Goal: Information Seeking & Learning: Check status

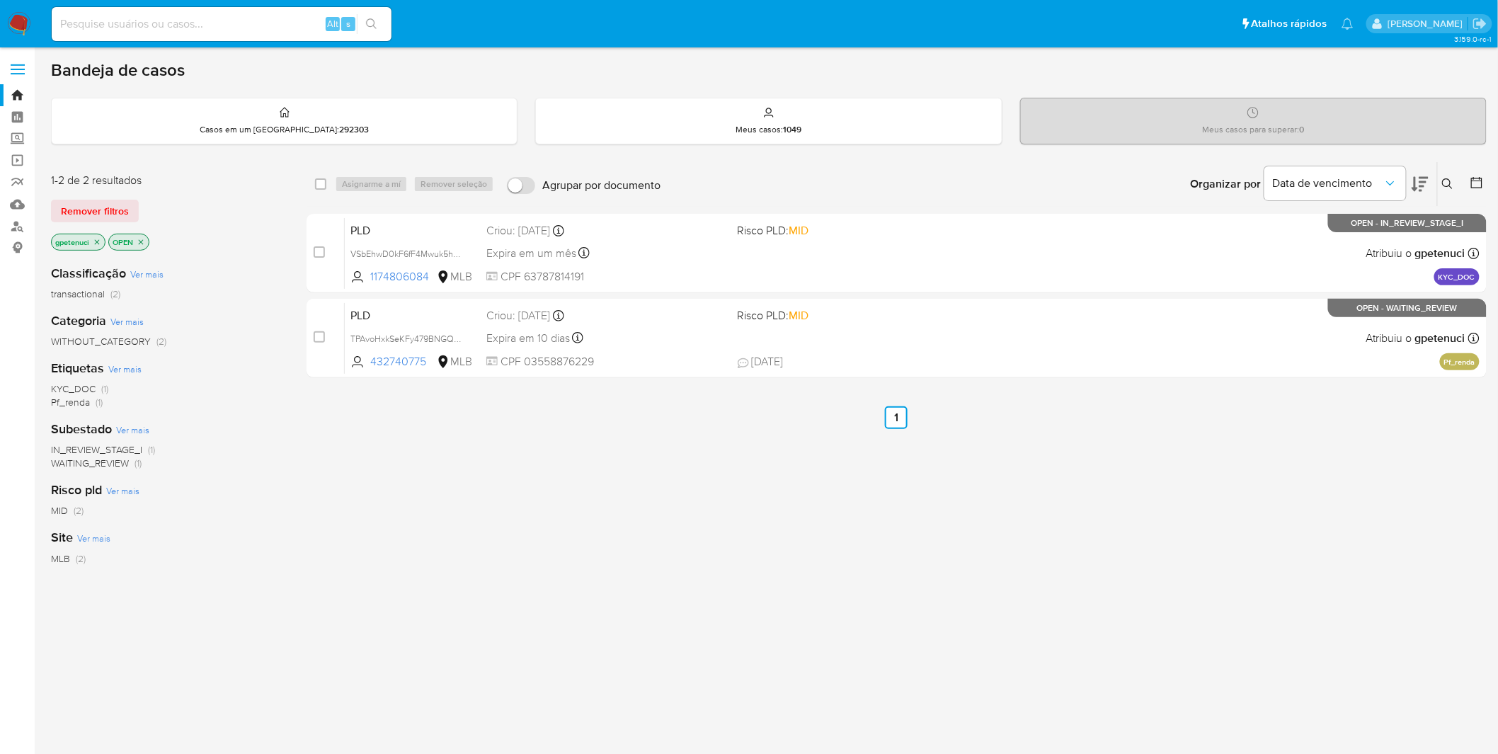
click at [30, 23] on img at bounding box center [19, 24] width 24 height 24
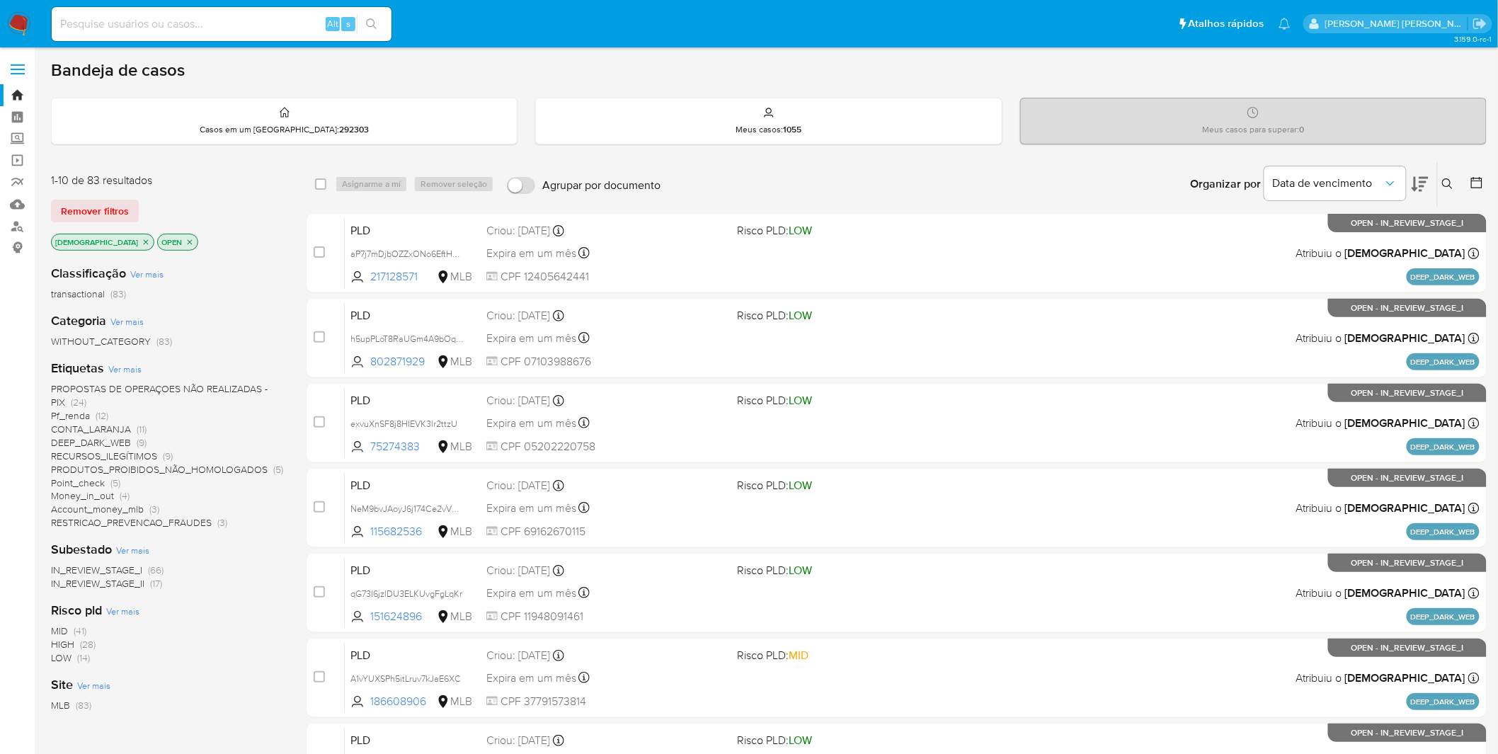
click at [197, 25] on input at bounding box center [222, 24] width 340 height 18
paste input "qjQZFGNYTJZ7L8GbKAts7RIV"
type input "qjQZFGNYTJZ7L8GbKAts7RIV"
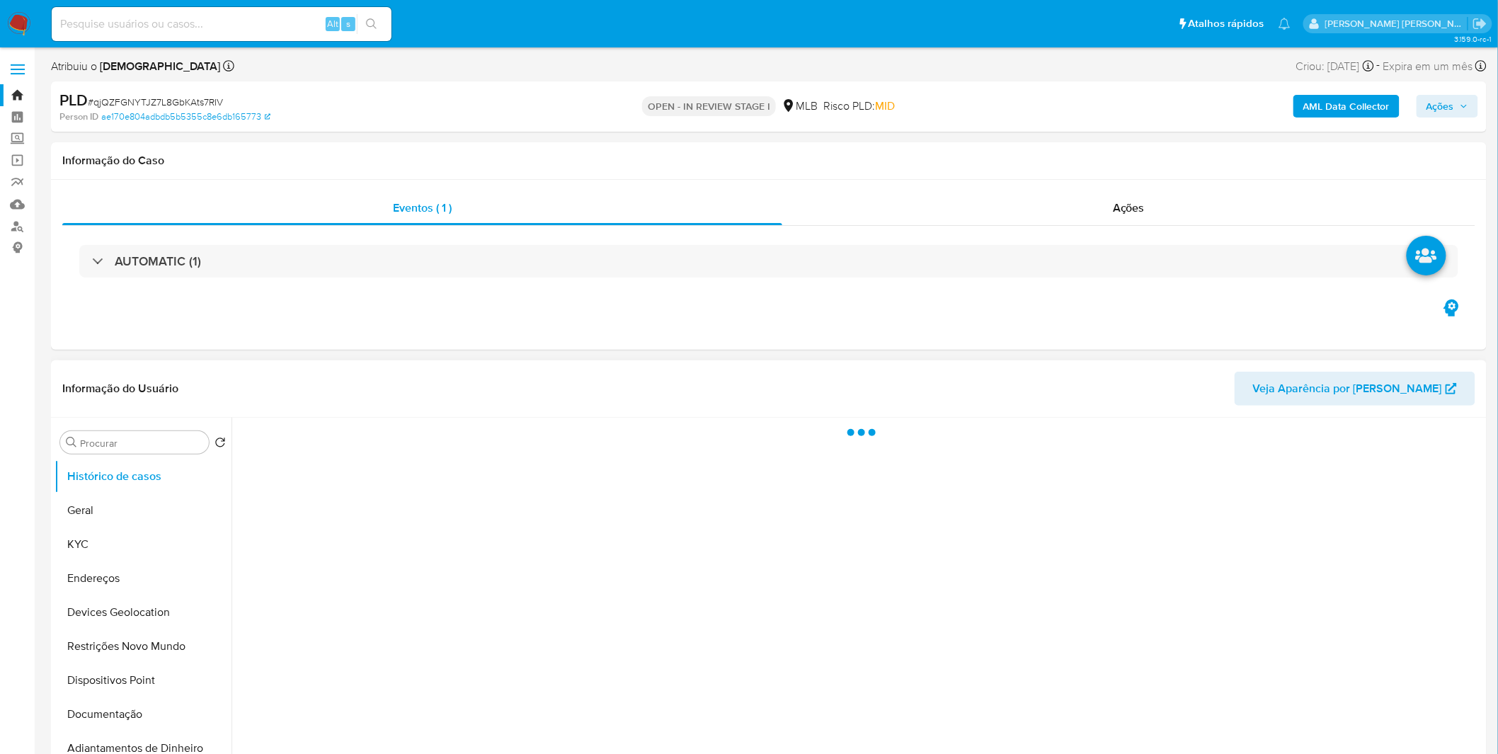
select select "10"
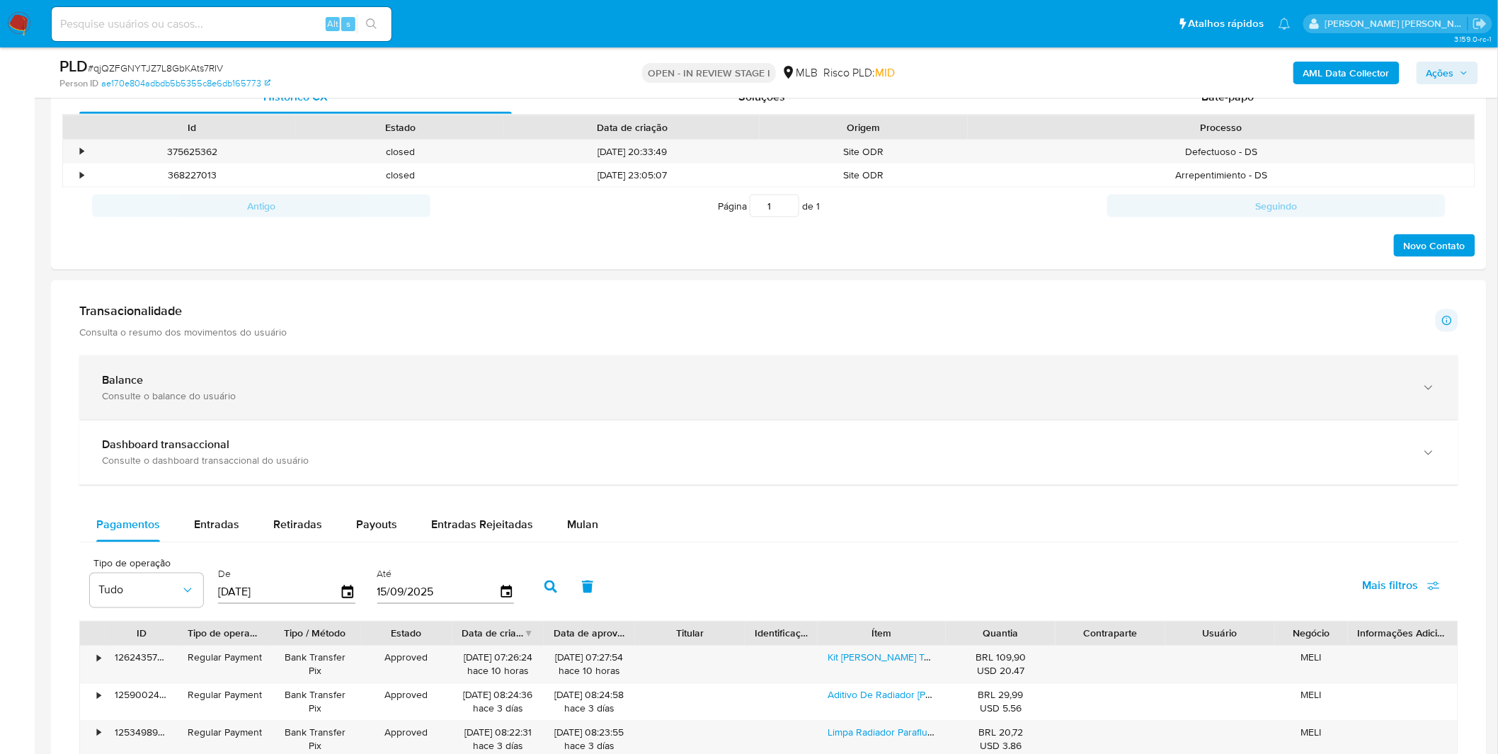
scroll to position [708, 0]
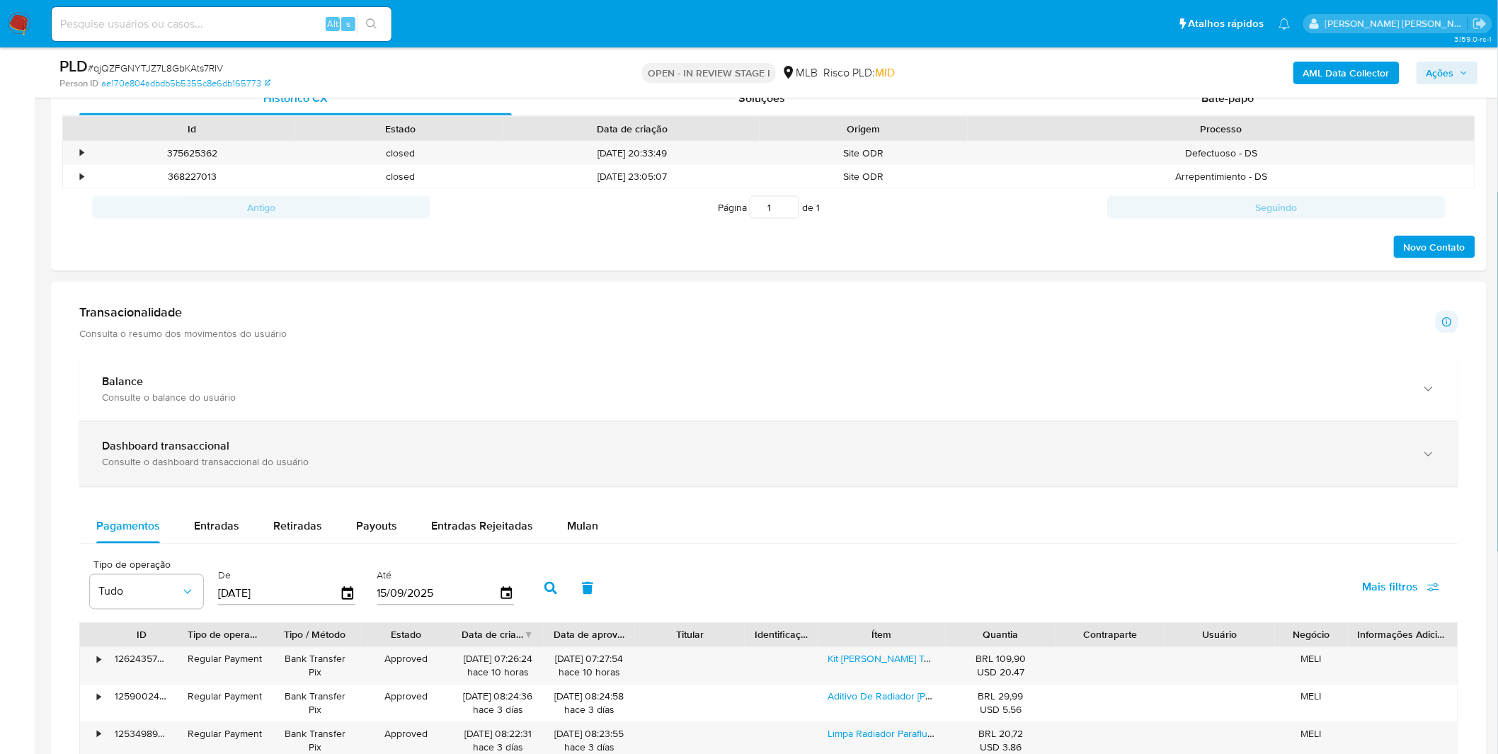
click at [327, 440] on div "Dashboard transaccional" at bounding box center [754, 447] width 1305 height 14
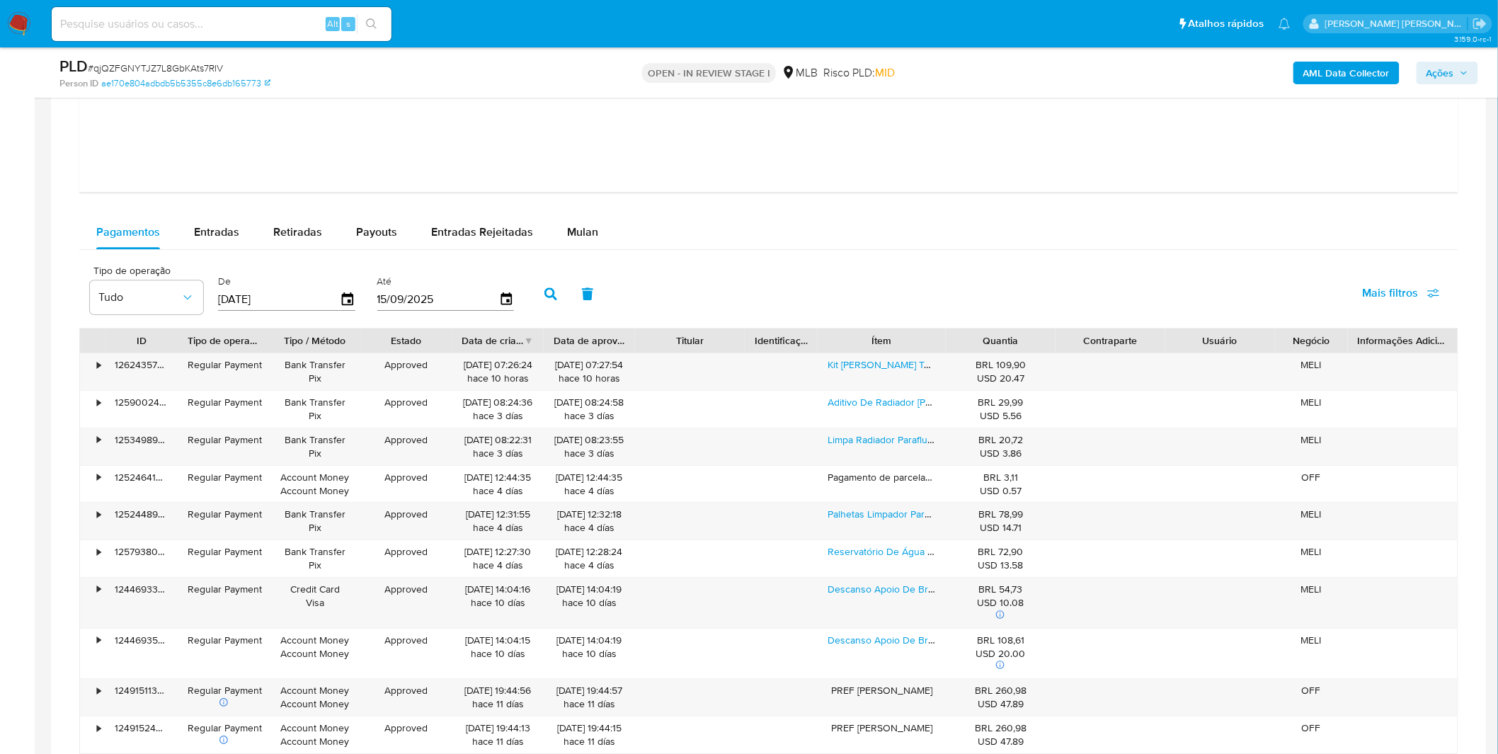
scroll to position [1730, 0]
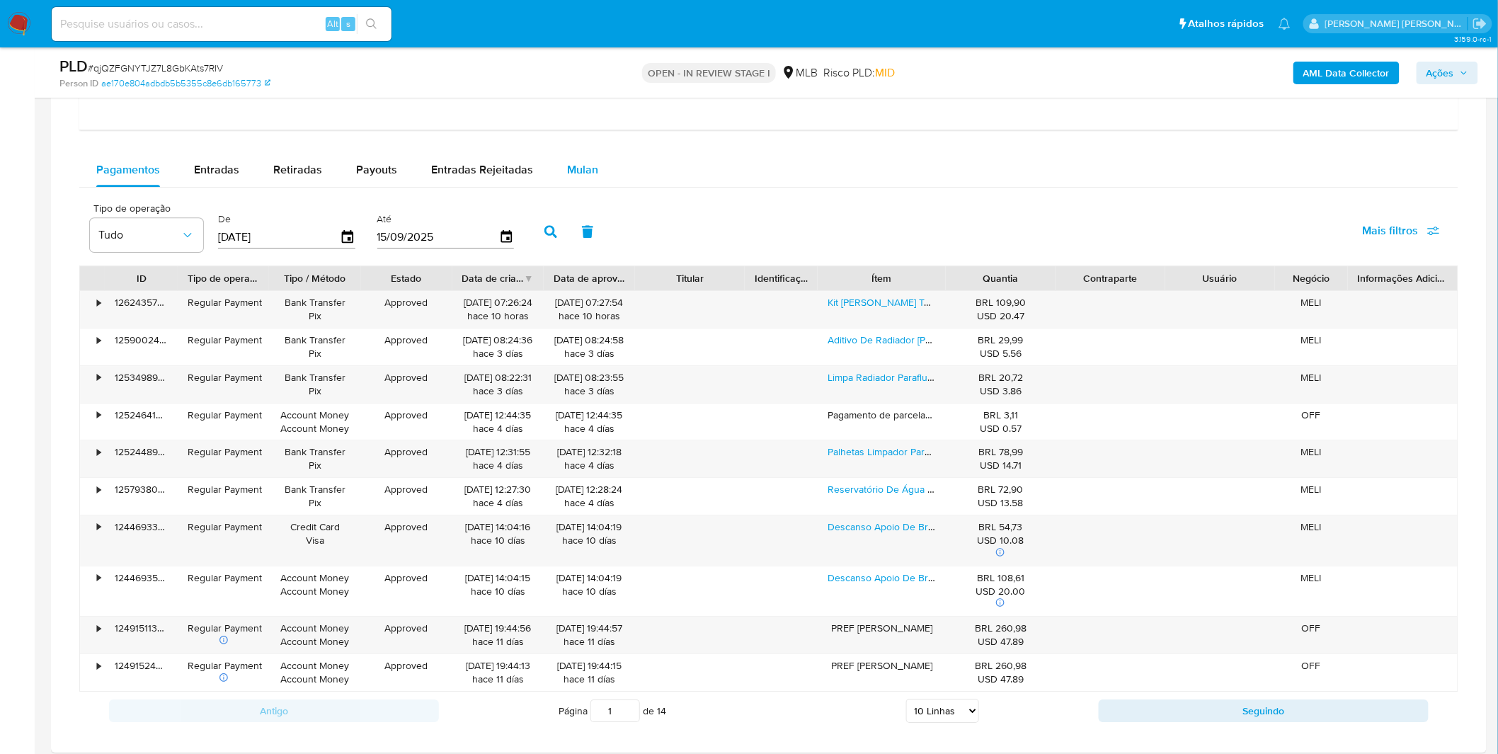
click at [567, 161] on span "Mulan" at bounding box center [582, 169] width 31 height 16
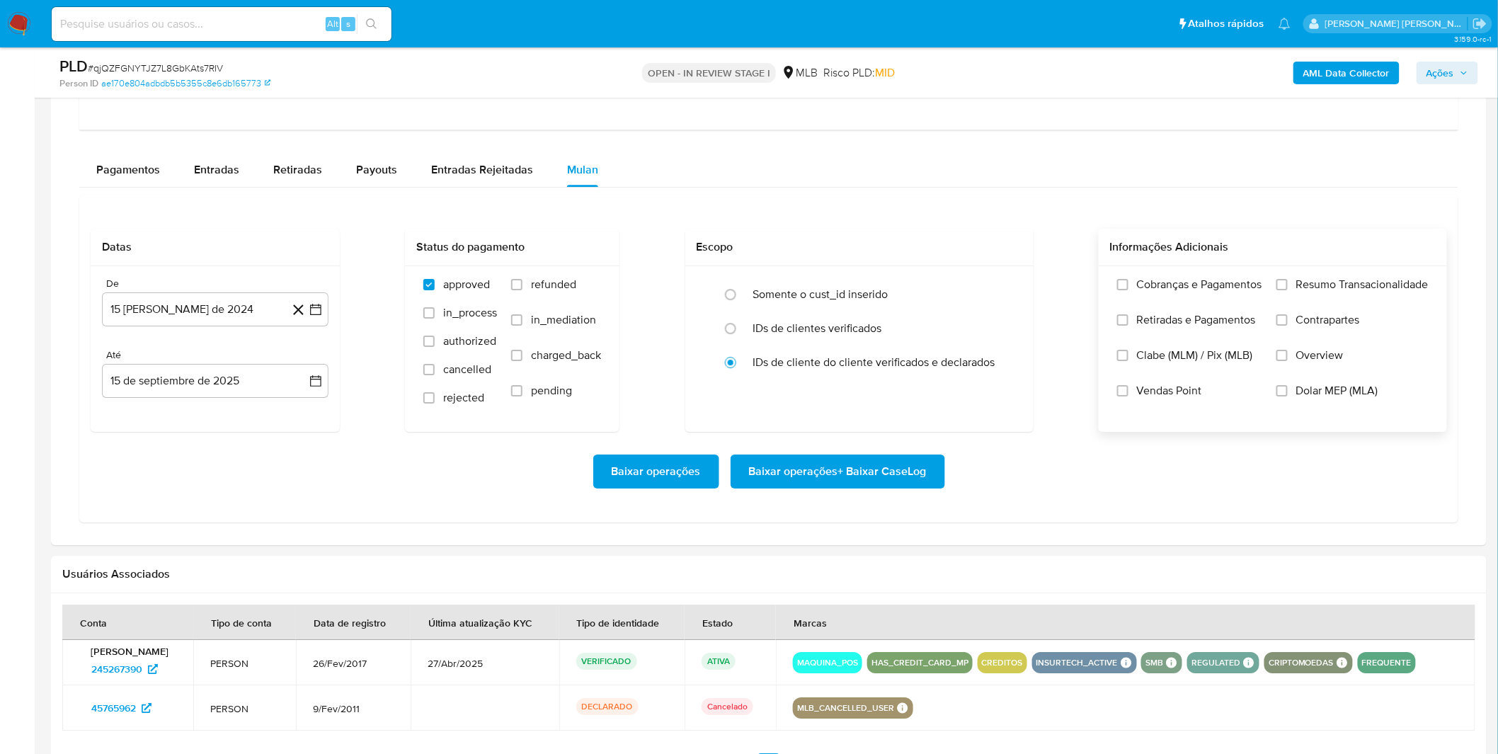
click at [1215, 301] on label "Cobranças e Pagamentos" at bounding box center [1189, 294] width 145 height 35
click at [1128, 290] on input "Cobranças e Pagamentos" at bounding box center [1122, 284] width 11 height 11
click at [1195, 334] on label "Retiradas e Pagamentos" at bounding box center [1189, 330] width 145 height 35
click at [1128, 326] on input "Retiradas e Pagamentos" at bounding box center [1122, 319] width 11 height 11
click at [1345, 282] on span "Resumo Transacionalidade" at bounding box center [1362, 284] width 132 height 14
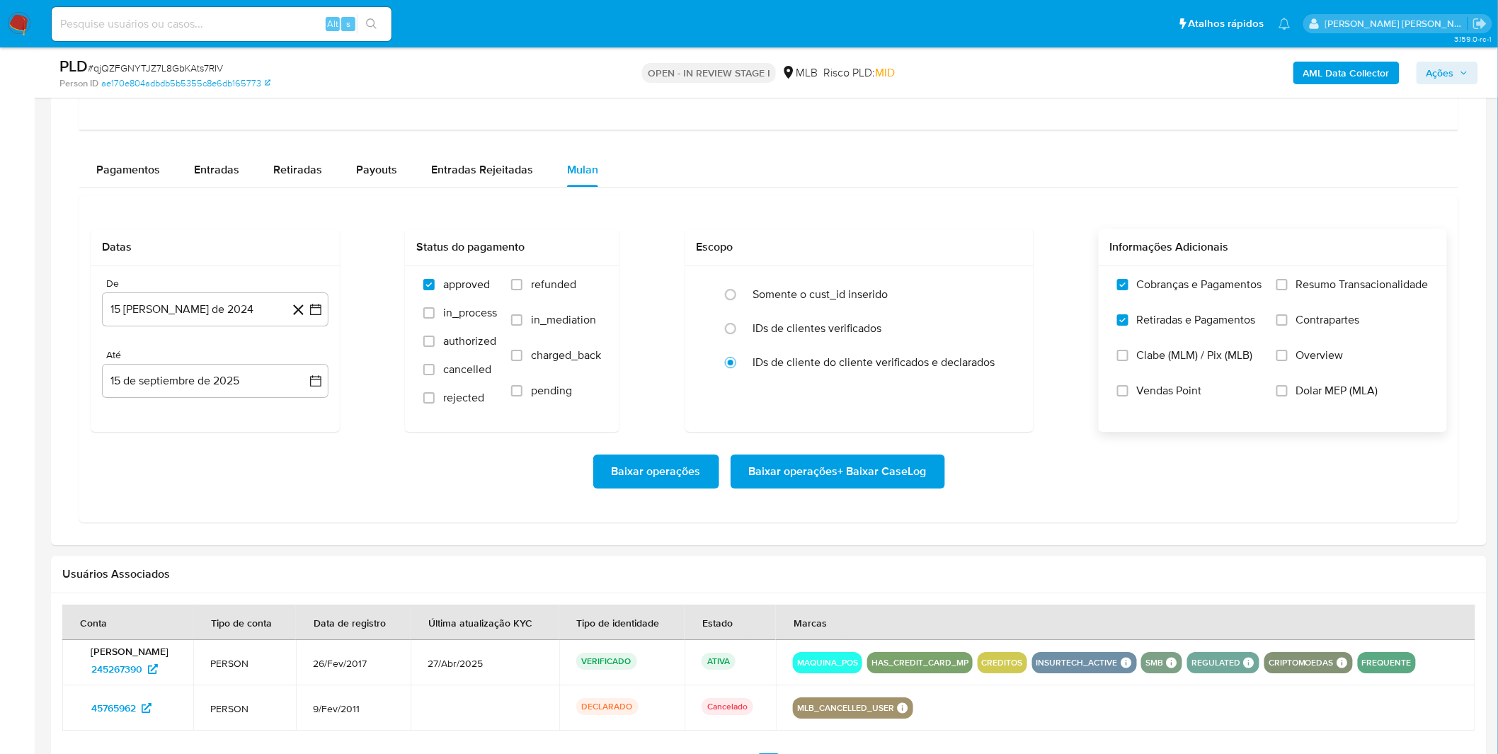
click at [1288, 282] on input "Resumo Transacionalidade" at bounding box center [1281, 284] width 11 height 11
click at [1336, 317] on span "Contrapartes" at bounding box center [1328, 320] width 64 height 14
click at [1288, 317] on input "Contrapartes" at bounding box center [1281, 319] width 11 height 11
click at [210, 326] on button "15 [PERSON_NAME] de 2024" at bounding box center [215, 309] width 227 height 34
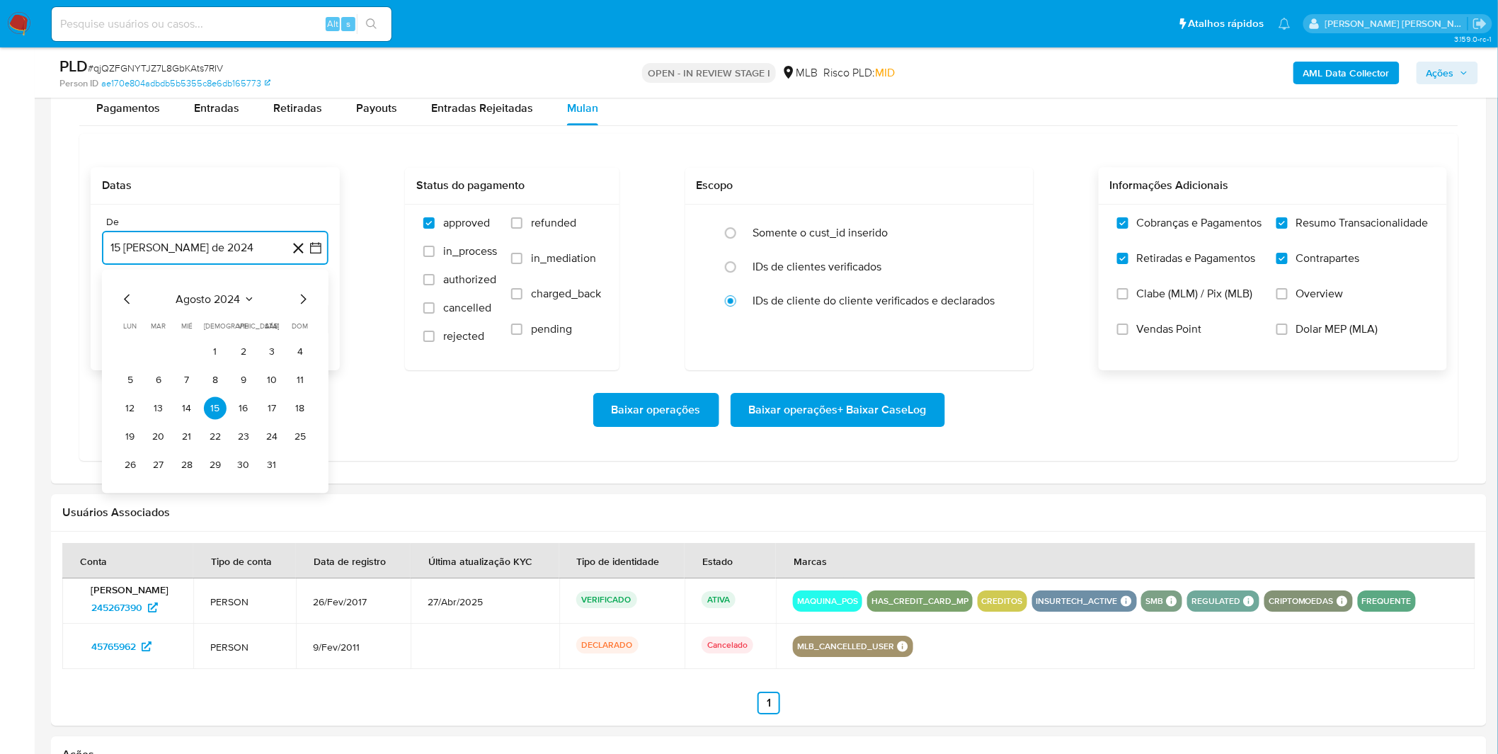
scroll to position [1887, 0]
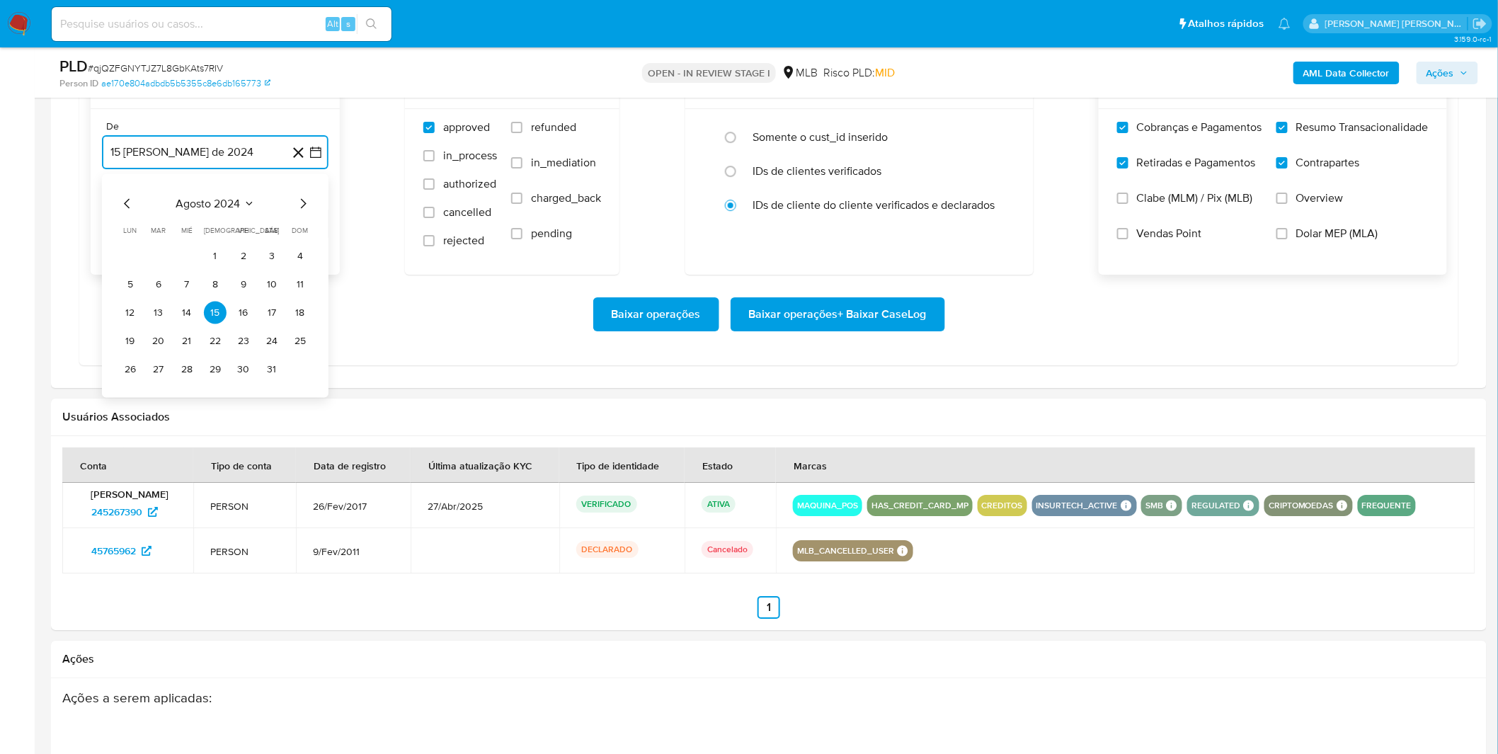
click at [213, 202] on span "agosto 2024" at bounding box center [208, 204] width 64 height 14
click at [297, 199] on icon "Año siguiente" at bounding box center [300, 203] width 17 height 17
click at [209, 334] on span "ago" at bounding box center [214, 334] width 18 height 11
click at [238, 251] on button "1" at bounding box center [243, 256] width 23 height 23
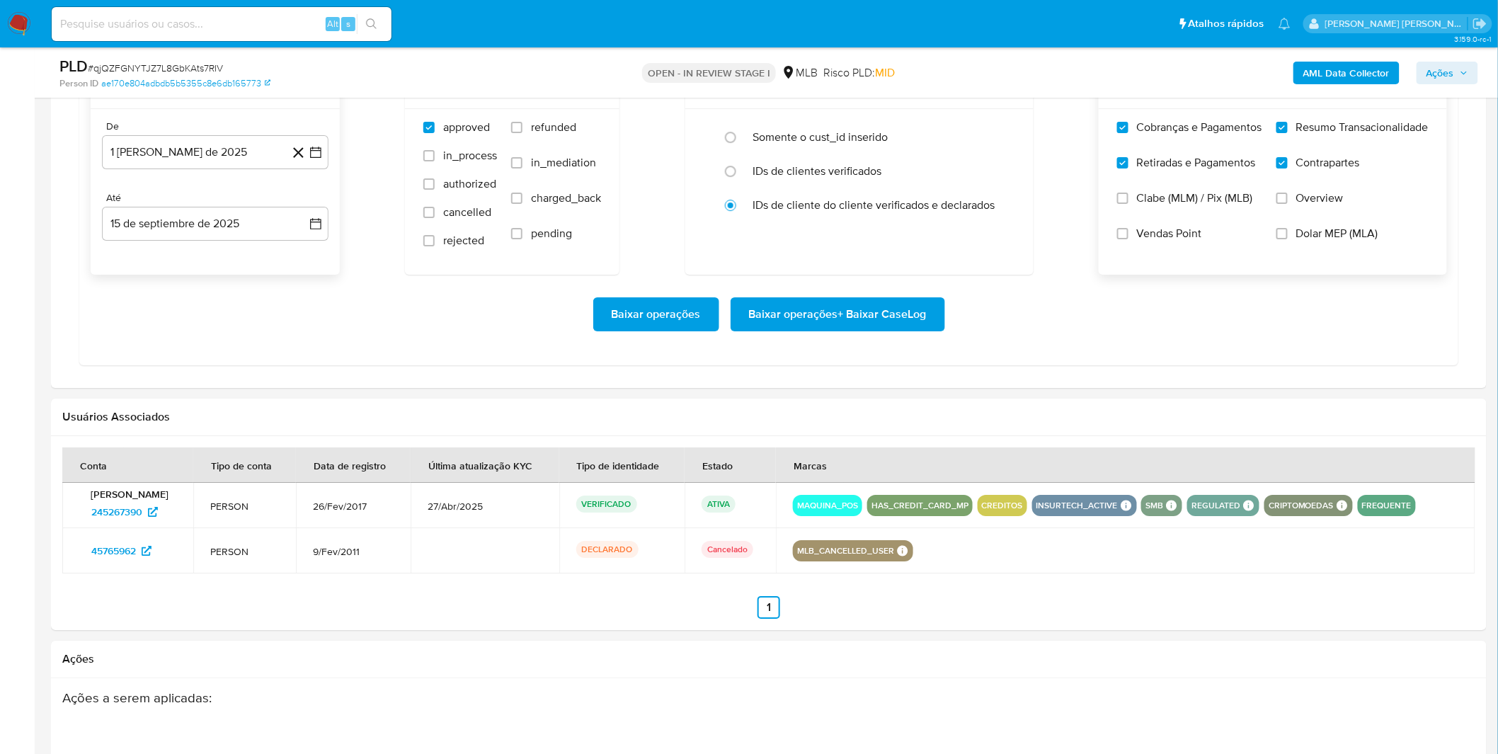
drag, startPoint x: 207, startPoint y: 323, endPoint x: 253, endPoint y: 321, distance: 46.1
click at [207, 324] on div "Baixar operações Baixar operações + Baixar CaseLog" at bounding box center [769, 314] width 1356 height 34
click at [893, 320] on span "Baixar operações + Baixar CaseLog" at bounding box center [838, 314] width 178 height 31
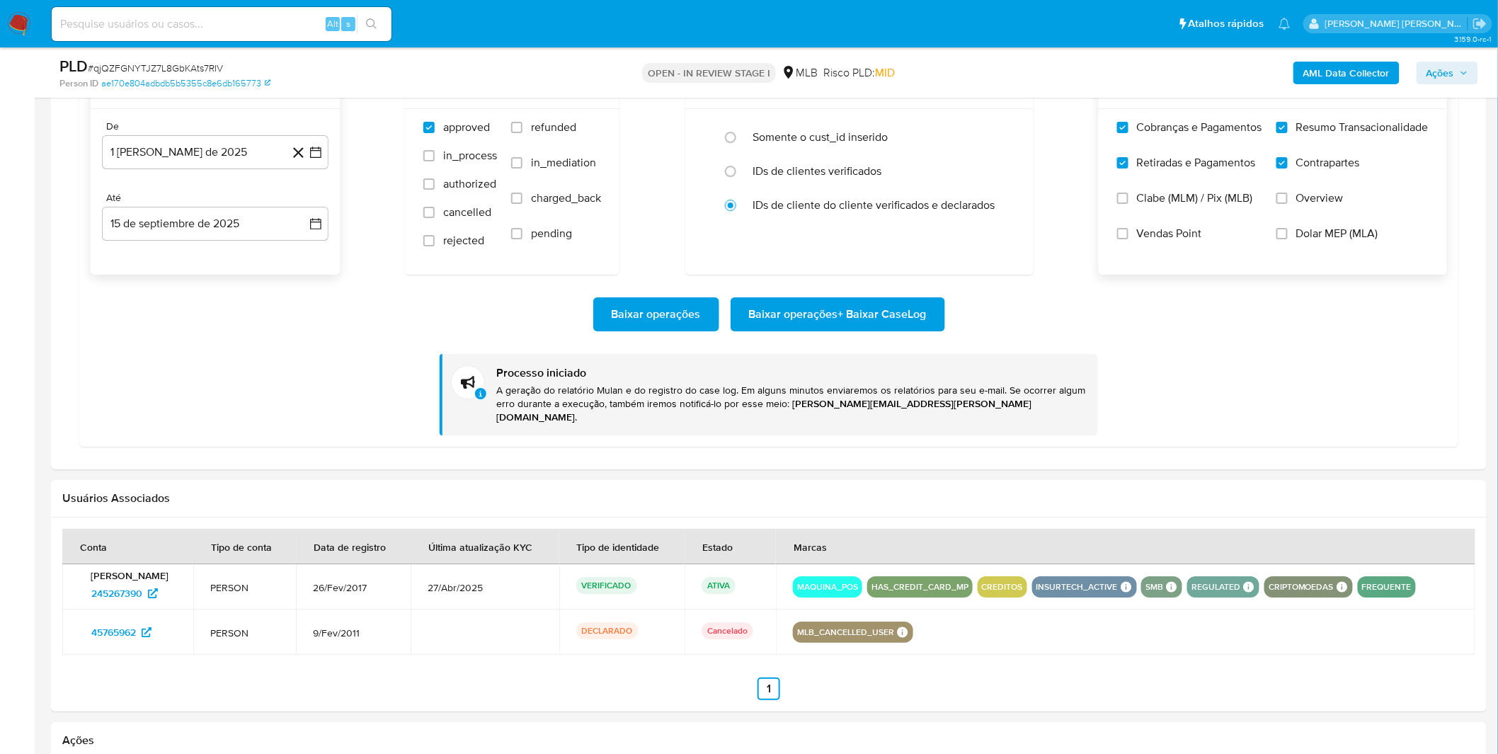
click at [258, 30] on input at bounding box center [222, 24] width 340 height 18
paste input "aWYDg4oPKCsObJjqVTpmzDhT"
type input "aWYDg4oPKCsObJjqVTpmzDhT"
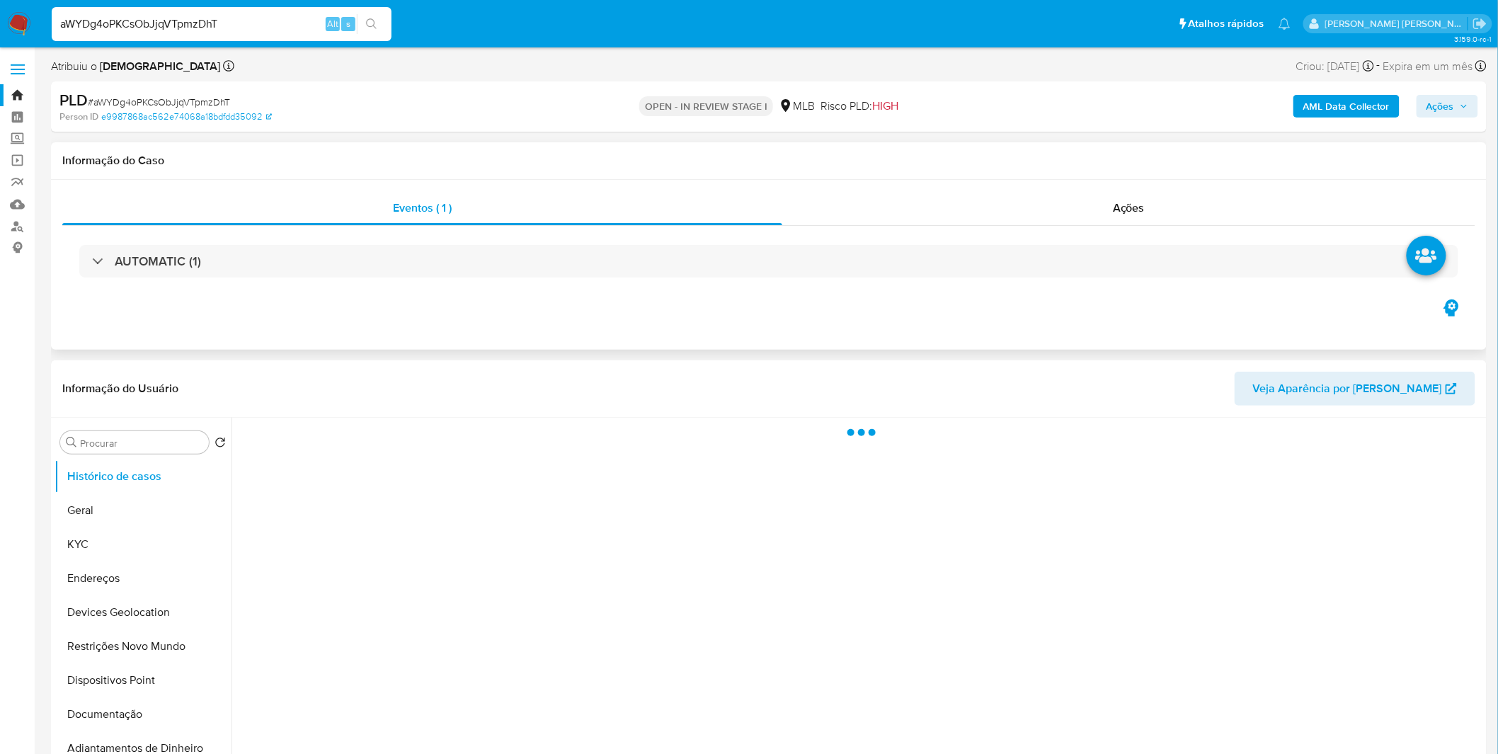
select select "10"
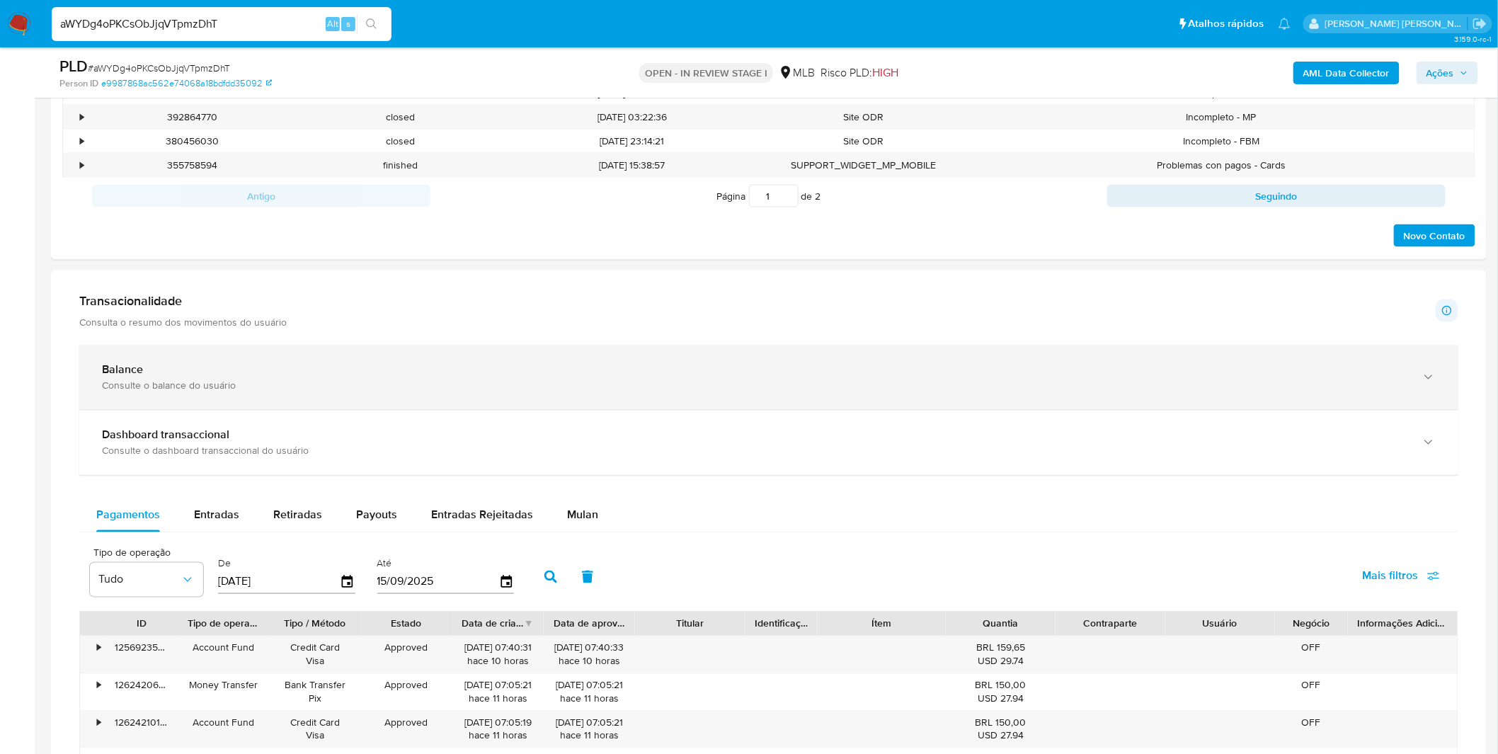
scroll to position [786, 0]
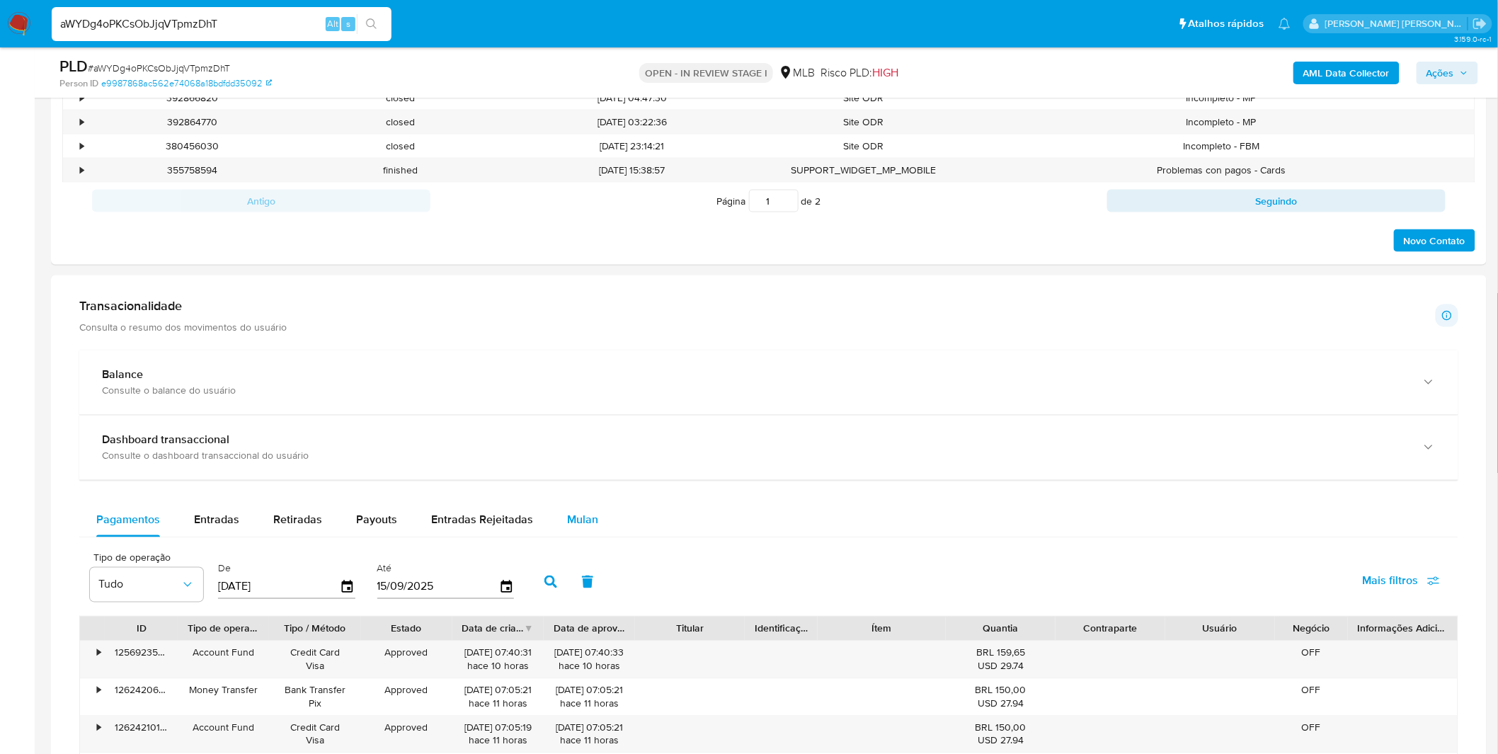
click at [575, 522] on span "Mulan" at bounding box center [582, 520] width 31 height 16
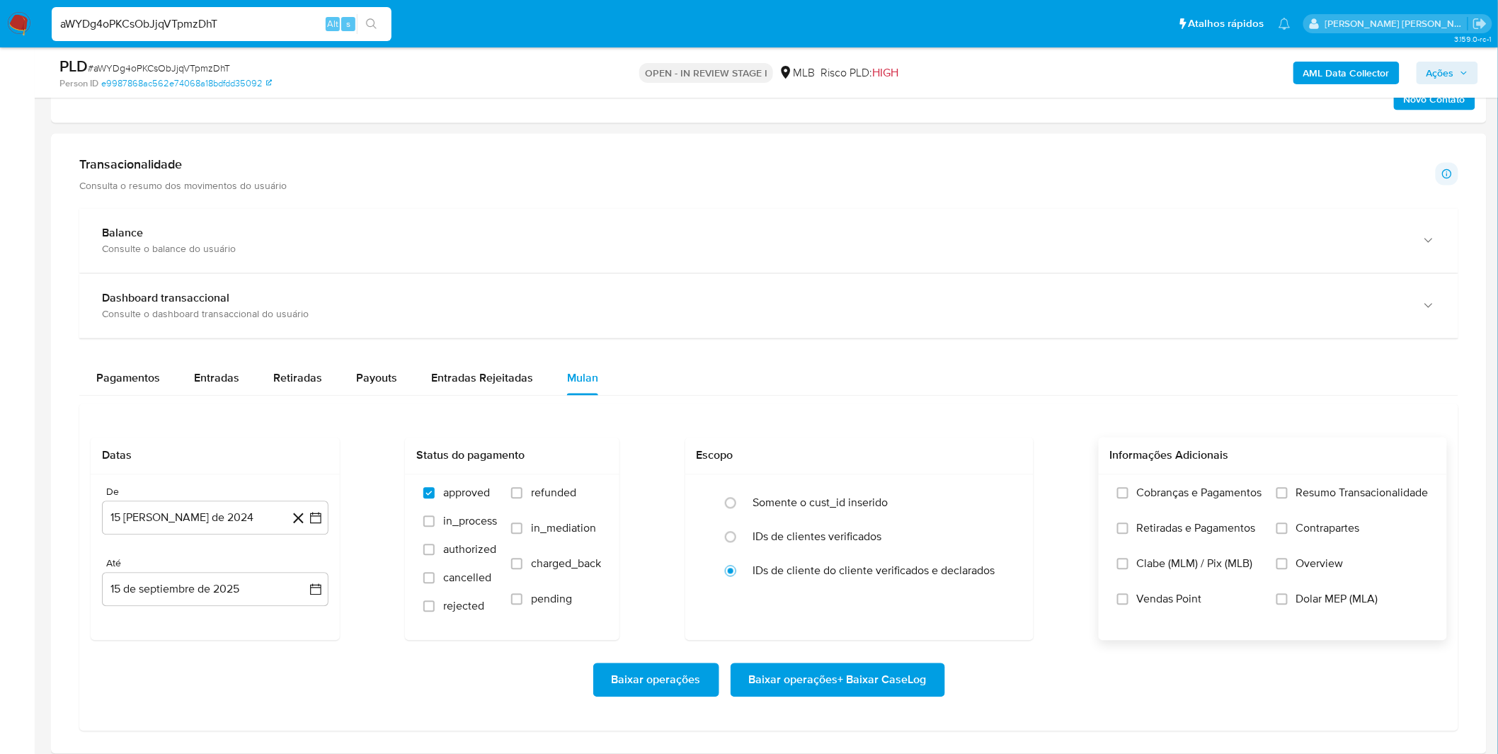
scroll to position [944, 0]
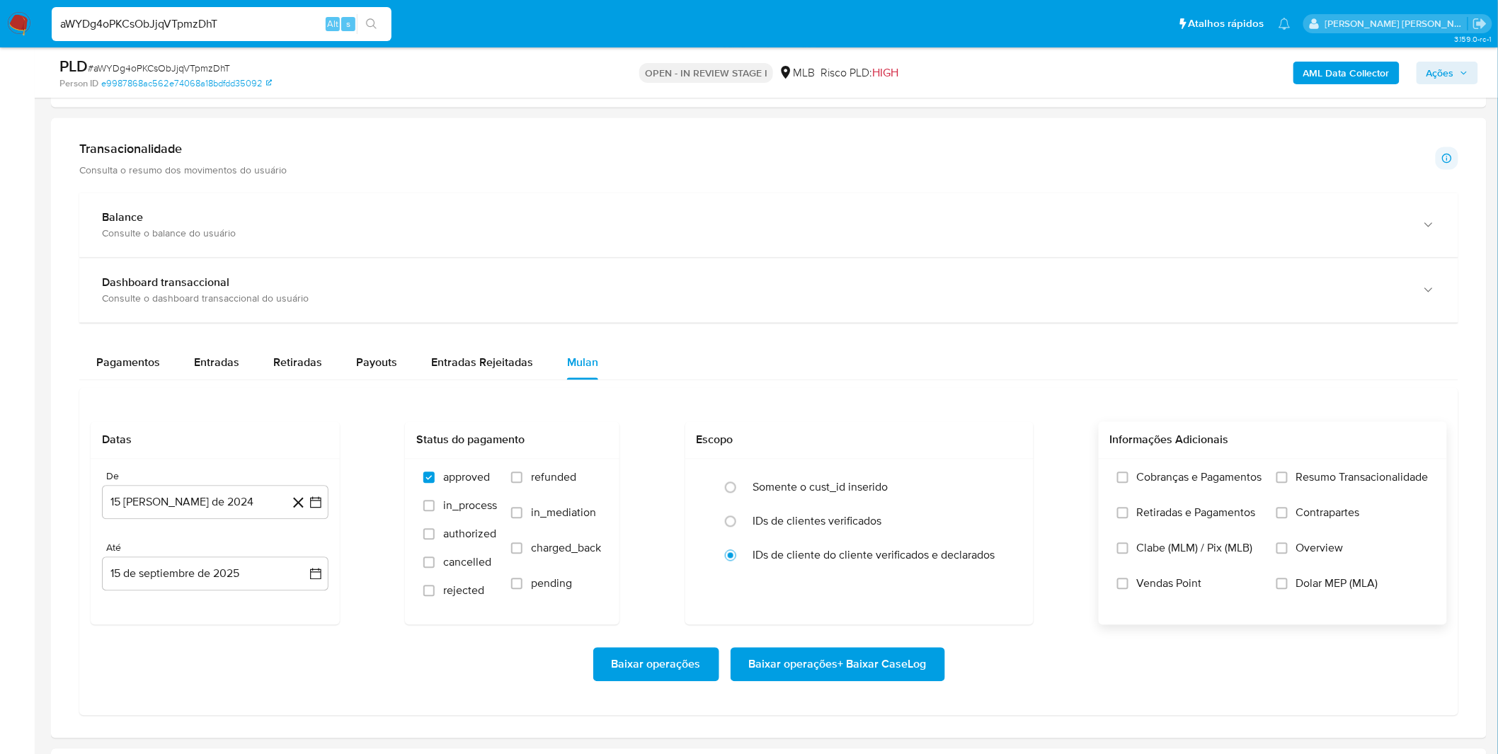
click at [1164, 493] on label "Cobranças e Pagamentos" at bounding box center [1189, 488] width 145 height 35
click at [1128, 483] on input "Cobranças e Pagamentos" at bounding box center [1122, 477] width 11 height 11
click at [1163, 508] on span "Retiradas e Pagamentos" at bounding box center [1196, 513] width 119 height 14
click at [1128, 508] on input "Retiradas e Pagamentos" at bounding box center [1122, 513] width 11 height 11
click at [1334, 480] on span "Resumo Transacionalidade" at bounding box center [1362, 478] width 132 height 14
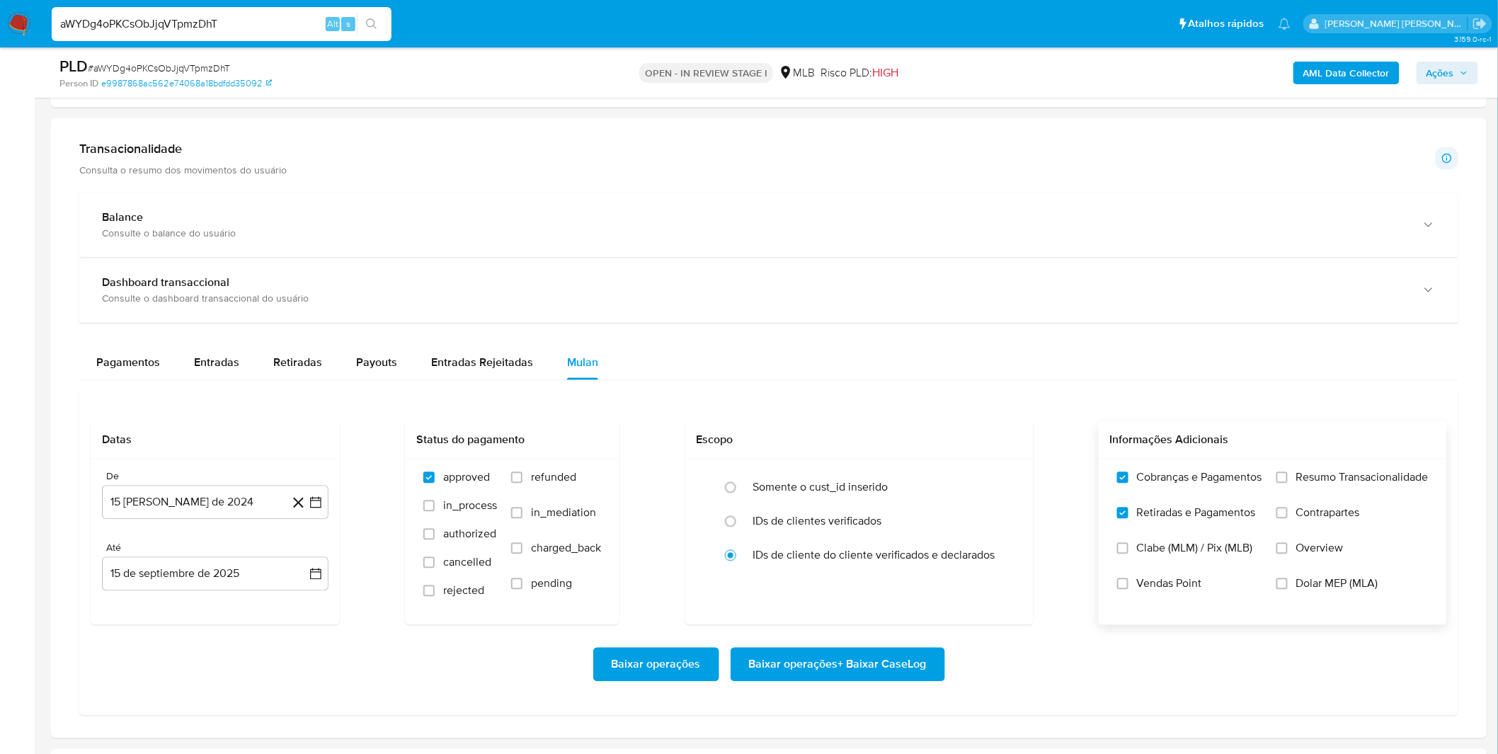
click at [1288, 480] on input "Resumo Transacionalidade" at bounding box center [1281, 477] width 11 height 11
click at [1322, 517] on span "Contrapartes" at bounding box center [1328, 513] width 64 height 14
click at [1296, 515] on span "Contrapartes" at bounding box center [1328, 513] width 64 height 14
click at [1288, 515] on input "Contrapartes" at bounding box center [1281, 513] width 11 height 11
click at [190, 517] on button "15 [PERSON_NAME] de 2024" at bounding box center [215, 503] width 227 height 34
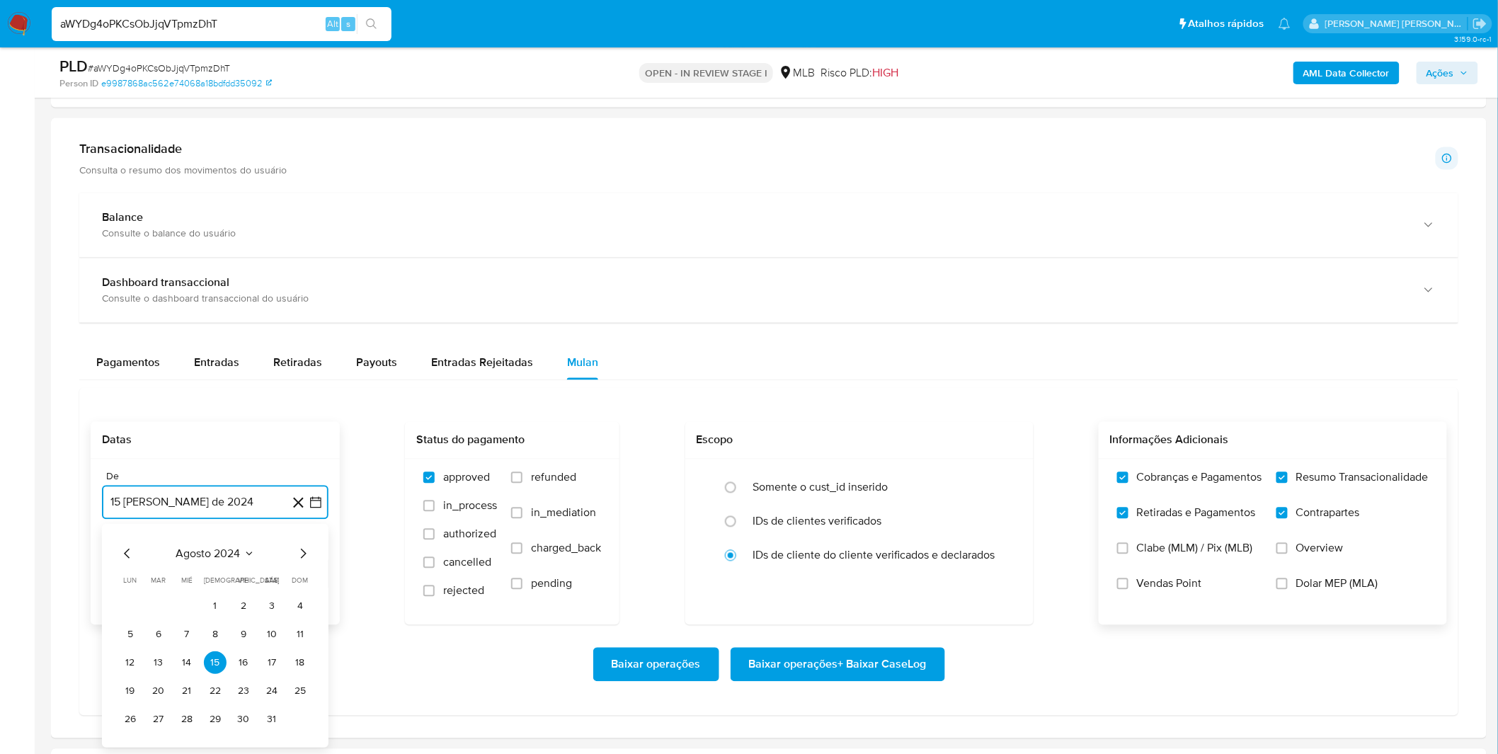
scroll to position [1022, 0]
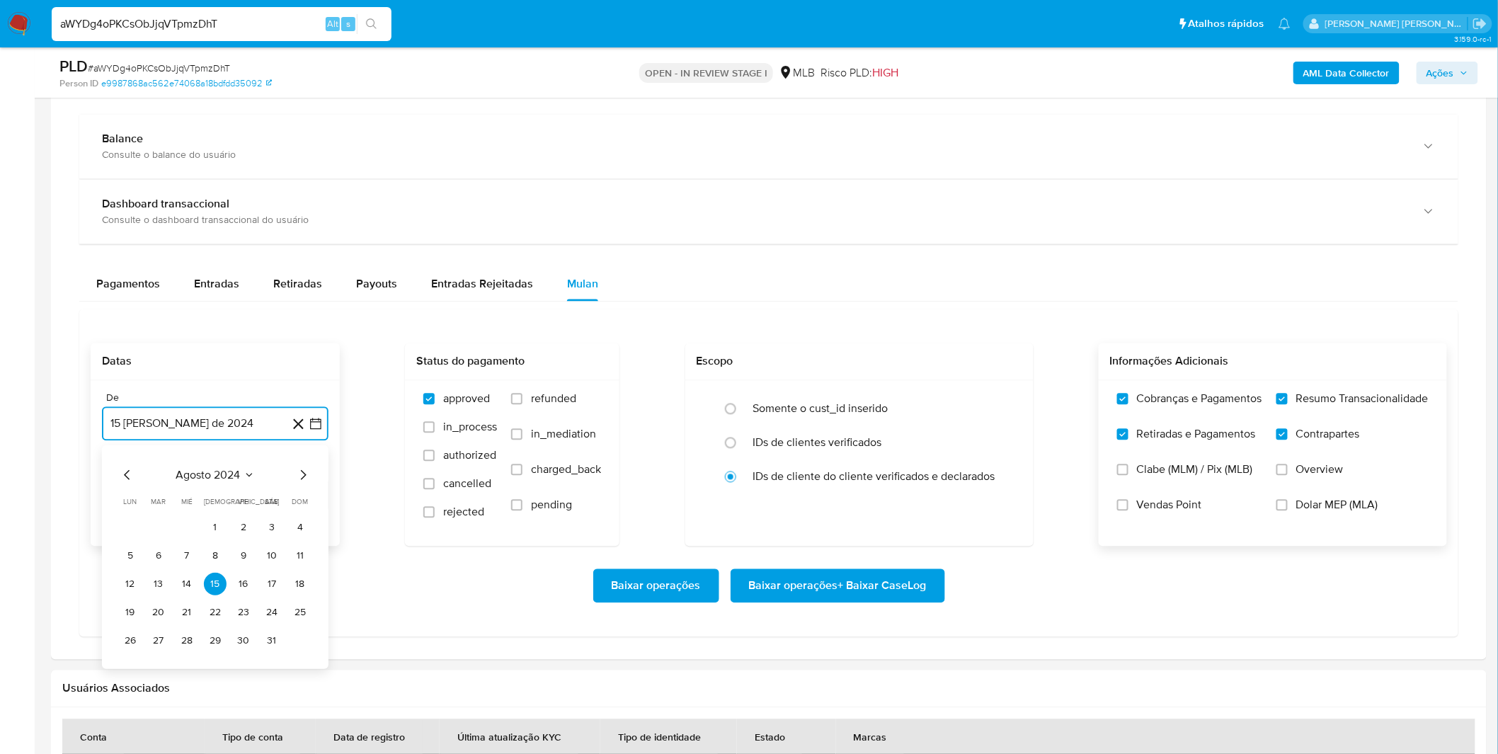
click at [202, 476] on span "agosto 2024" at bounding box center [208, 475] width 64 height 14
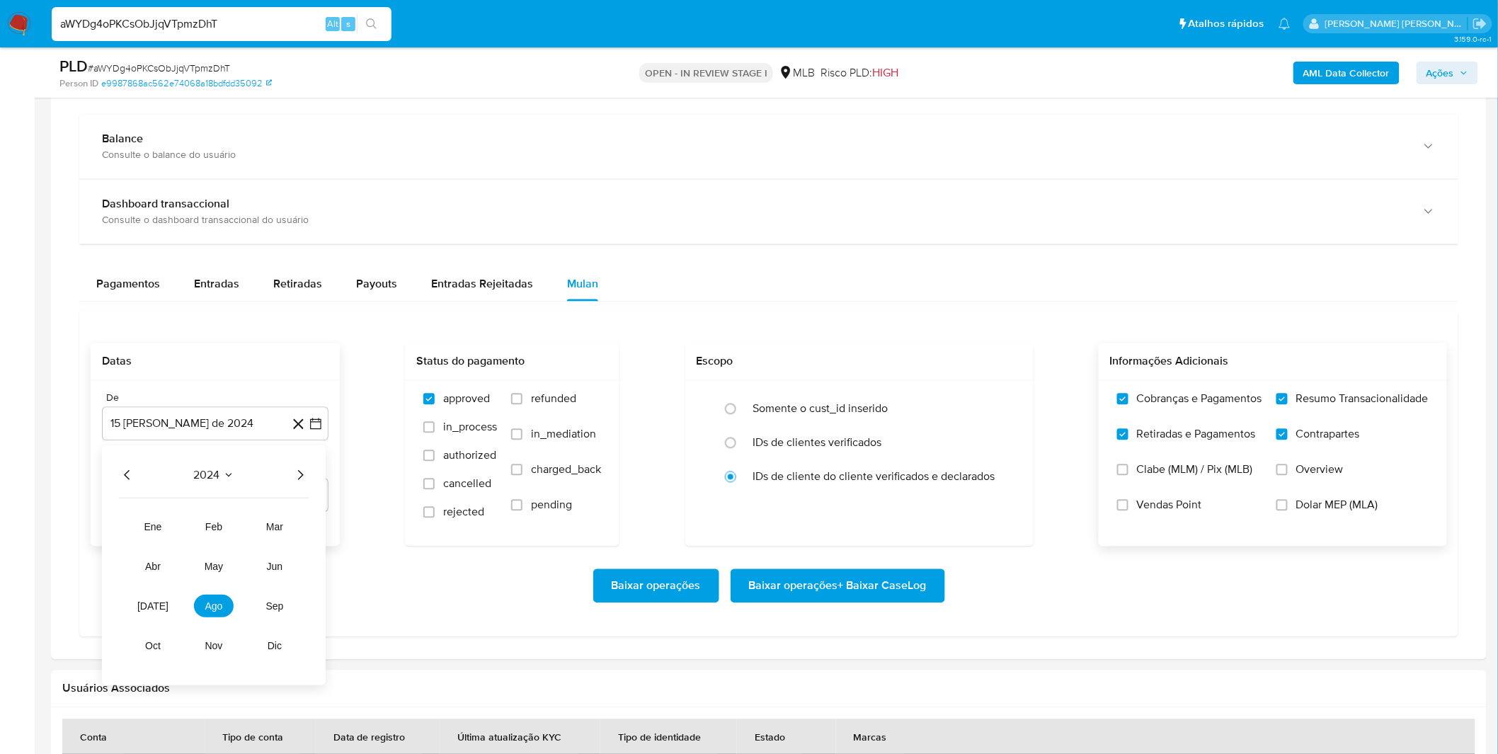
click at [305, 479] on icon "Año siguiente" at bounding box center [300, 474] width 17 height 17
click at [220, 605] on button "ago" at bounding box center [214, 606] width 40 height 23
click at [238, 529] on button "1" at bounding box center [243, 527] width 23 height 23
click at [214, 561] on div "Baixar operações Baixar operações + Baixar CaseLog" at bounding box center [769, 585] width 1356 height 79
click at [892, 595] on span "Baixar operações + Baixar CaseLog" at bounding box center [838, 586] width 178 height 31
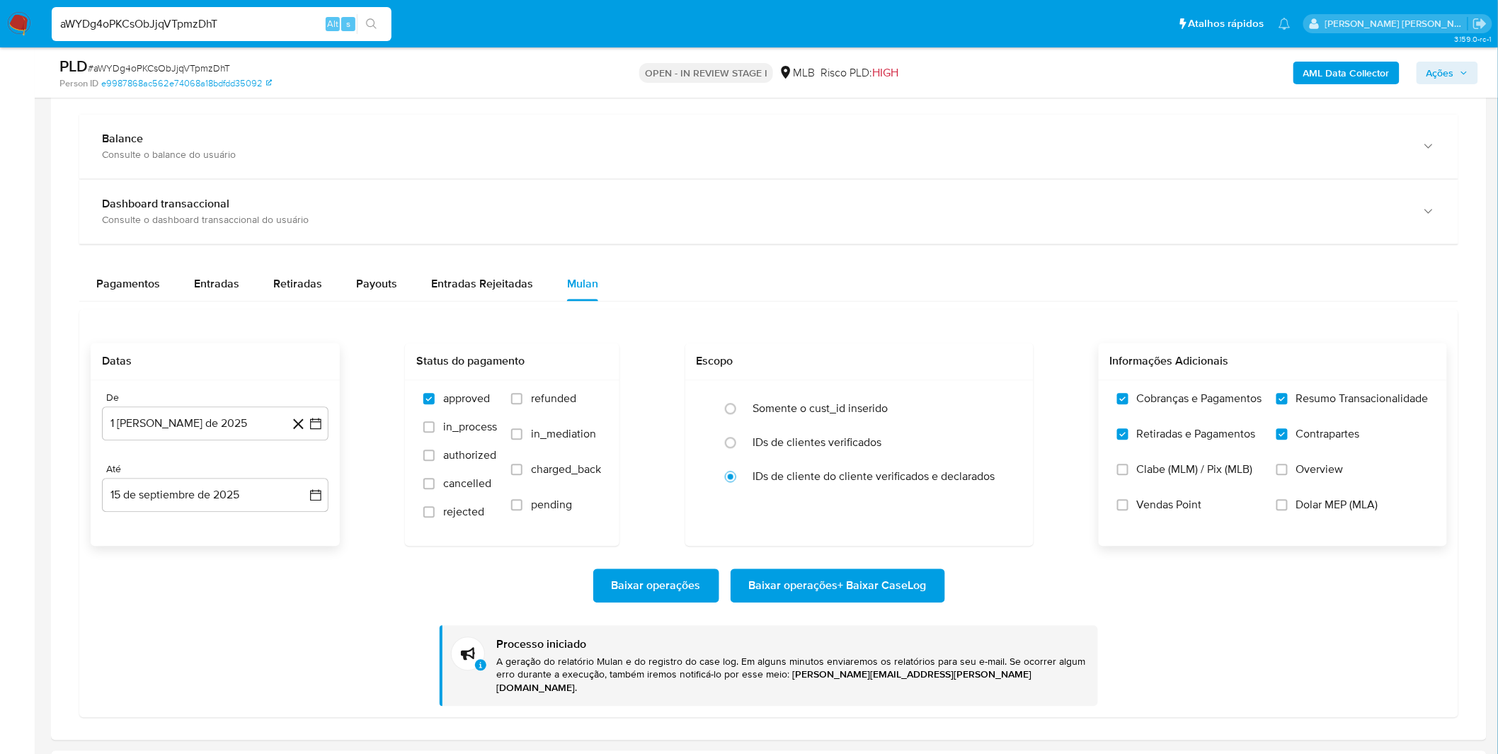
click at [285, 29] on input "aWYDg4oPKCsObJjqVTpmzDhT" at bounding box center [222, 24] width 340 height 18
paste input "vcBHwtUImgeTsBfBZat58JaQ"
type input "vcBHwtUImgeTsBfBZat58JaQ"
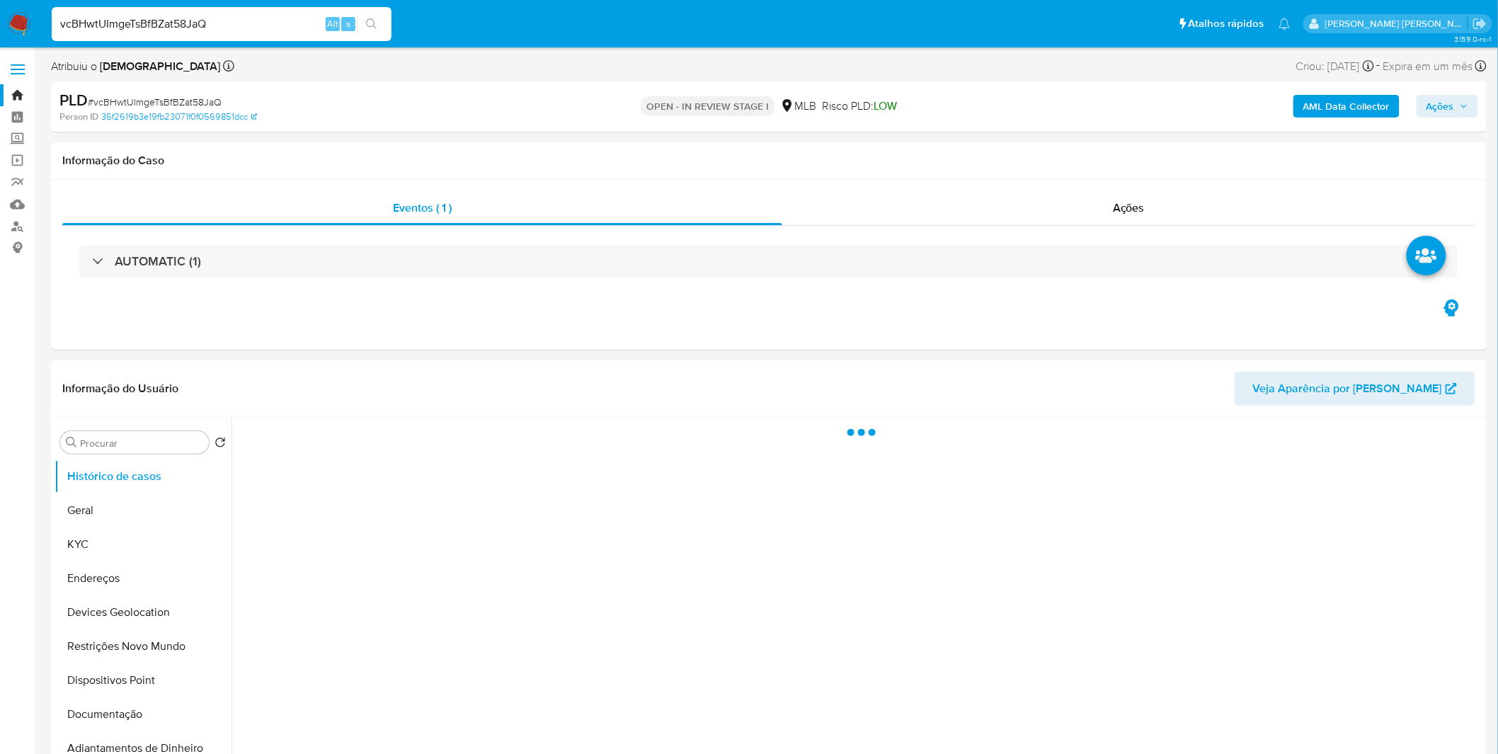
select select "10"
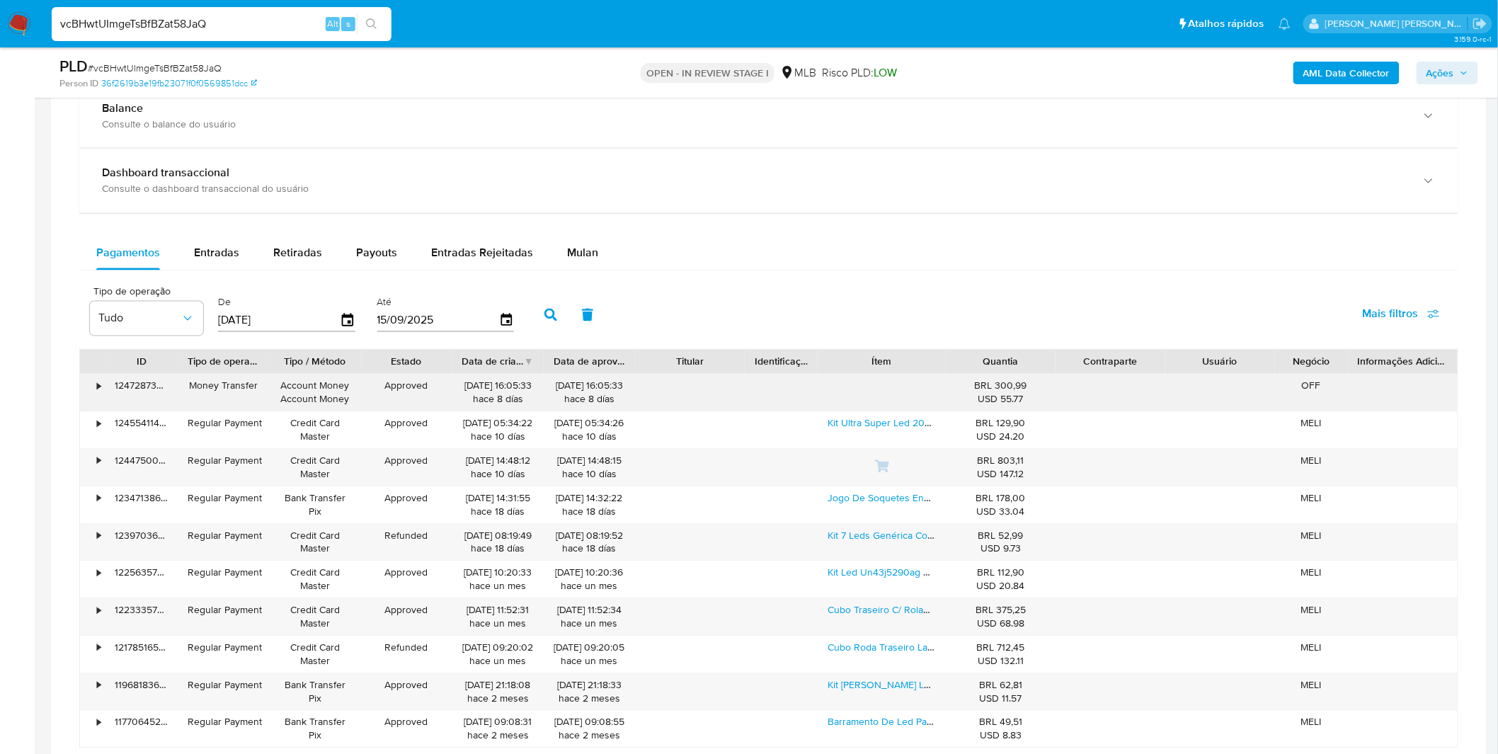
scroll to position [865, 0]
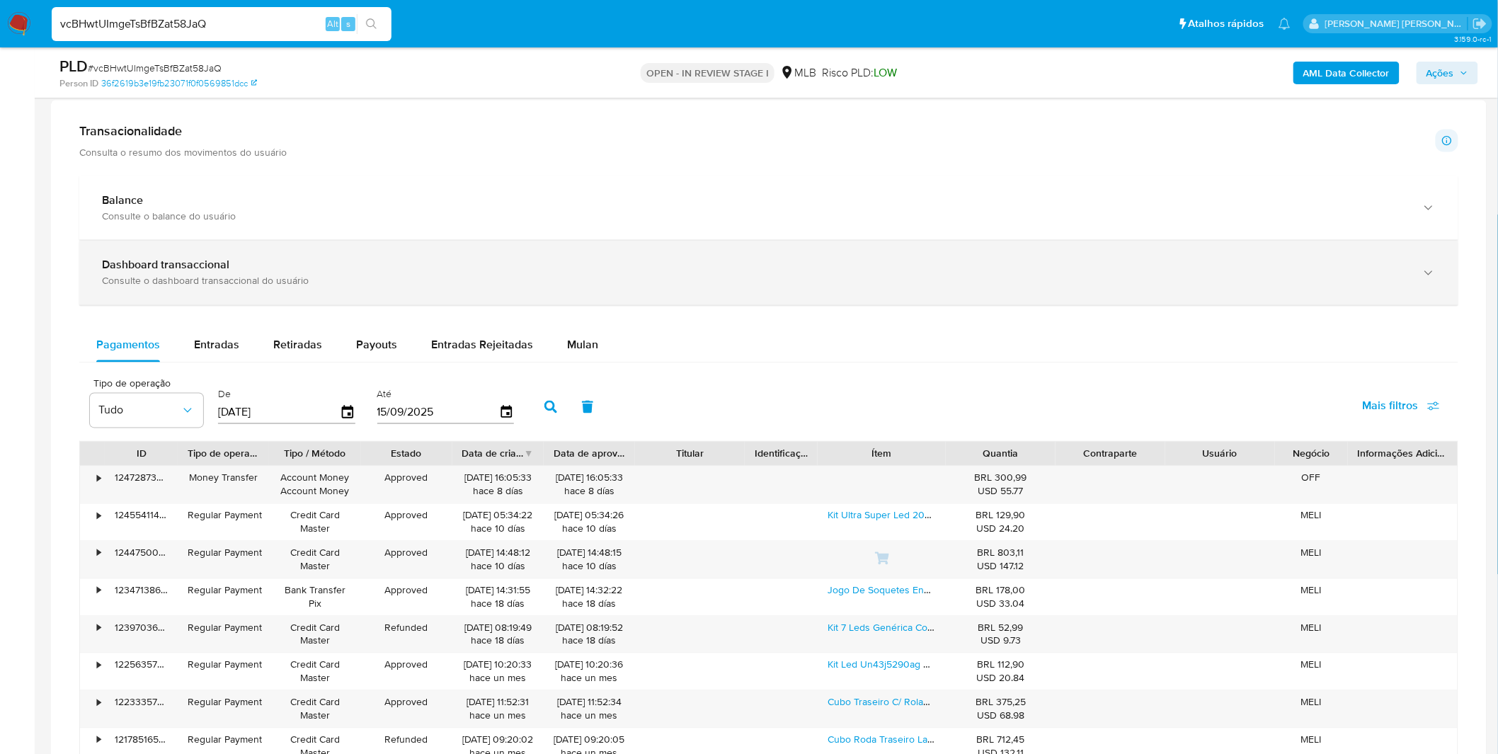
click at [168, 242] on div "Dashboard transaccional Consulte o dashboard transaccional do usuário" at bounding box center [768, 273] width 1379 height 64
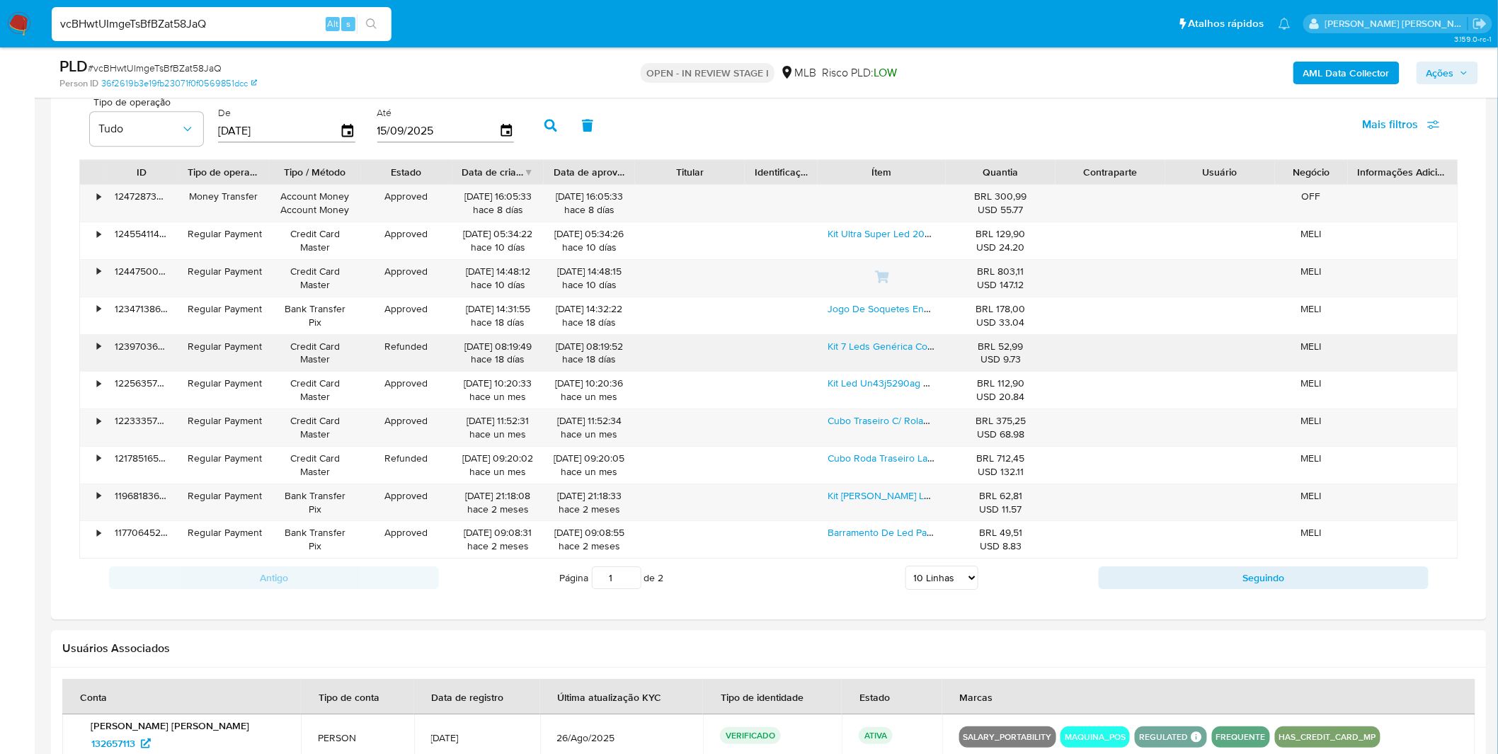
scroll to position [1573, 0]
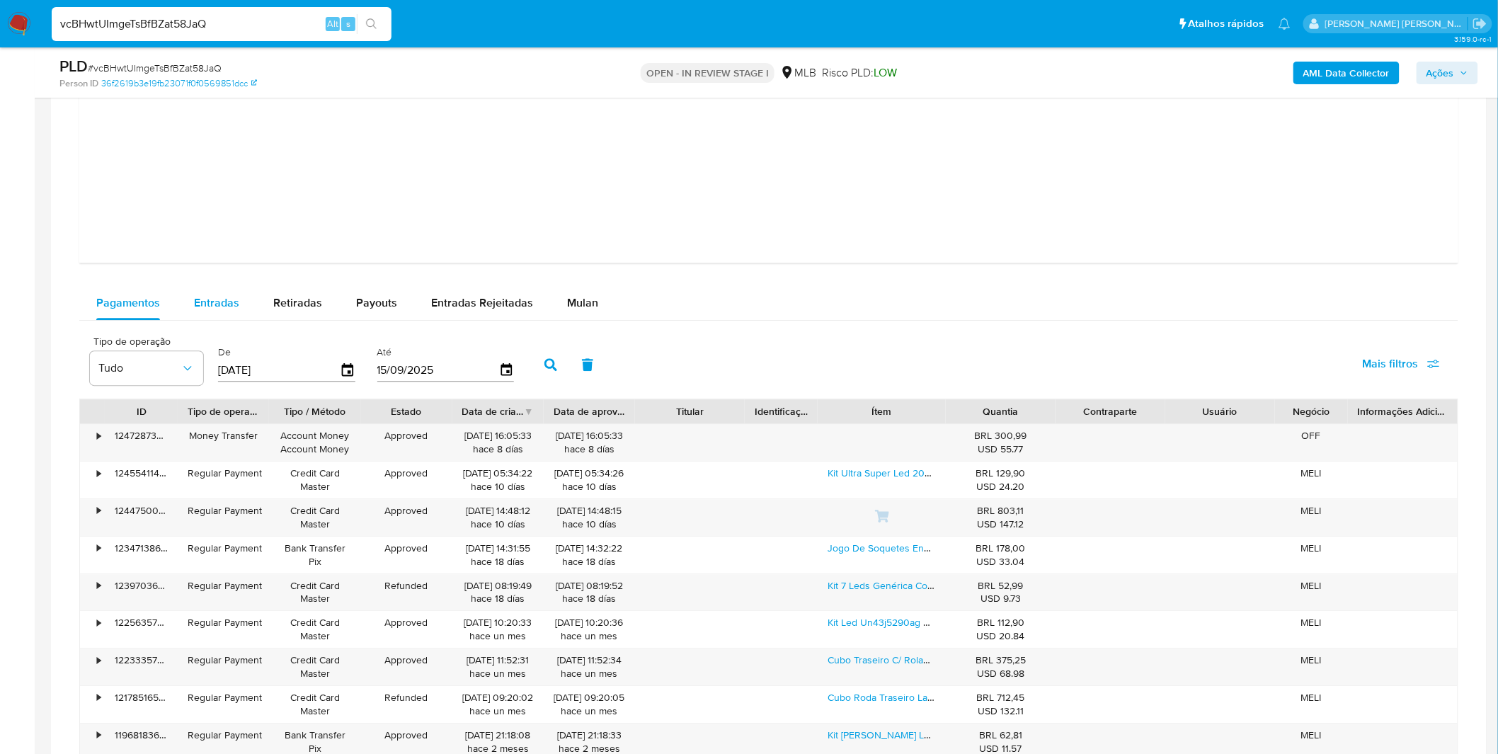
click at [224, 320] on div "Pagamentos Entradas Retiradas Payouts Entradas Rejeitadas Mulan" at bounding box center [768, 303] width 1379 height 35
click at [223, 316] on div "Entradas" at bounding box center [216, 303] width 45 height 34
select select "10"
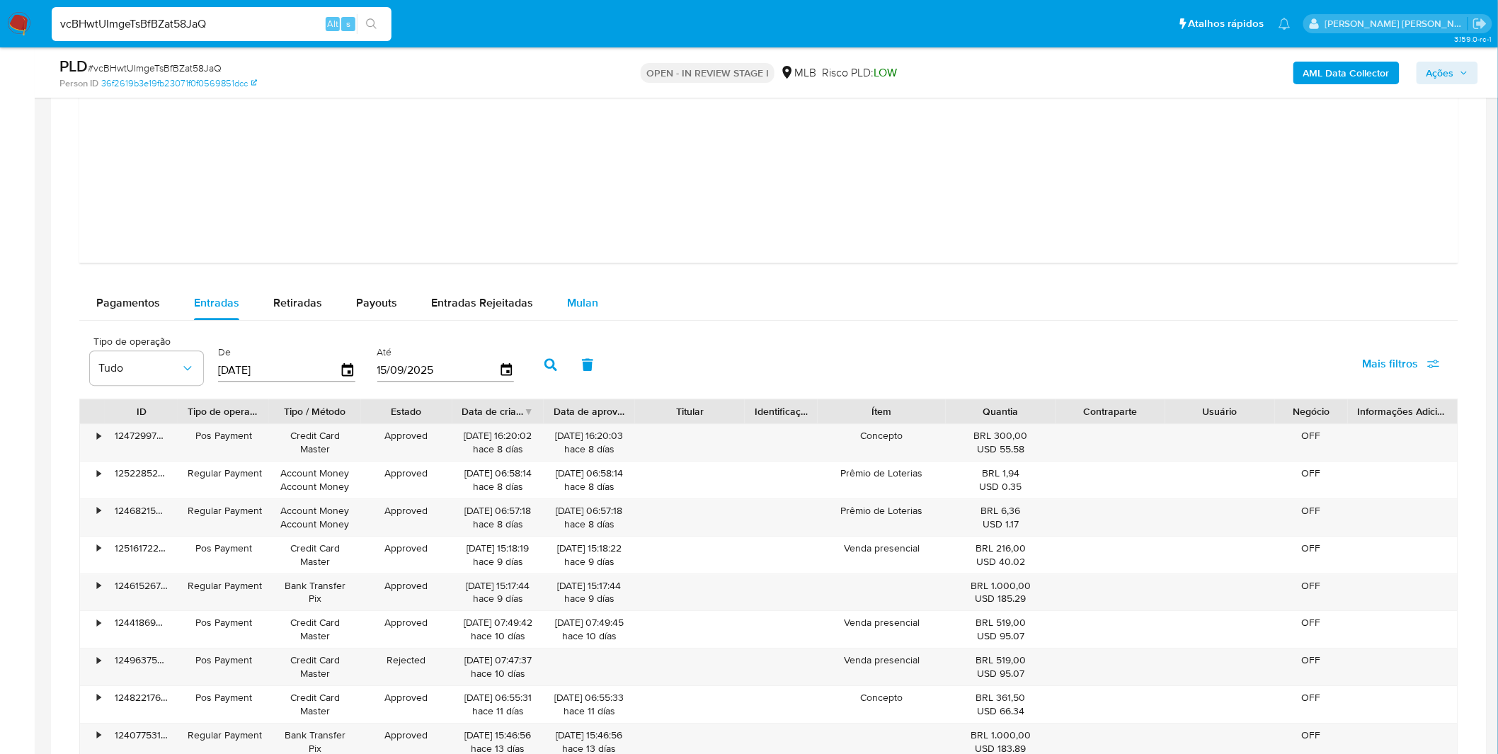
click at [578, 311] on div "Mulan" at bounding box center [582, 303] width 31 height 34
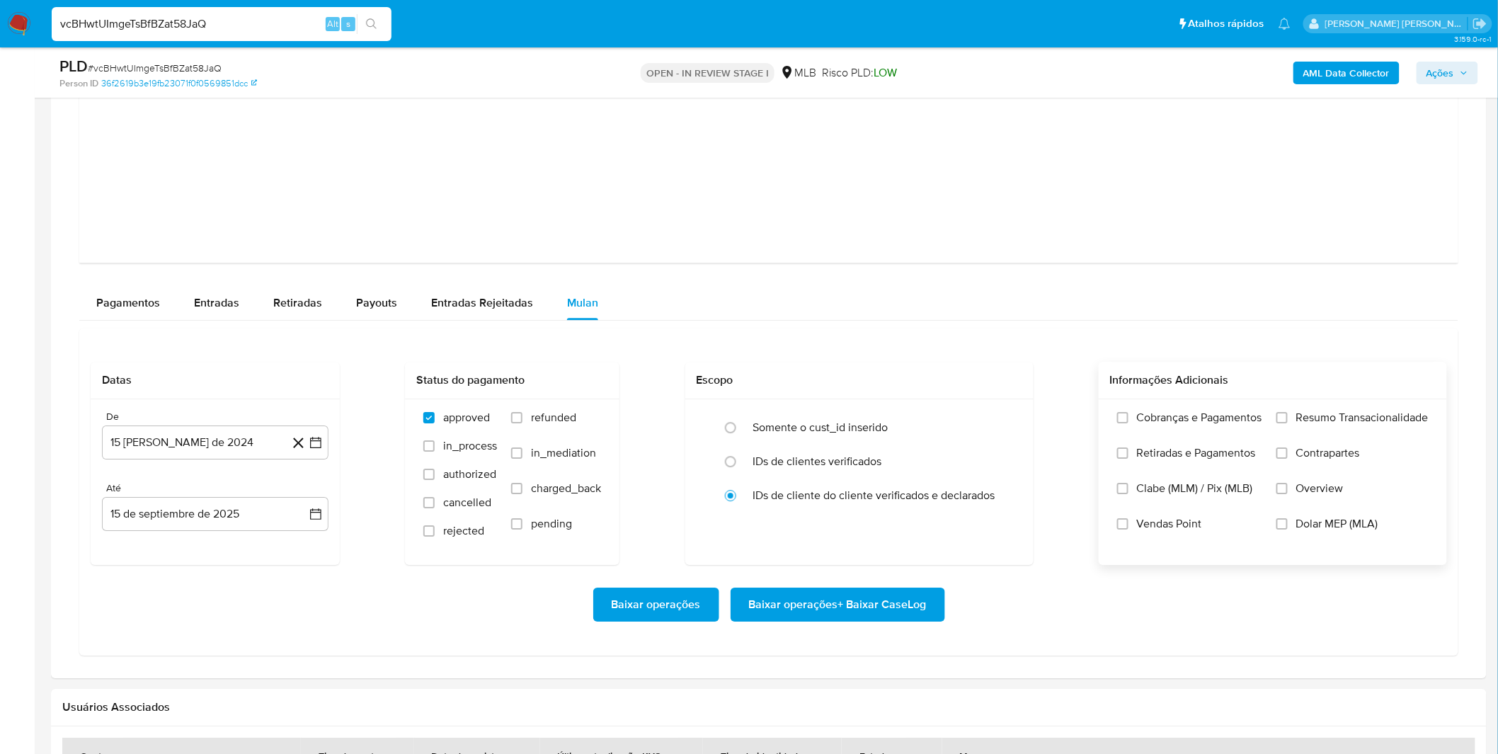
click at [1156, 434] on label "Cobranças e Pagamentos" at bounding box center [1189, 428] width 145 height 35
click at [1128, 423] on input "Cobranças e Pagamentos" at bounding box center [1122, 417] width 11 height 11
click at [1159, 455] on span "Retiradas e Pagamentos" at bounding box center [1196, 453] width 119 height 14
click at [1128, 455] on input "Retiradas e Pagamentos" at bounding box center [1122, 452] width 11 height 11
click at [1281, 428] on label "Resumo Transacionalidade" at bounding box center [1352, 428] width 152 height 35
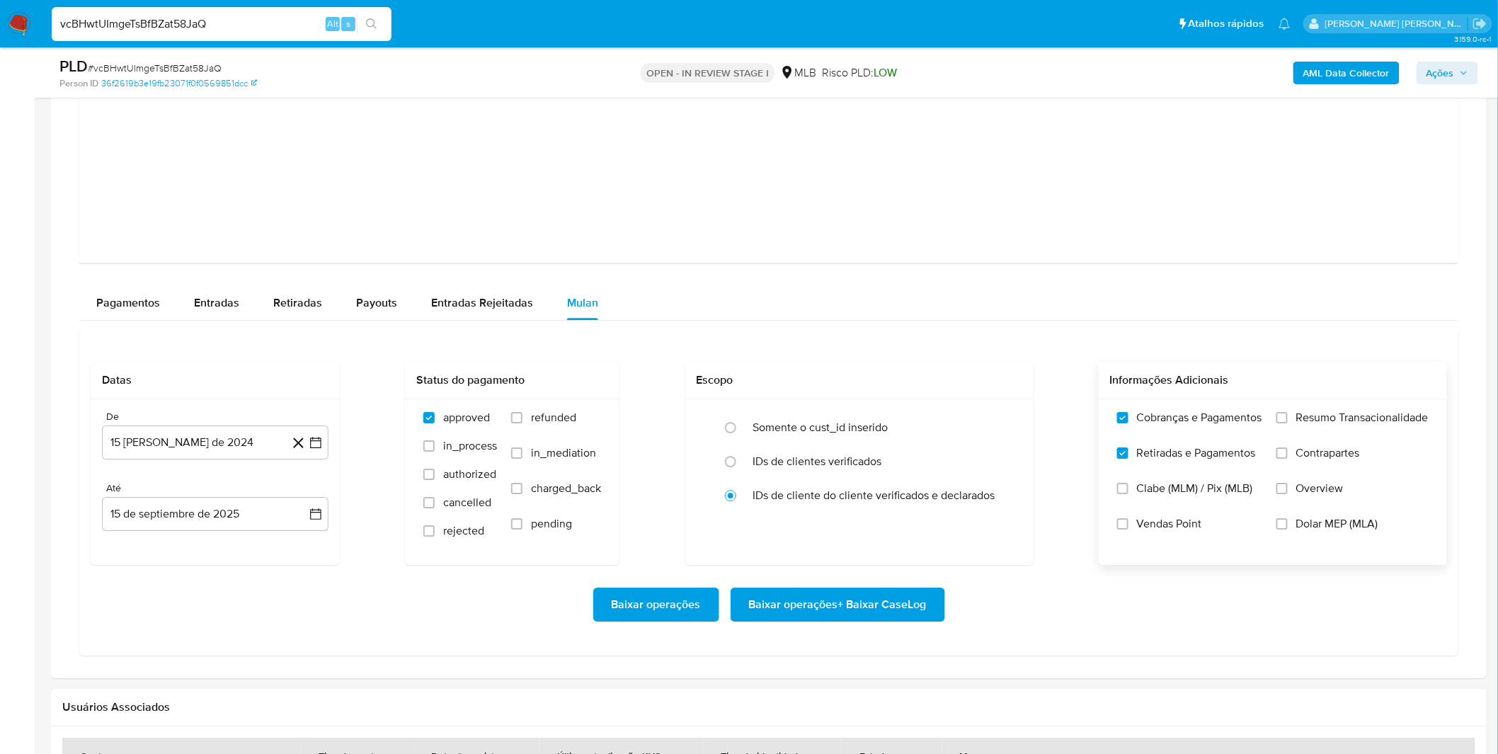
click at [1281, 423] on input "Resumo Transacionalidade" at bounding box center [1281, 417] width 11 height 11
click at [1285, 457] on input "Contrapartes" at bounding box center [1281, 452] width 11 height 11
click at [1165, 534] on label "Vendas Point" at bounding box center [1189, 534] width 145 height 35
click at [1128, 529] on input "Vendas Point" at bounding box center [1122, 523] width 11 height 11
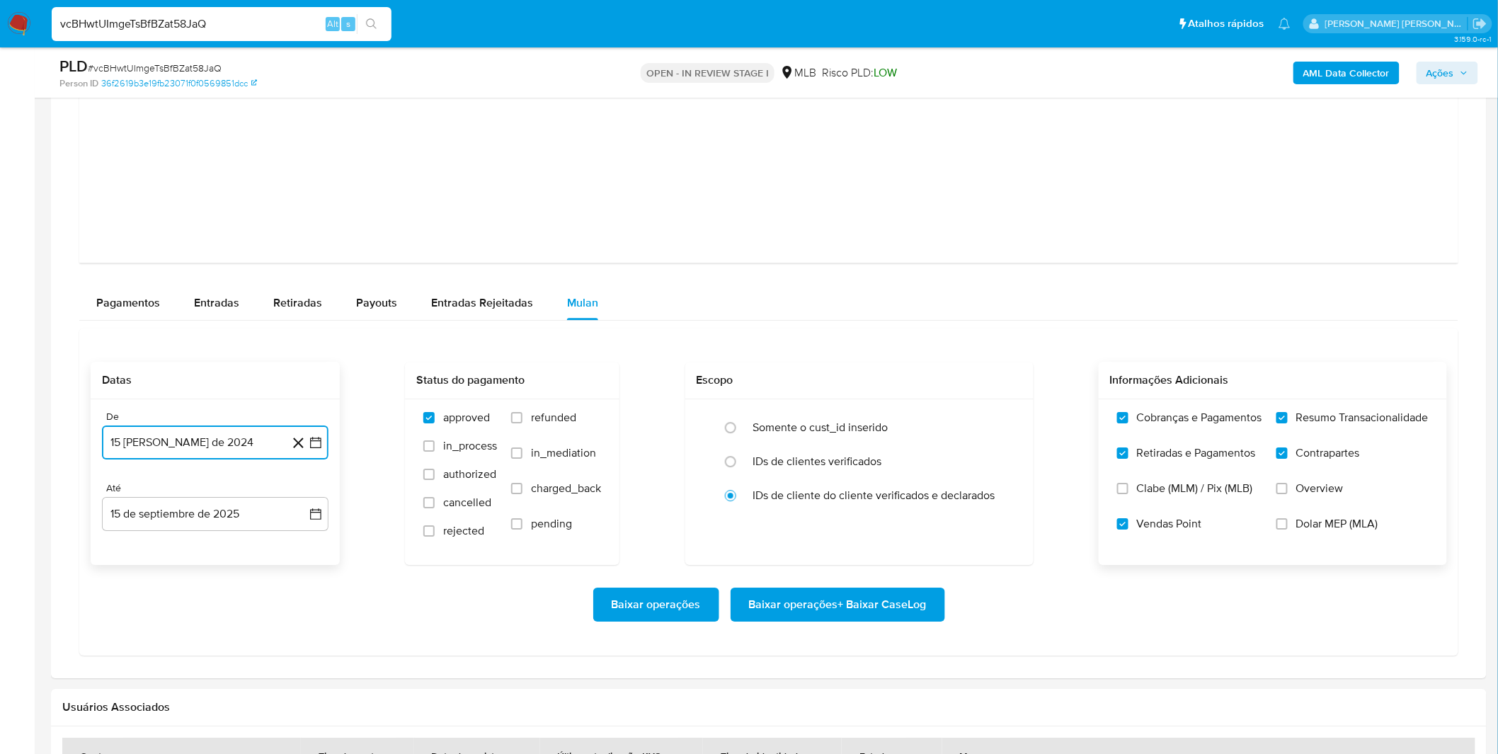
click at [244, 456] on button "15 [PERSON_NAME] de 2024" at bounding box center [215, 442] width 227 height 34
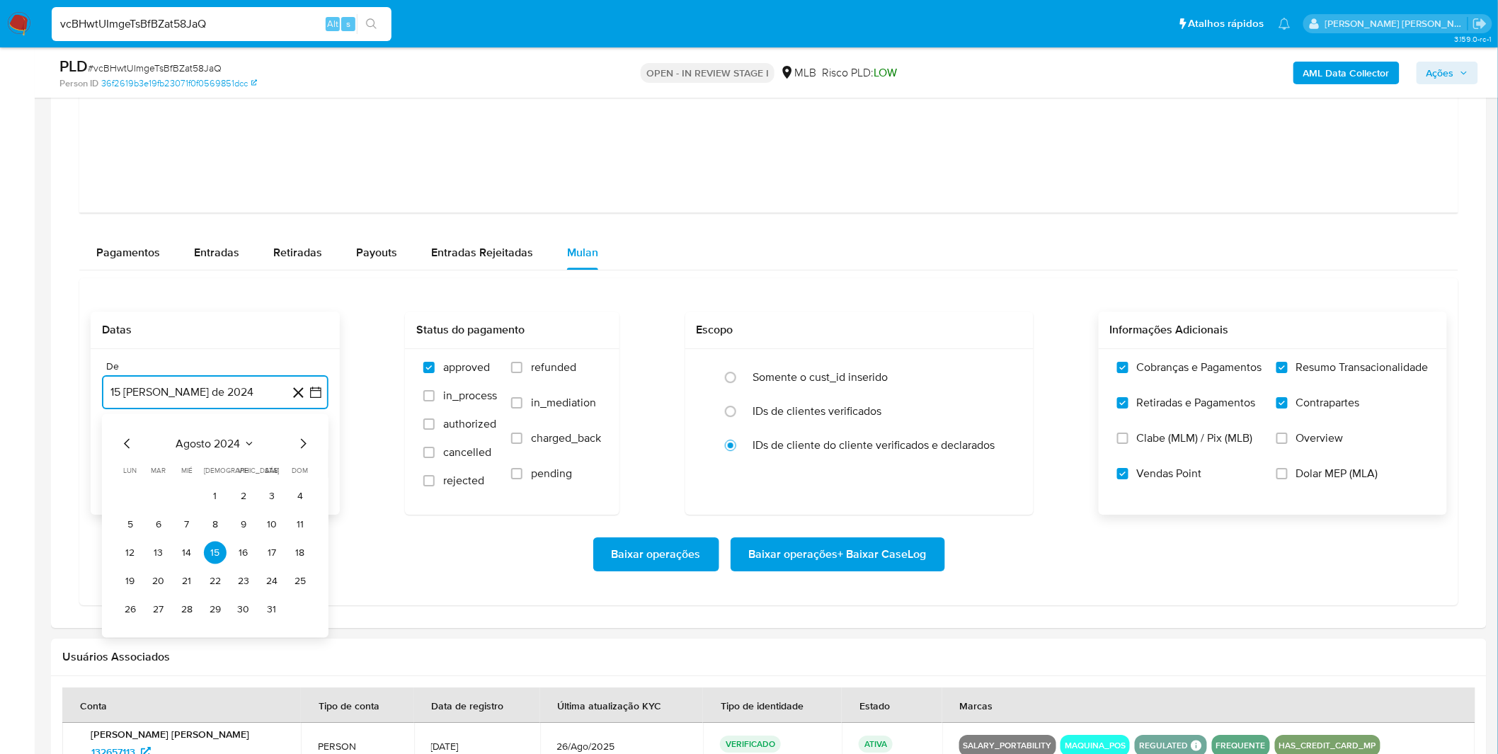
scroll to position [1651, 0]
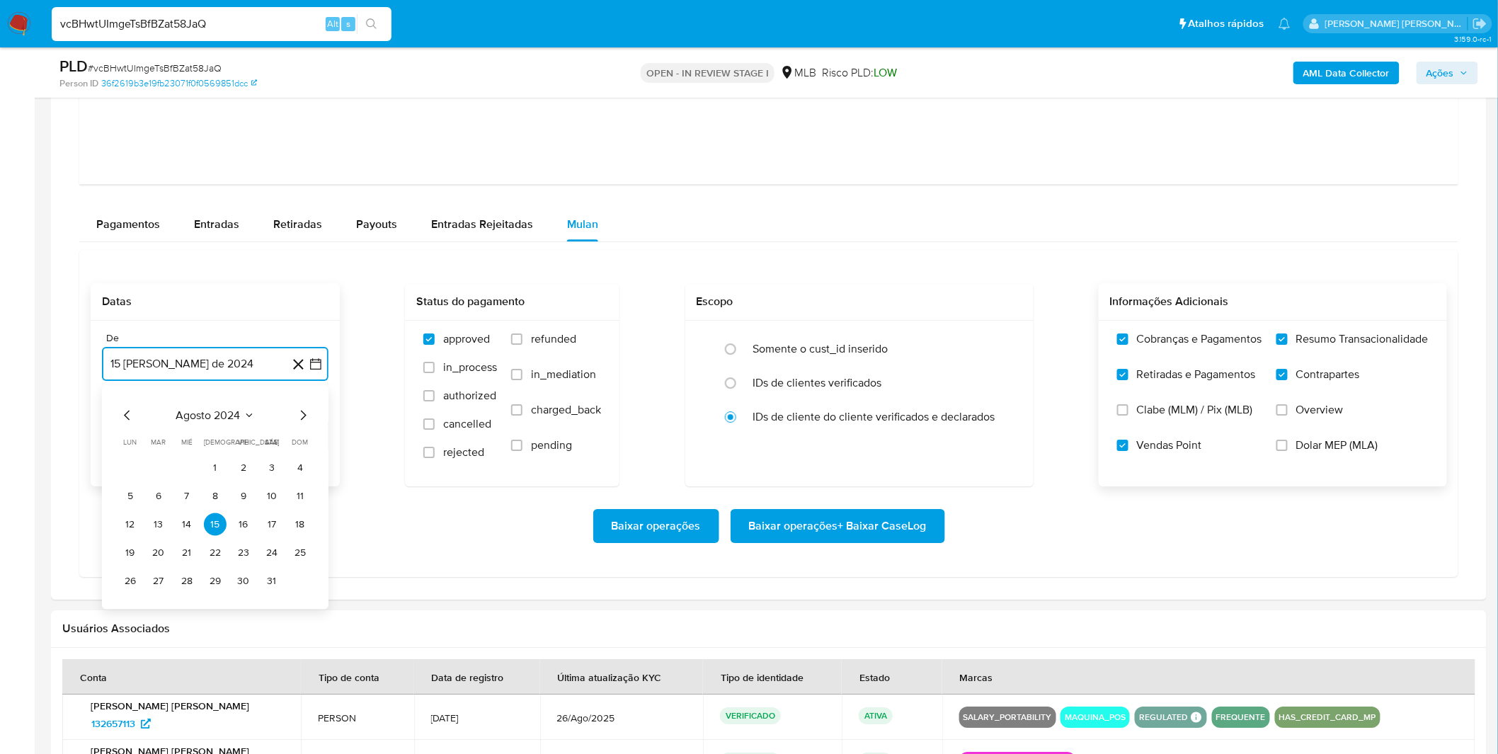
click at [223, 416] on span "agosto 2024" at bounding box center [208, 415] width 64 height 14
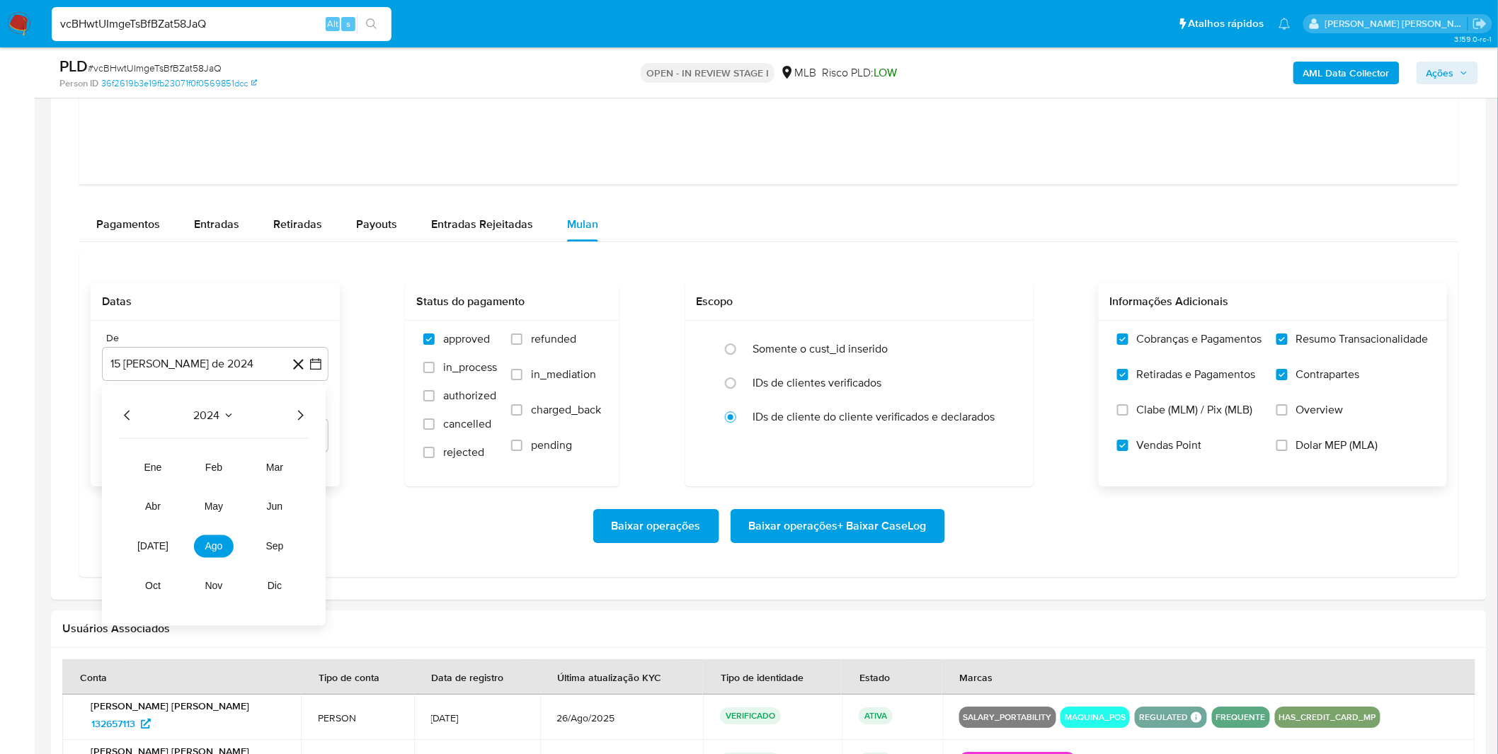
click at [298, 420] on icon "Año siguiente" at bounding box center [301, 416] width 6 height 10
click at [220, 537] on button "ago" at bounding box center [214, 546] width 40 height 23
click at [236, 475] on button "1" at bounding box center [243, 468] width 23 height 23
click at [256, 511] on div "Baixar operações Baixar operações + Baixar CaseLog" at bounding box center [769, 526] width 1356 height 34
click at [817, 524] on span "Baixar operações + Baixar CaseLog" at bounding box center [838, 525] width 178 height 31
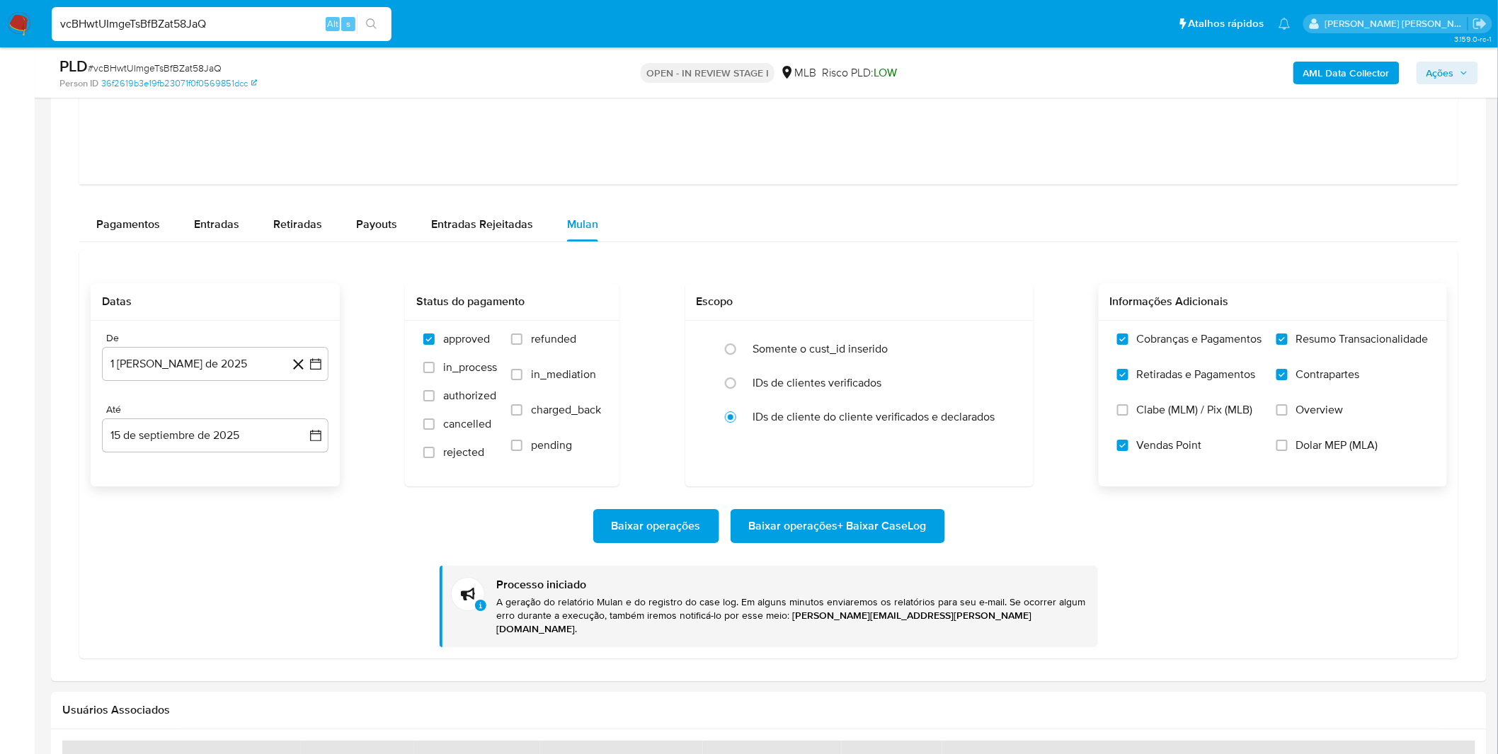
click at [273, 25] on input "vcBHwtUImgeTsBfBZat58JaQ" at bounding box center [222, 24] width 340 height 18
paste input "bv39R0Uo4ssB8XhGXNFKtWQK"
type input "bv39R0Uo4ssB8XhGXNFKtWQK"
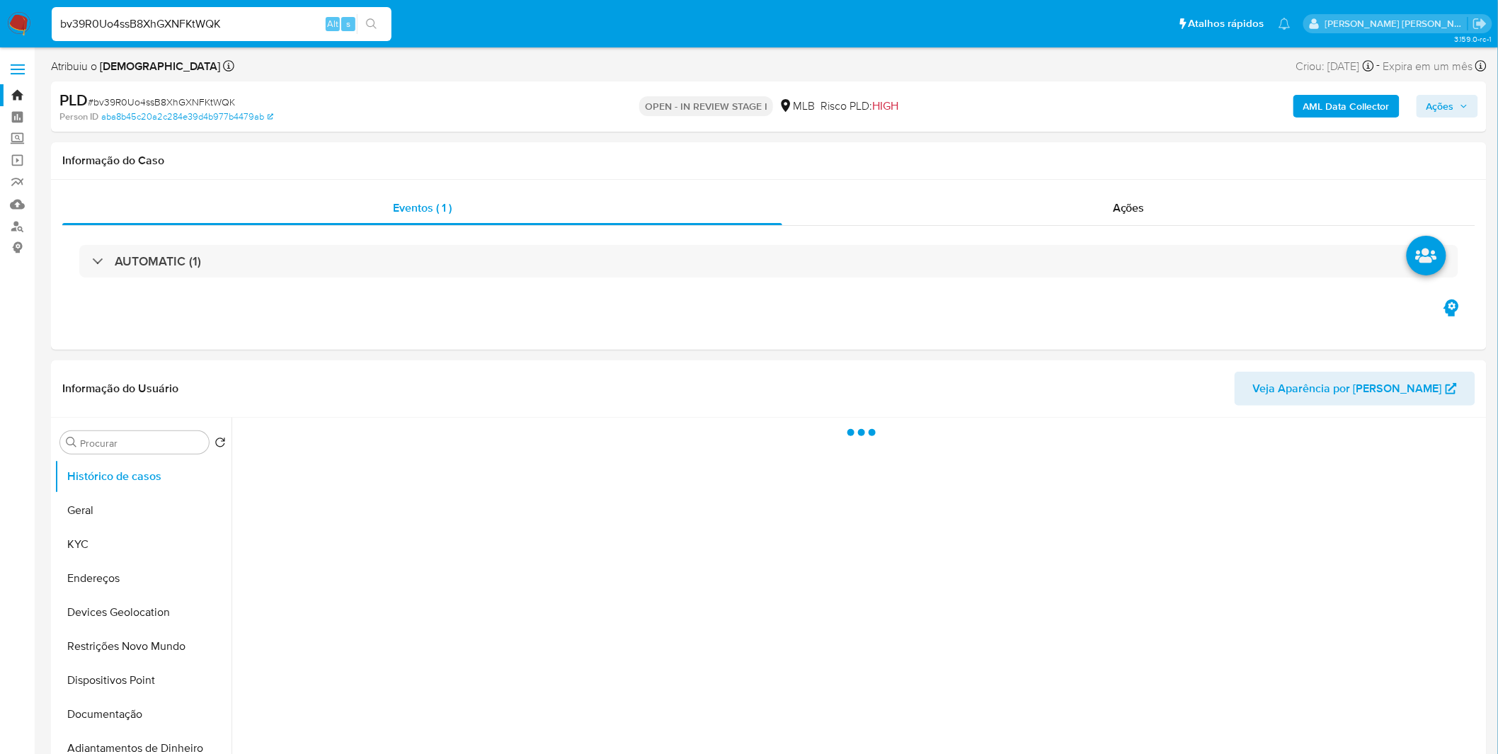
select select "10"
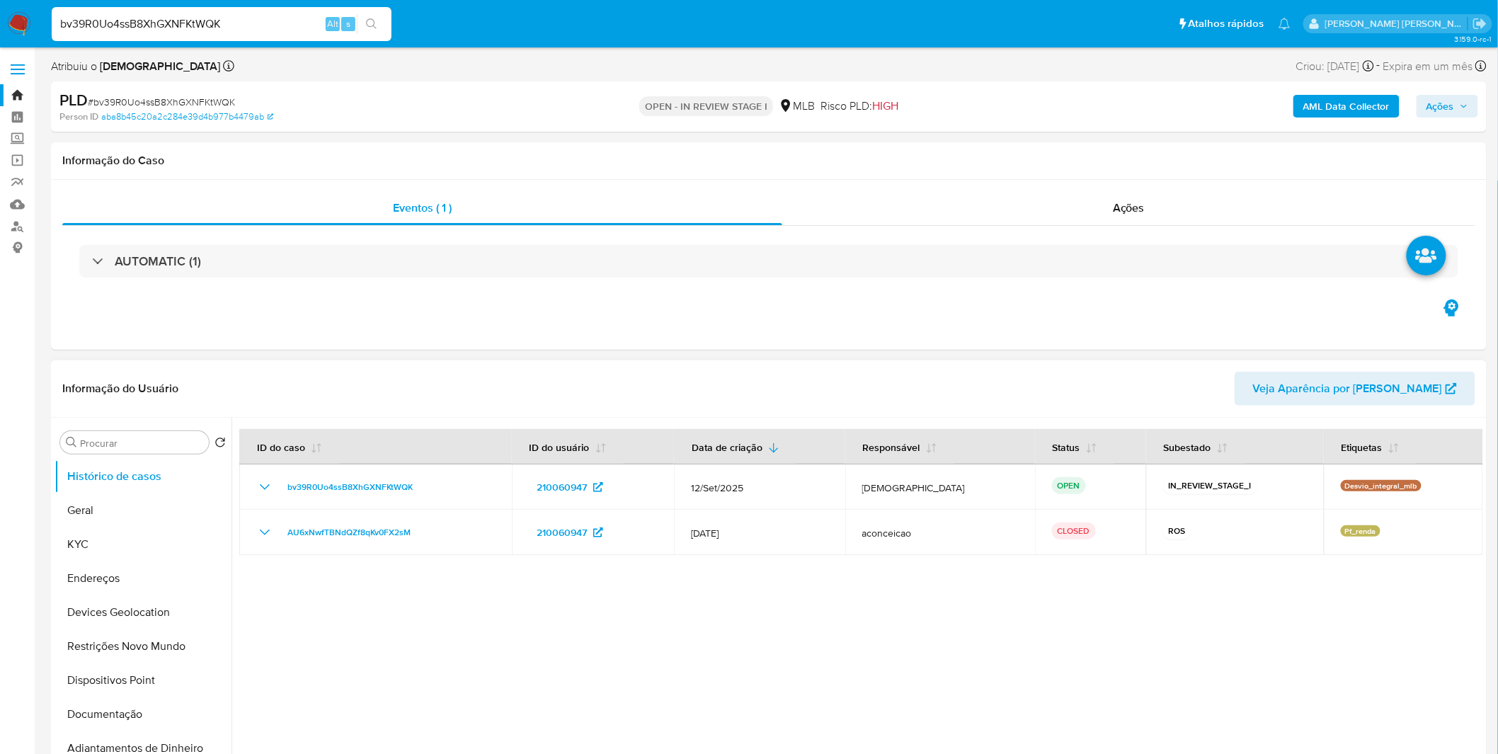
click at [626, 612] on div at bounding box center [856, 599] width 1251 height 362
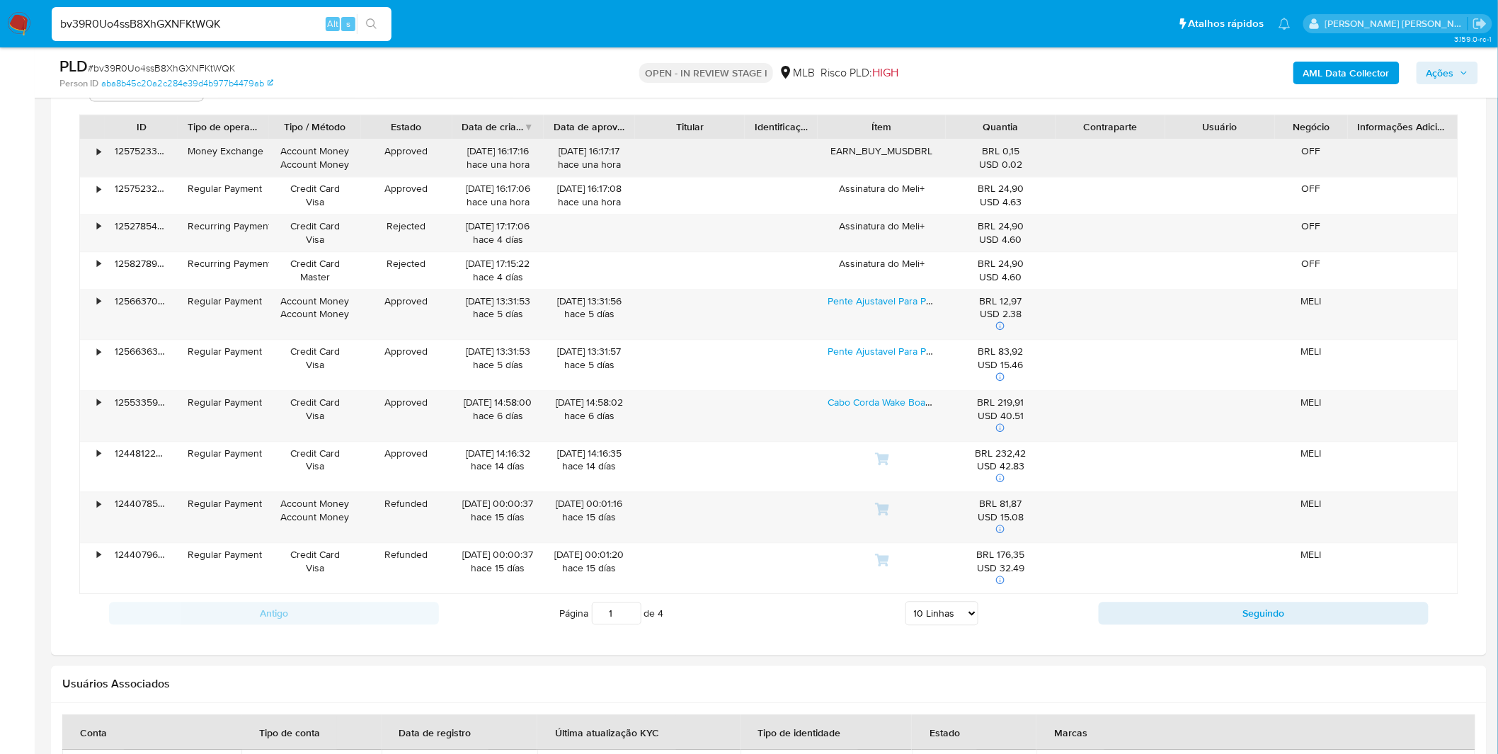
scroll to position [944, 0]
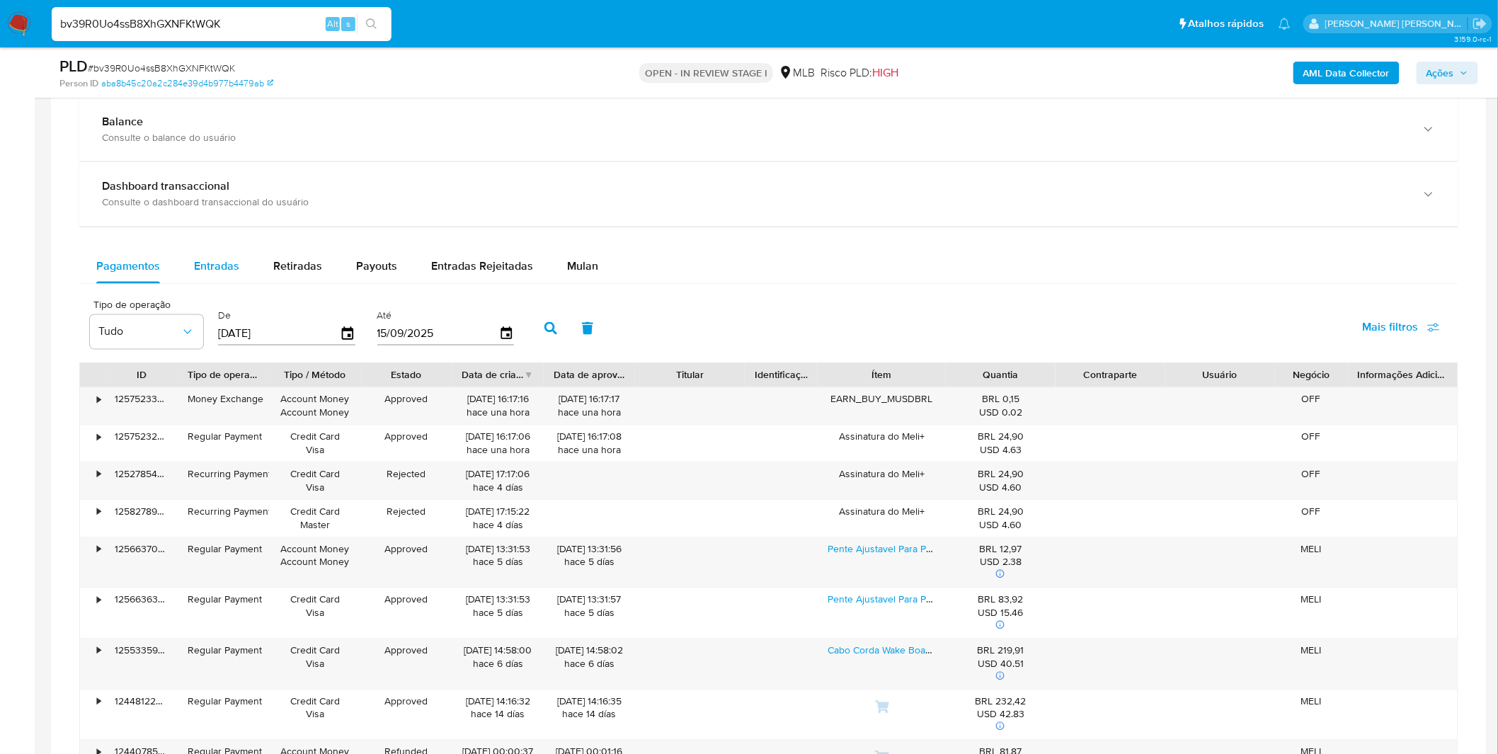
click at [243, 273] on button "Entradas" at bounding box center [216, 267] width 79 height 34
select select "10"
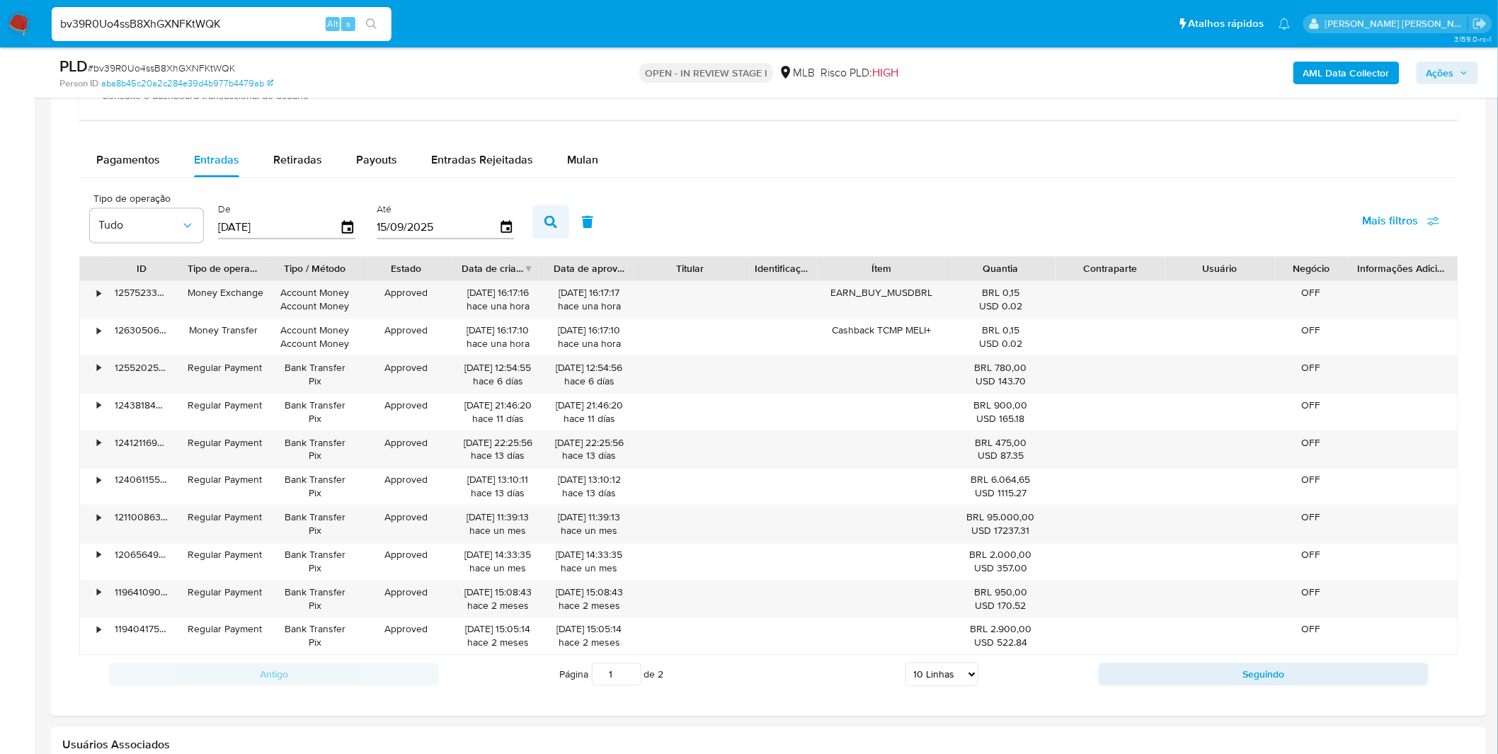
scroll to position [865, 0]
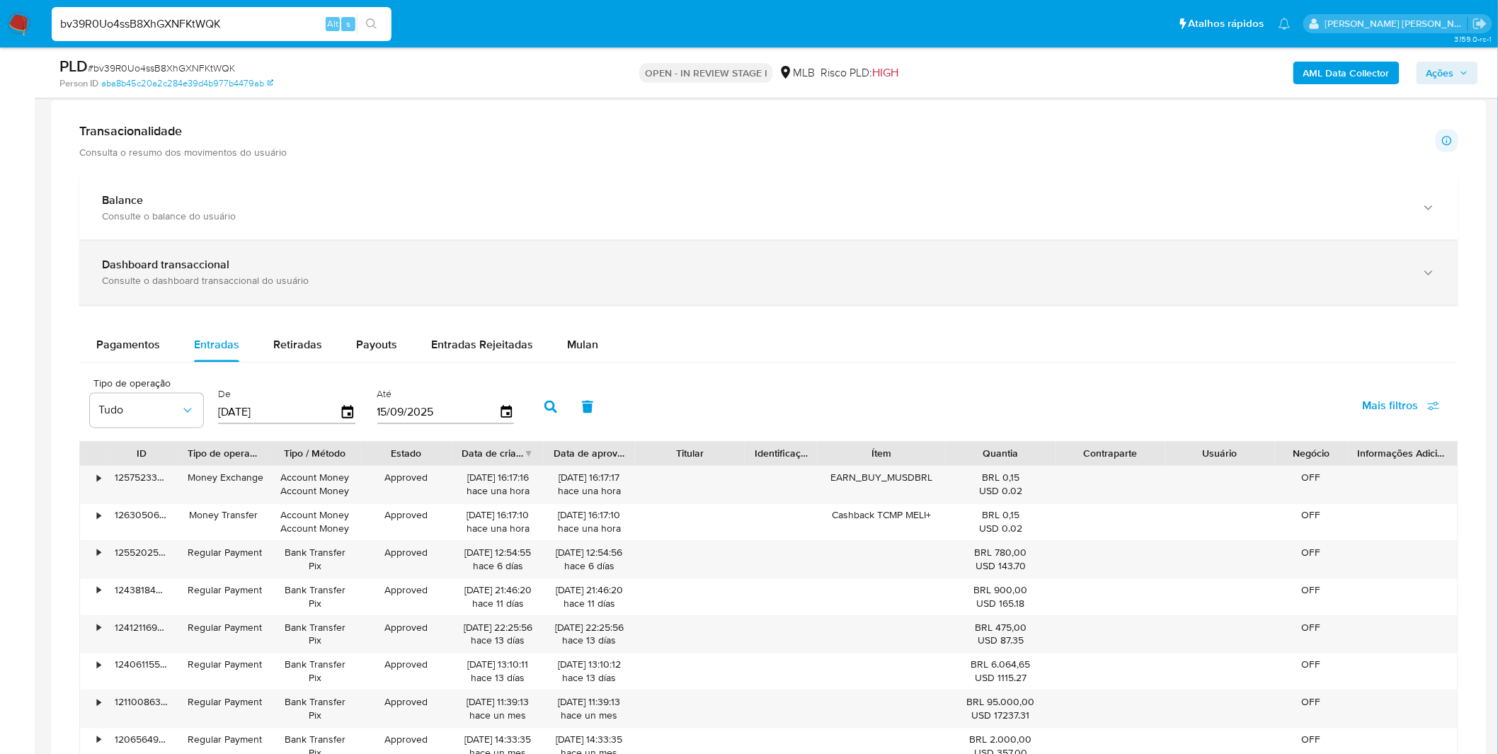
click at [244, 278] on div "Consulte o dashboard transaccional do usuário" at bounding box center [754, 281] width 1305 height 13
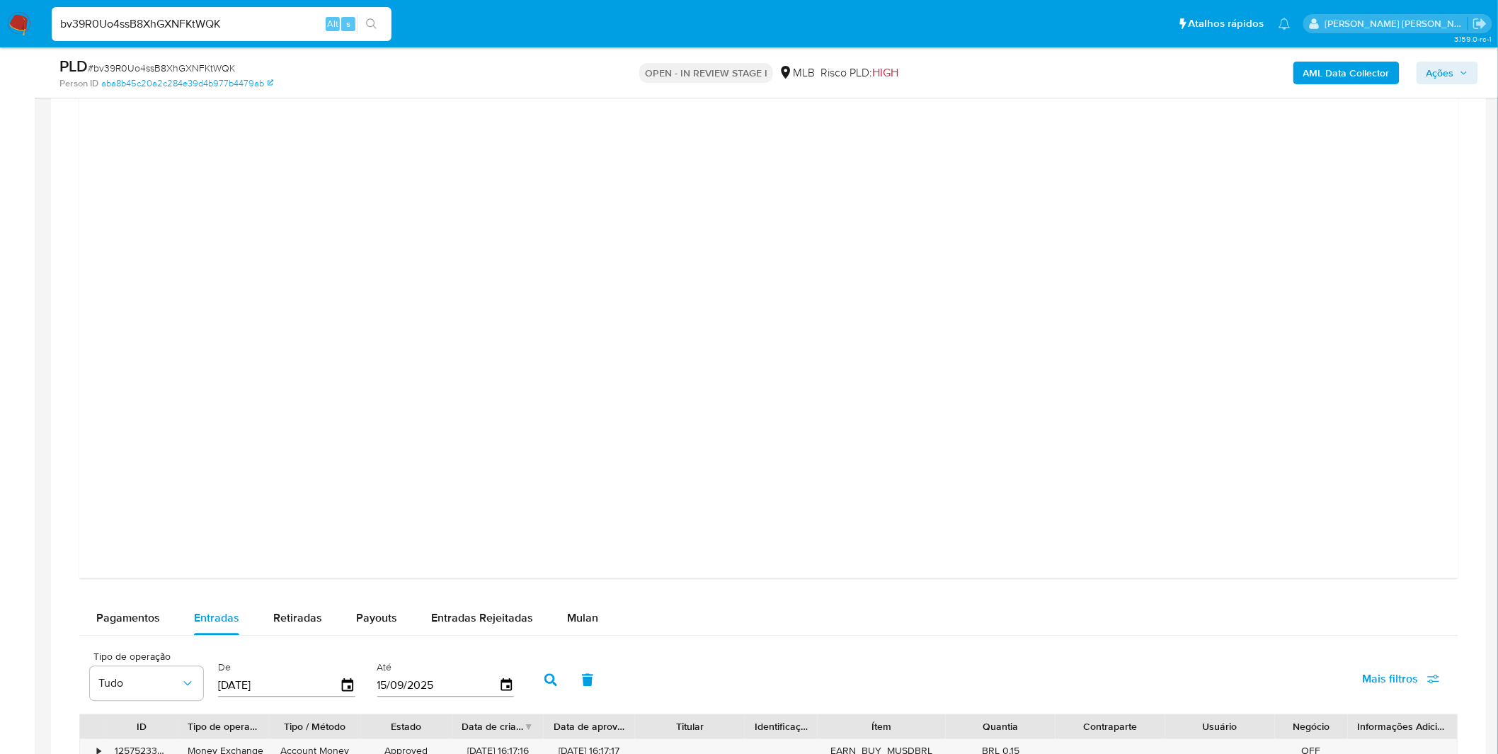
scroll to position [1651, 0]
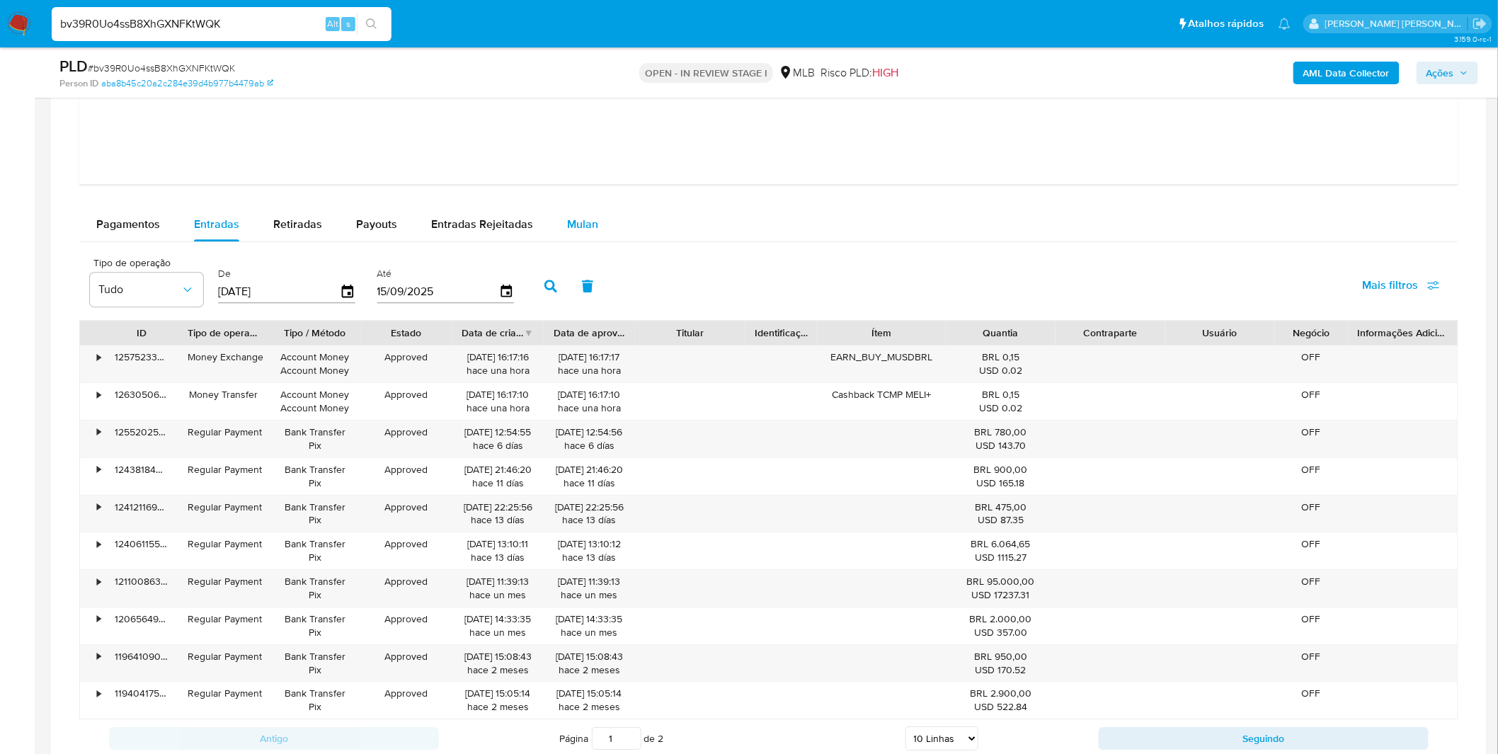
click at [571, 221] on span "Mulan" at bounding box center [582, 224] width 31 height 16
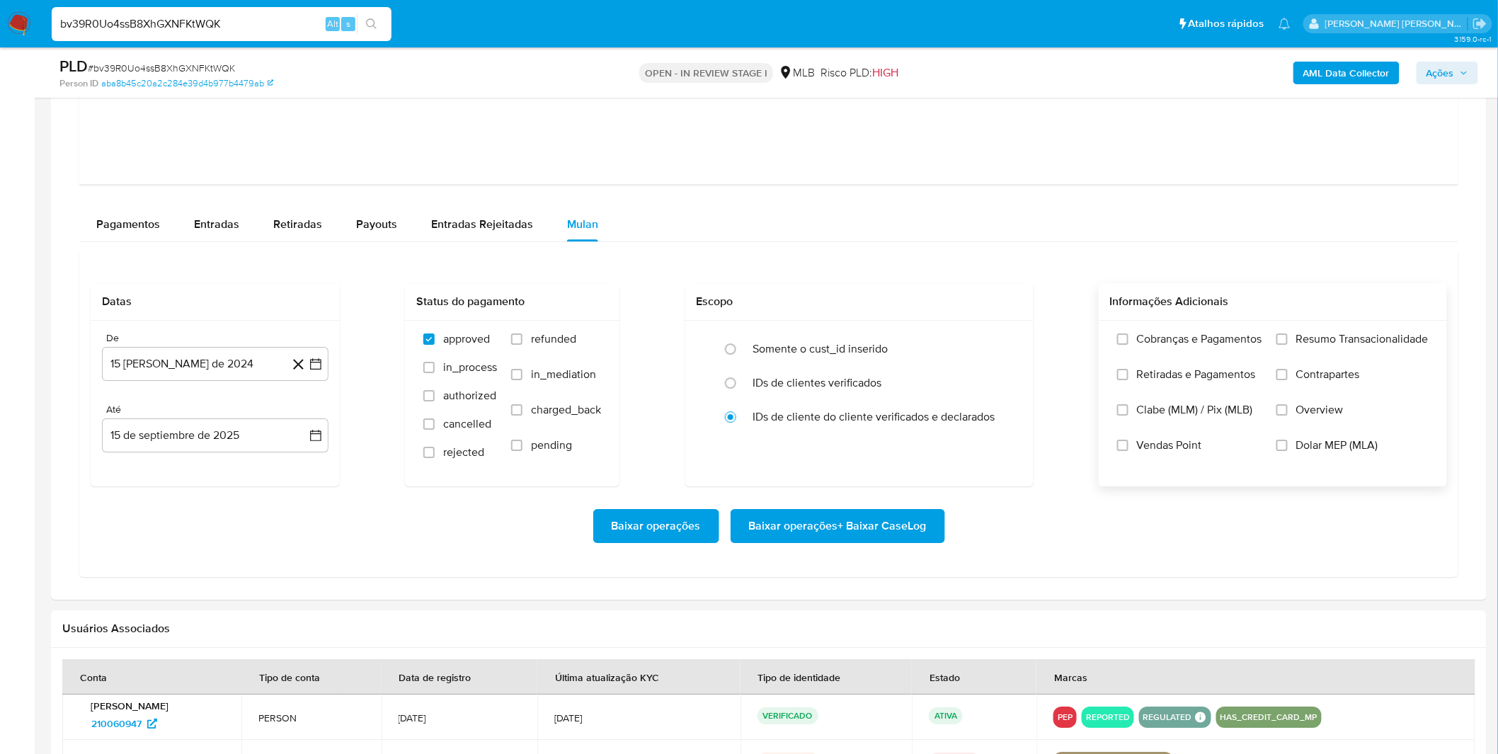
click at [1150, 349] on label "Cobranças e Pagamentos" at bounding box center [1189, 349] width 145 height 35
click at [1128, 345] on input "Cobranças e Pagamentos" at bounding box center [1122, 338] width 11 height 11
click at [1147, 379] on span "Retiradas e Pagamentos" at bounding box center [1196, 374] width 119 height 14
click at [1128, 379] on input "Retiradas e Pagamentos" at bounding box center [1122, 374] width 11 height 11
drag, startPoint x: 1288, startPoint y: 359, endPoint x: 1291, endPoint y: 378, distance: 19.3
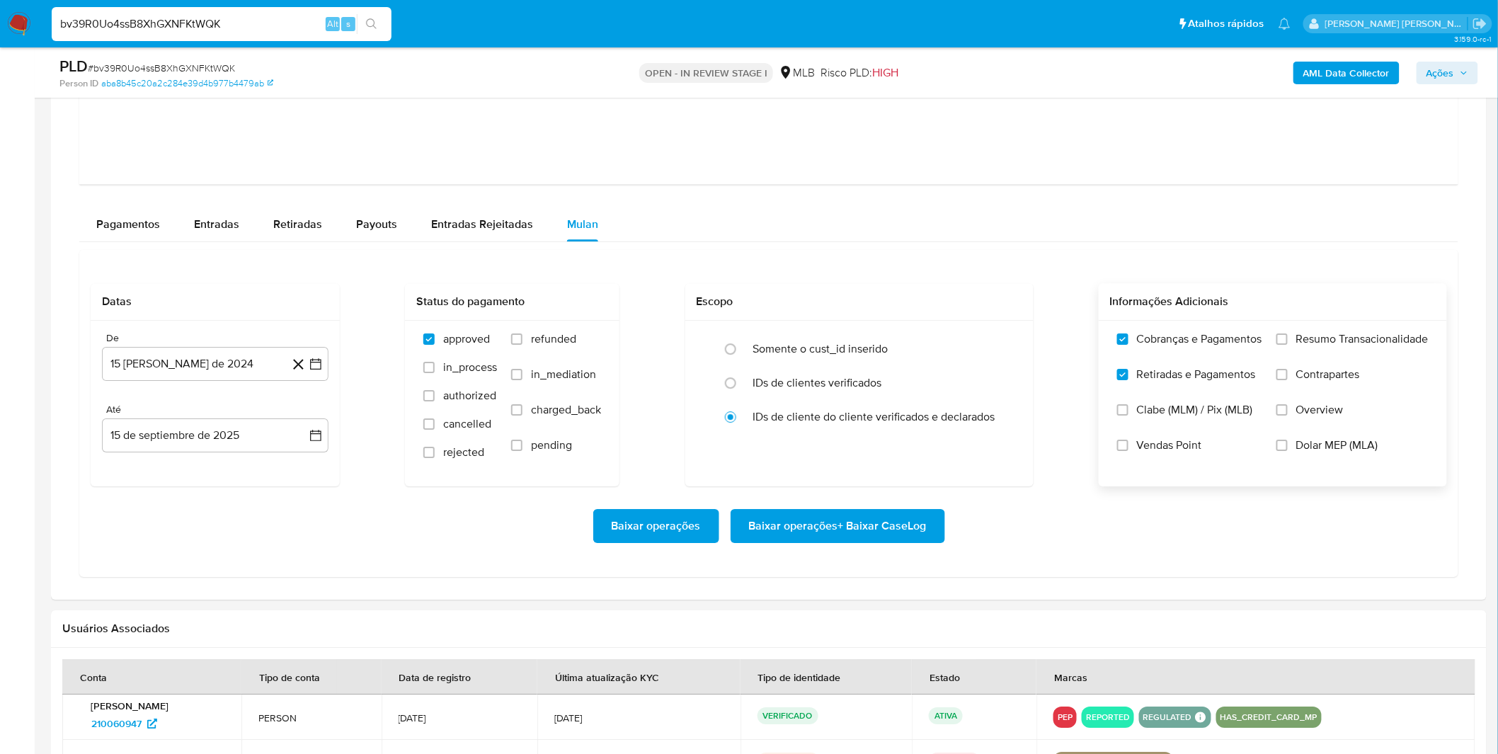
click at [1290, 359] on label "Resumo Transacionalidade" at bounding box center [1352, 349] width 152 height 35
click at [1293, 380] on label "Contrapartes" at bounding box center [1352, 384] width 152 height 35
click at [1288, 380] on input "Contrapartes" at bounding box center [1281, 374] width 11 height 11
click at [1292, 355] on label "Resumo Transacionalidade" at bounding box center [1352, 349] width 152 height 35
click at [1288, 345] on input "Resumo Transacionalidade" at bounding box center [1281, 338] width 11 height 11
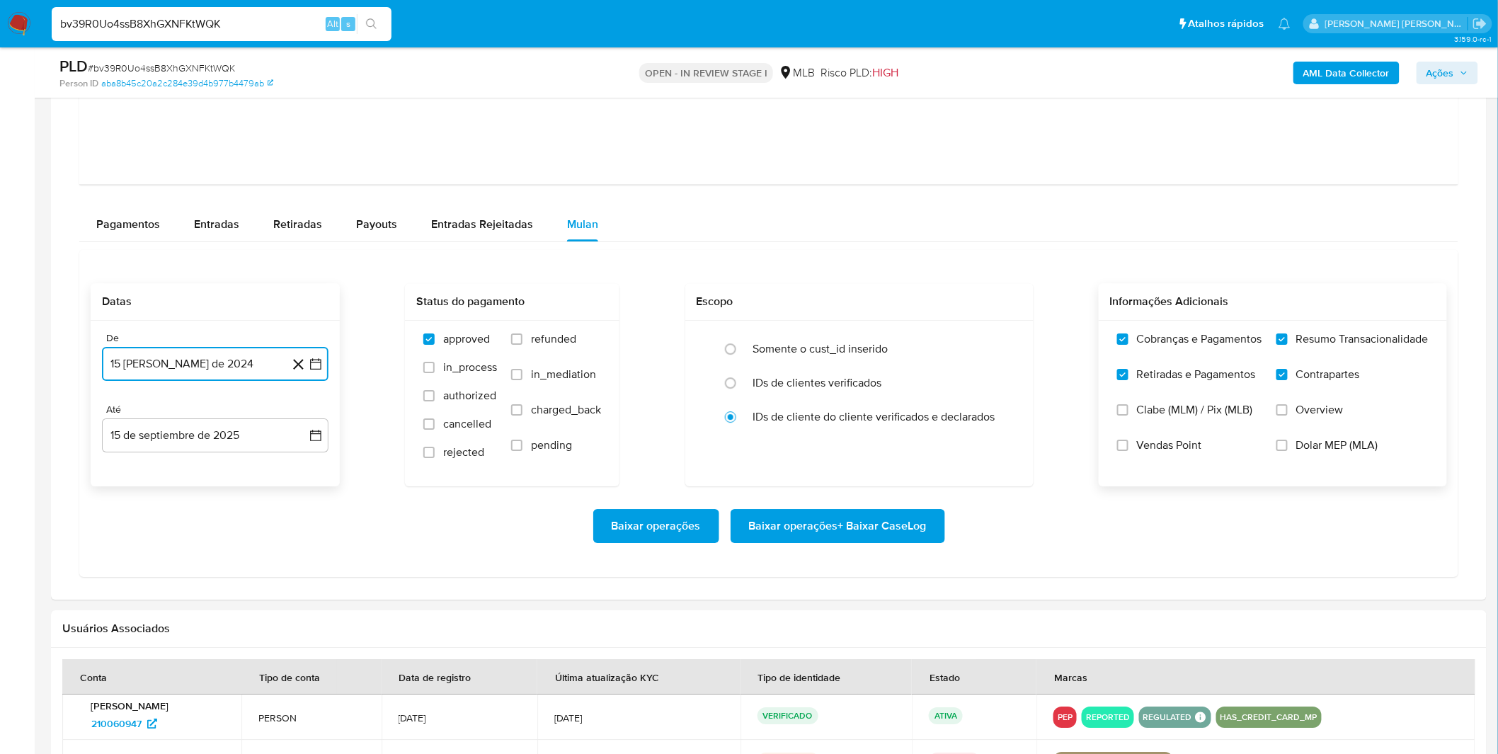
click at [149, 374] on button "15 de agosto de 2024" at bounding box center [215, 364] width 227 height 34
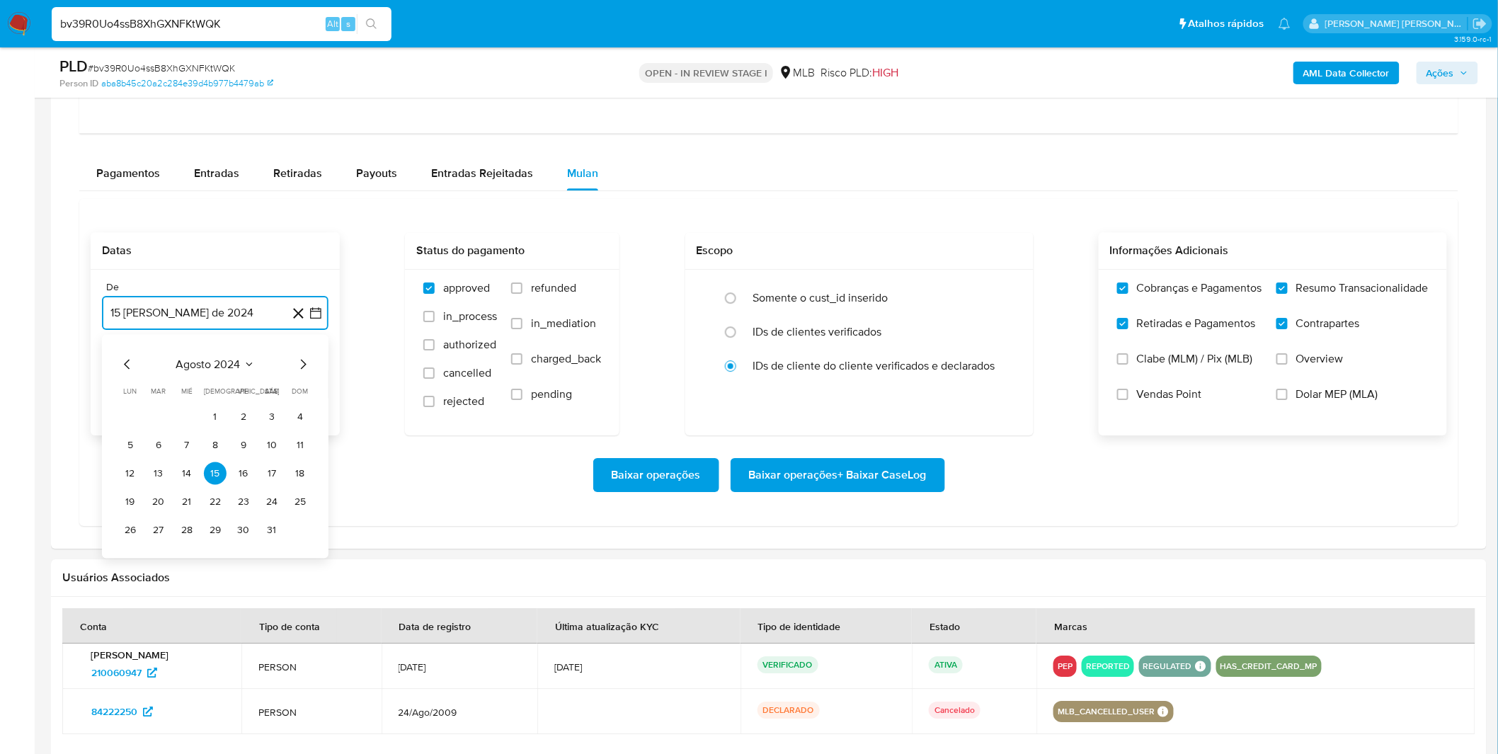
scroll to position [1730, 0]
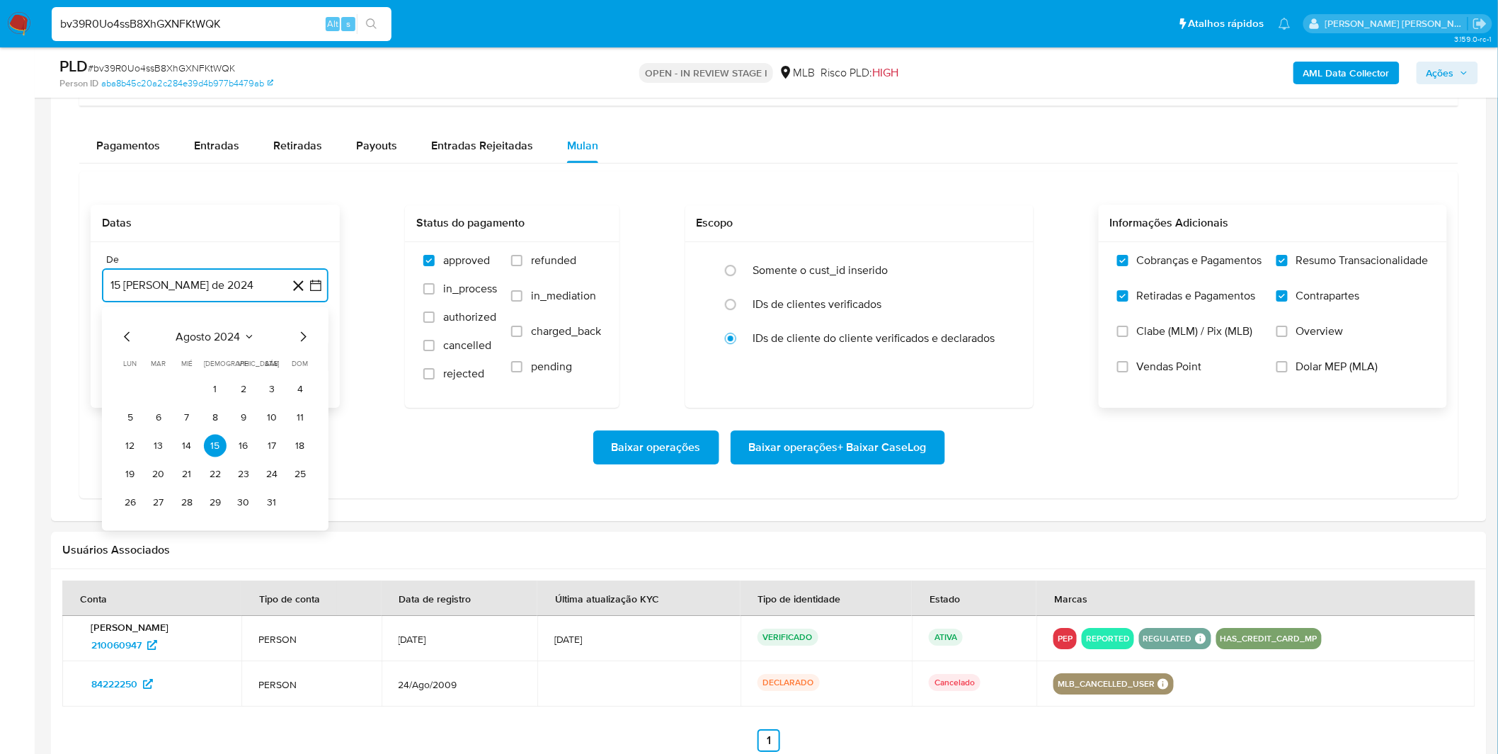
click at [199, 334] on span "agosto 2024" at bounding box center [208, 337] width 64 height 14
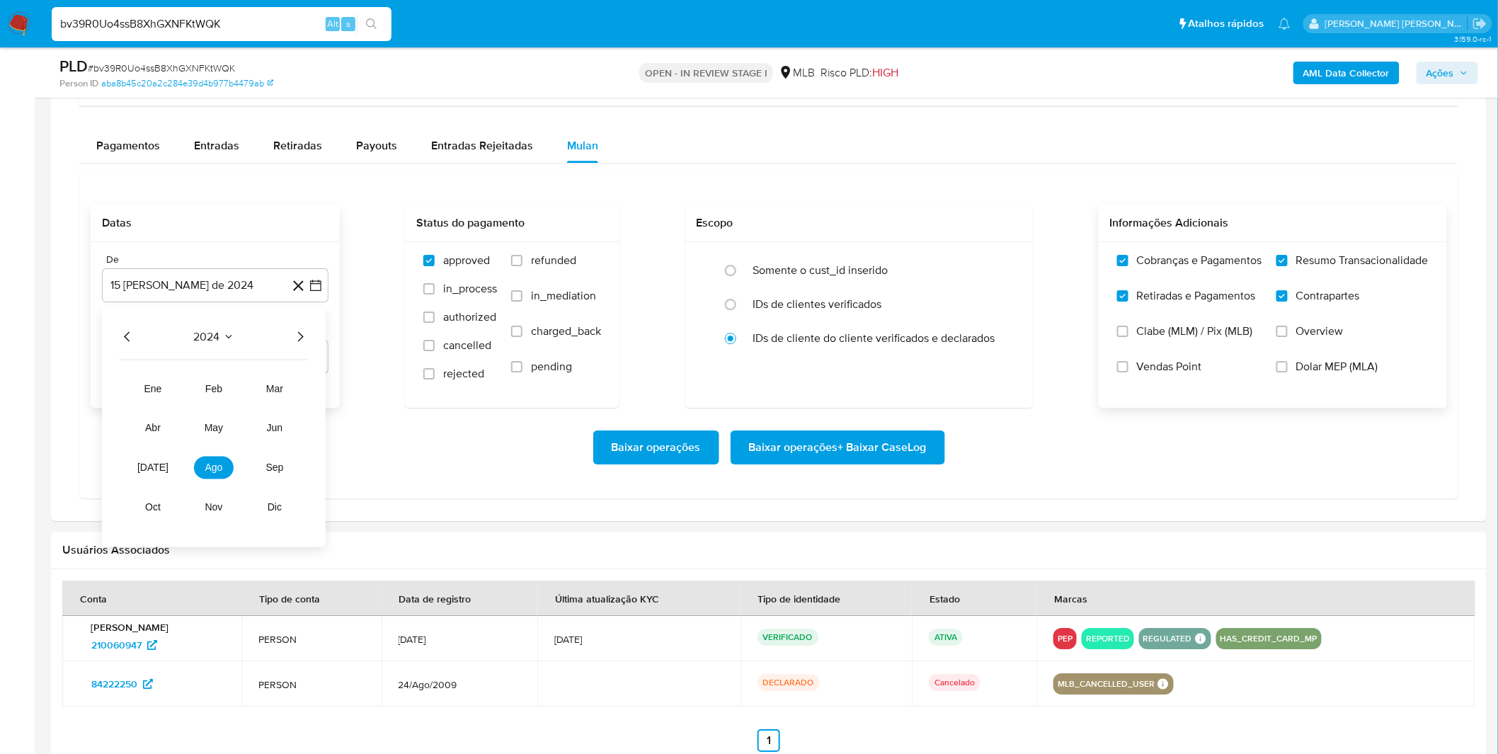
click at [302, 335] on icon "Año siguiente" at bounding box center [300, 336] width 17 height 17
click at [195, 467] on button "ago" at bounding box center [214, 468] width 40 height 23
click at [237, 394] on button "1" at bounding box center [243, 389] width 23 height 23
click at [221, 435] on div "Baixar operações Baixar operações + Baixar CaseLog" at bounding box center [769, 447] width 1356 height 34
click at [814, 453] on span "Baixar operações + Baixar CaseLog" at bounding box center [838, 447] width 178 height 31
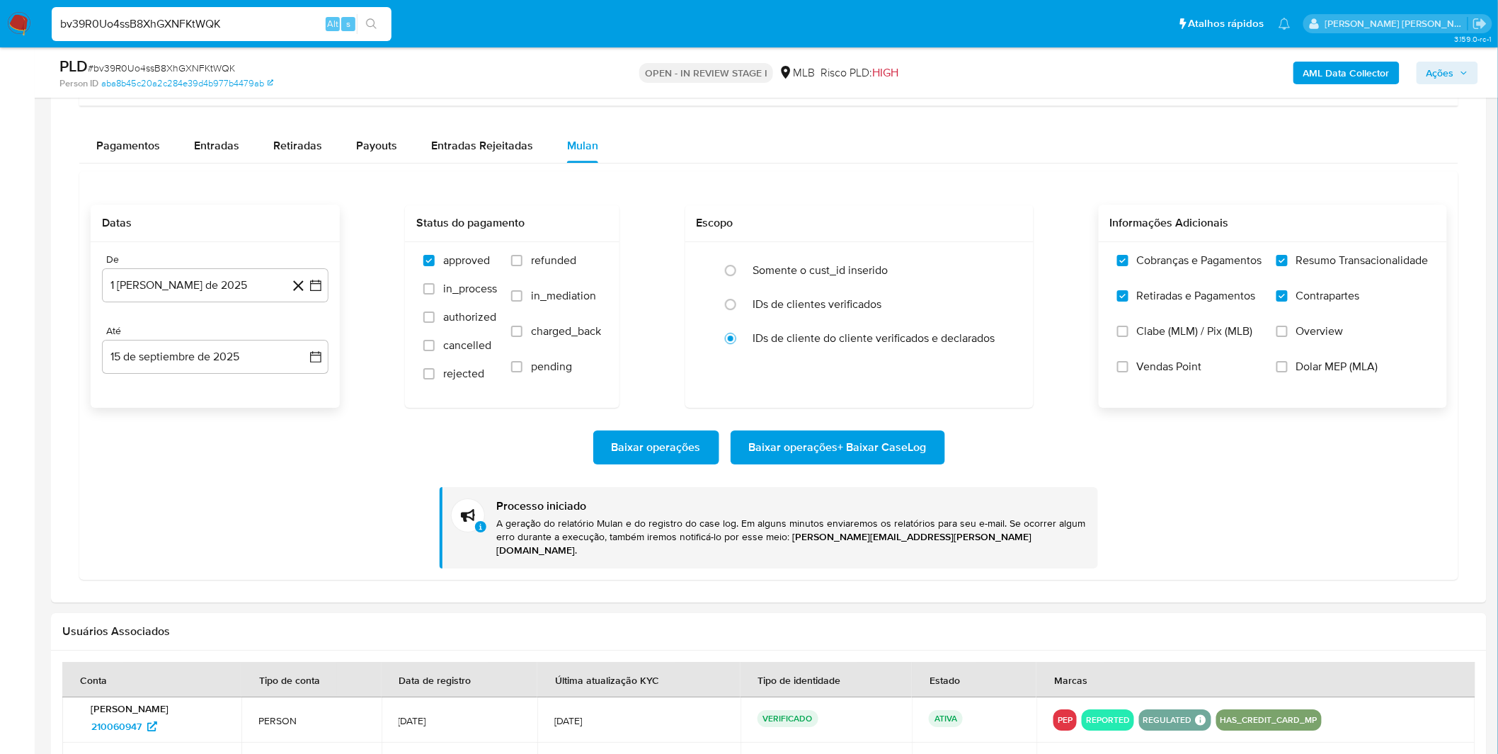
click at [157, 27] on input "bv39R0Uo4ssB8XhGXNFKtWQK" at bounding box center [222, 24] width 340 height 18
paste input "Y8nYAWLUrm26RpRtCS0tYipp"
type input "Y8nYAWLUrm26RpRtCS0tYipp"
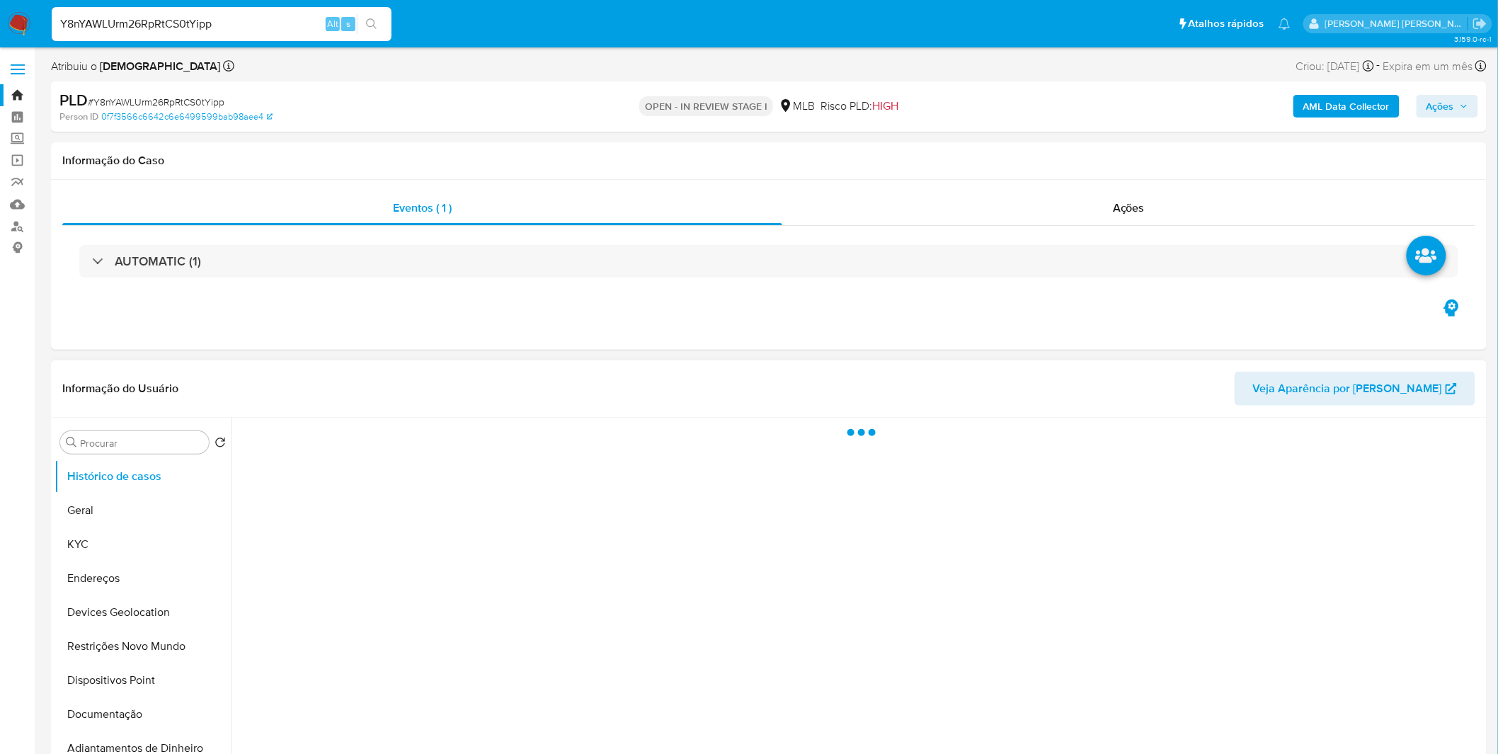
select select "10"
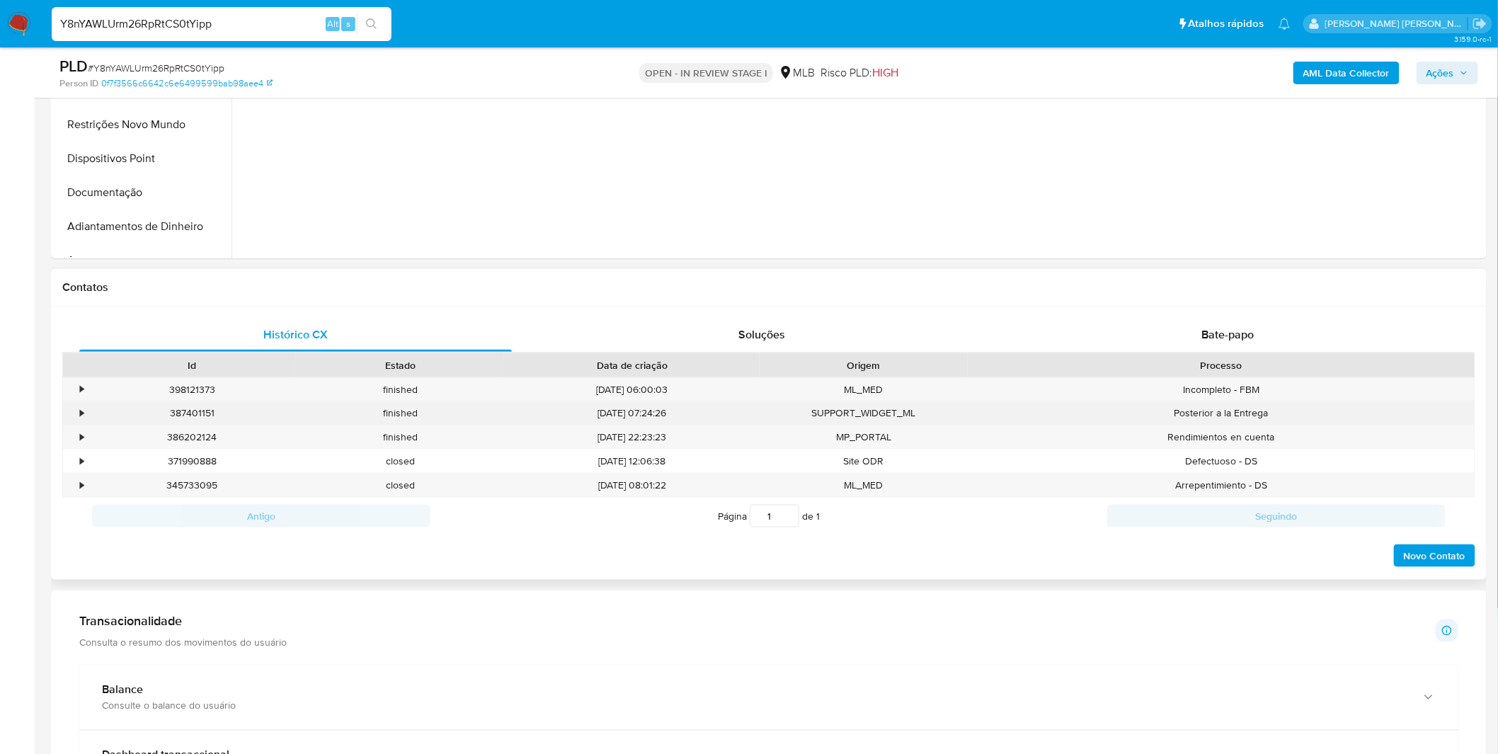
scroll to position [550, 0]
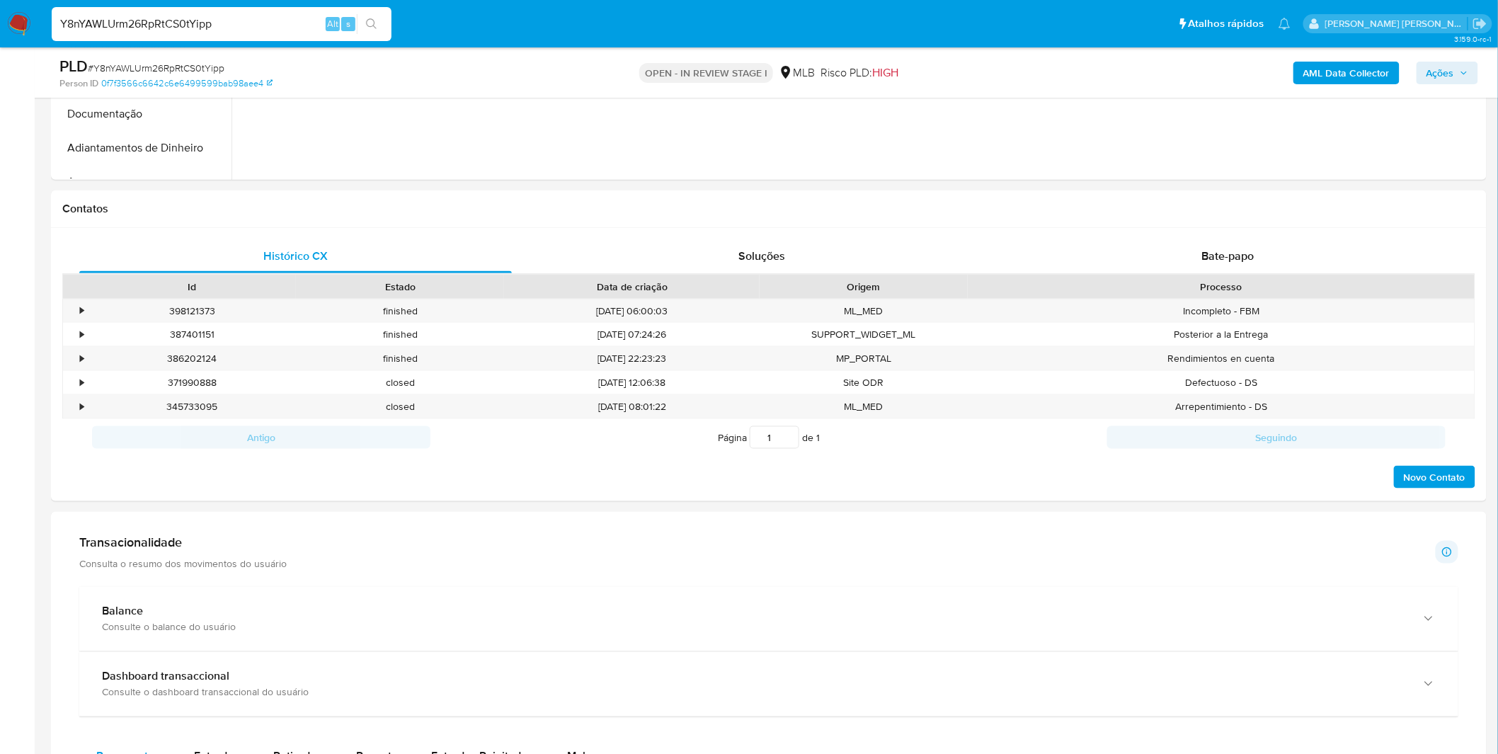
click at [278, 32] on input "Y8nYAWLUrm26RpRtCS0tYipp" at bounding box center [222, 24] width 340 height 18
paste input "C5gCPK8yaQjNaIqjWfTNkqwX"
type input "C5gCPK8yaQjNaIqjWfTNkqwX"
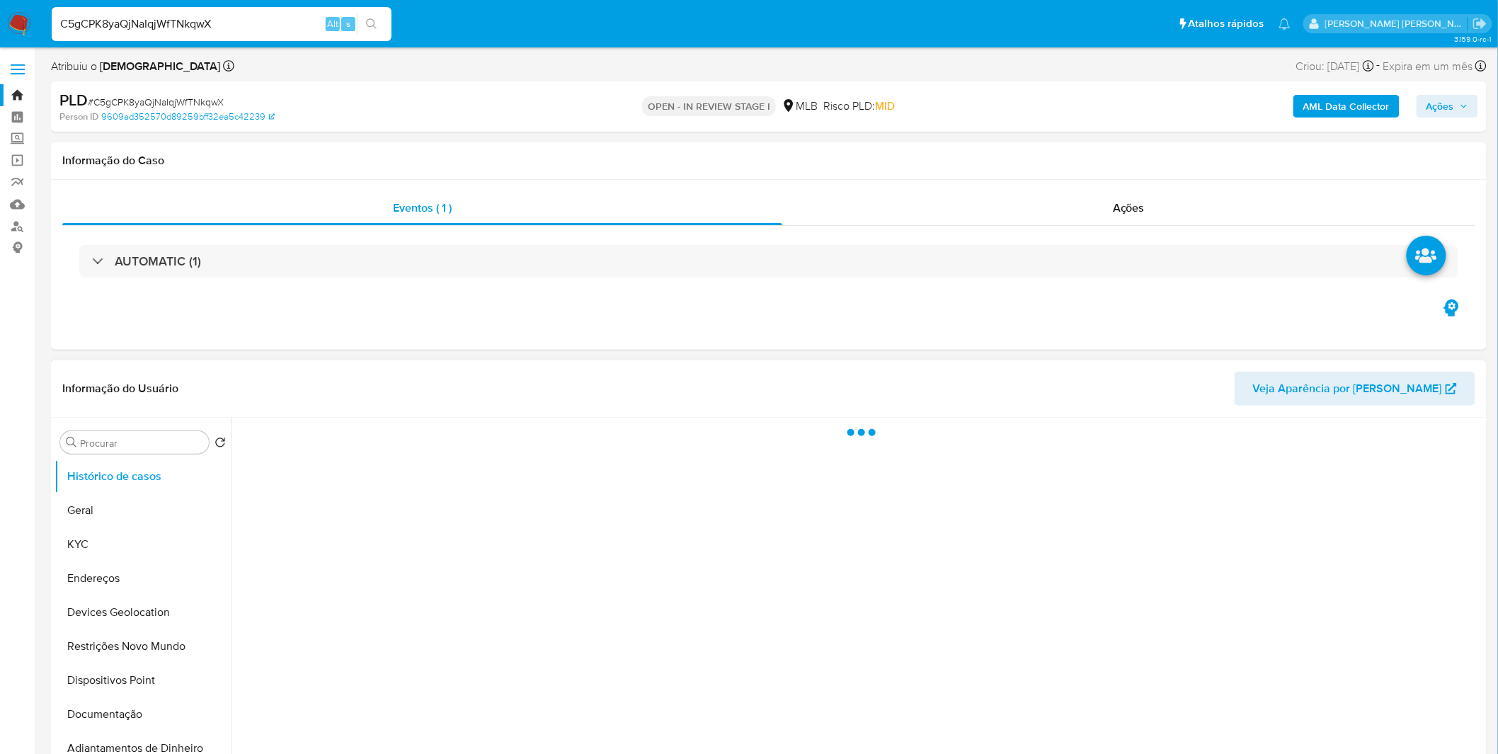
select select "10"
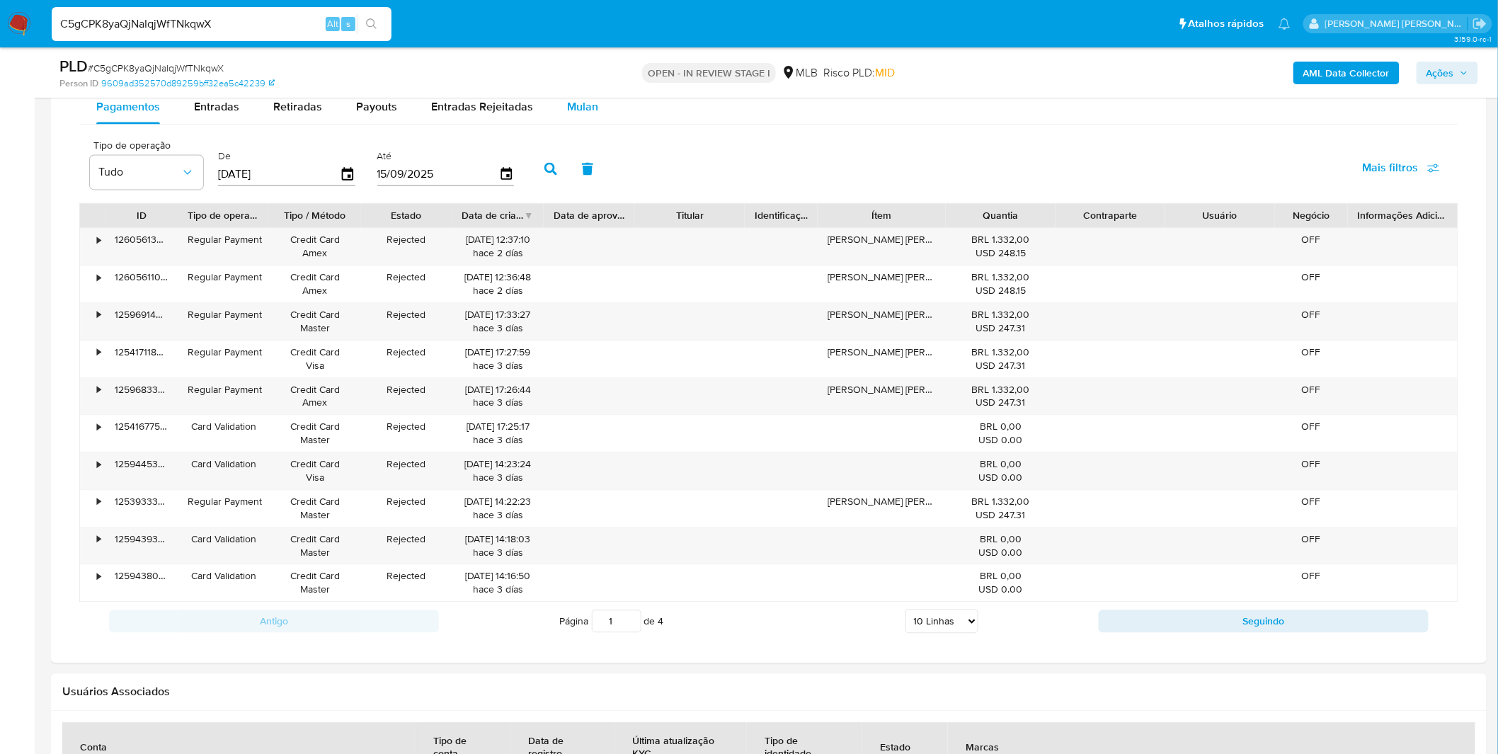
scroll to position [865, 0]
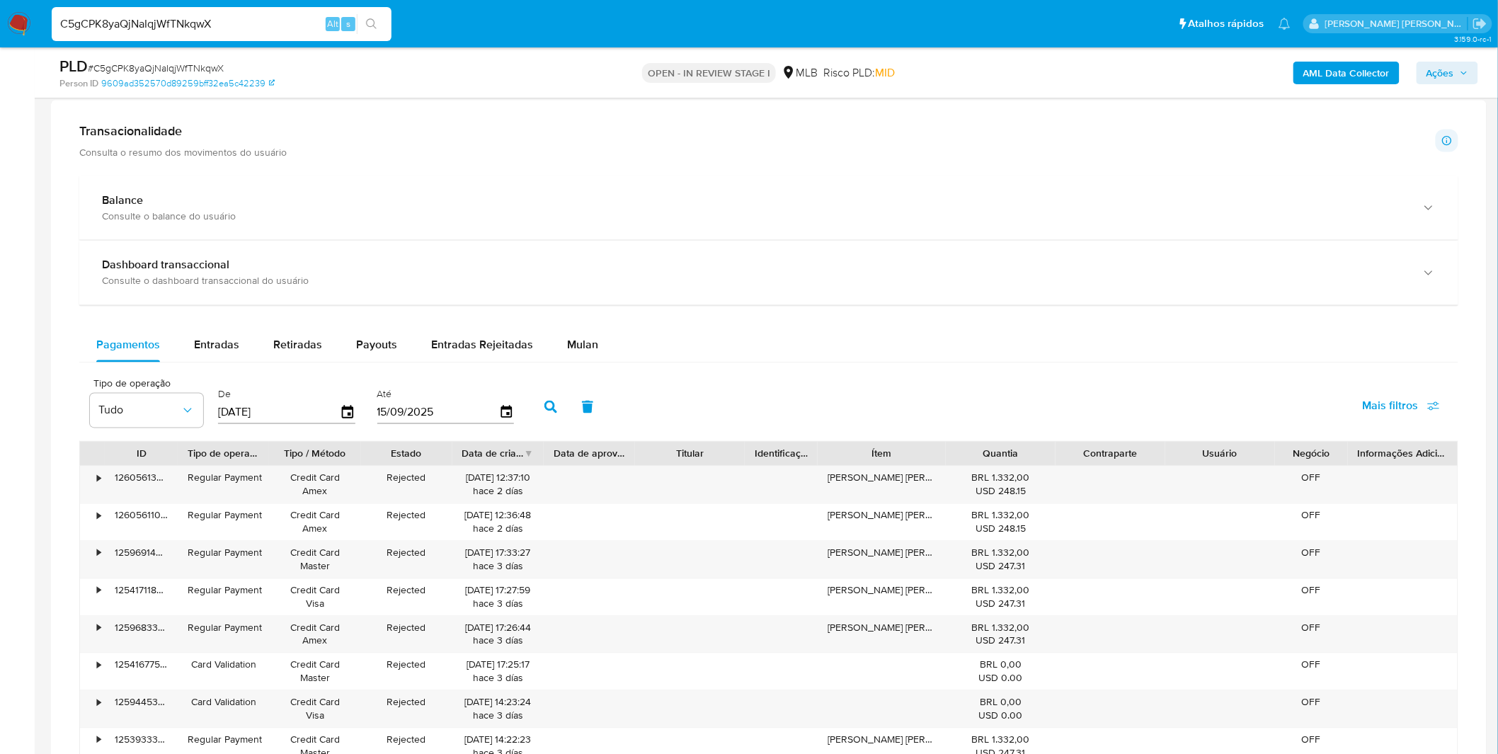
click at [561, 323] on div "Balance Consulte o balance do usuário Dashboard transaccional Consulte o dashbo…" at bounding box center [768, 527] width 1379 height 703
click at [572, 338] on div "Mulan" at bounding box center [582, 345] width 31 height 34
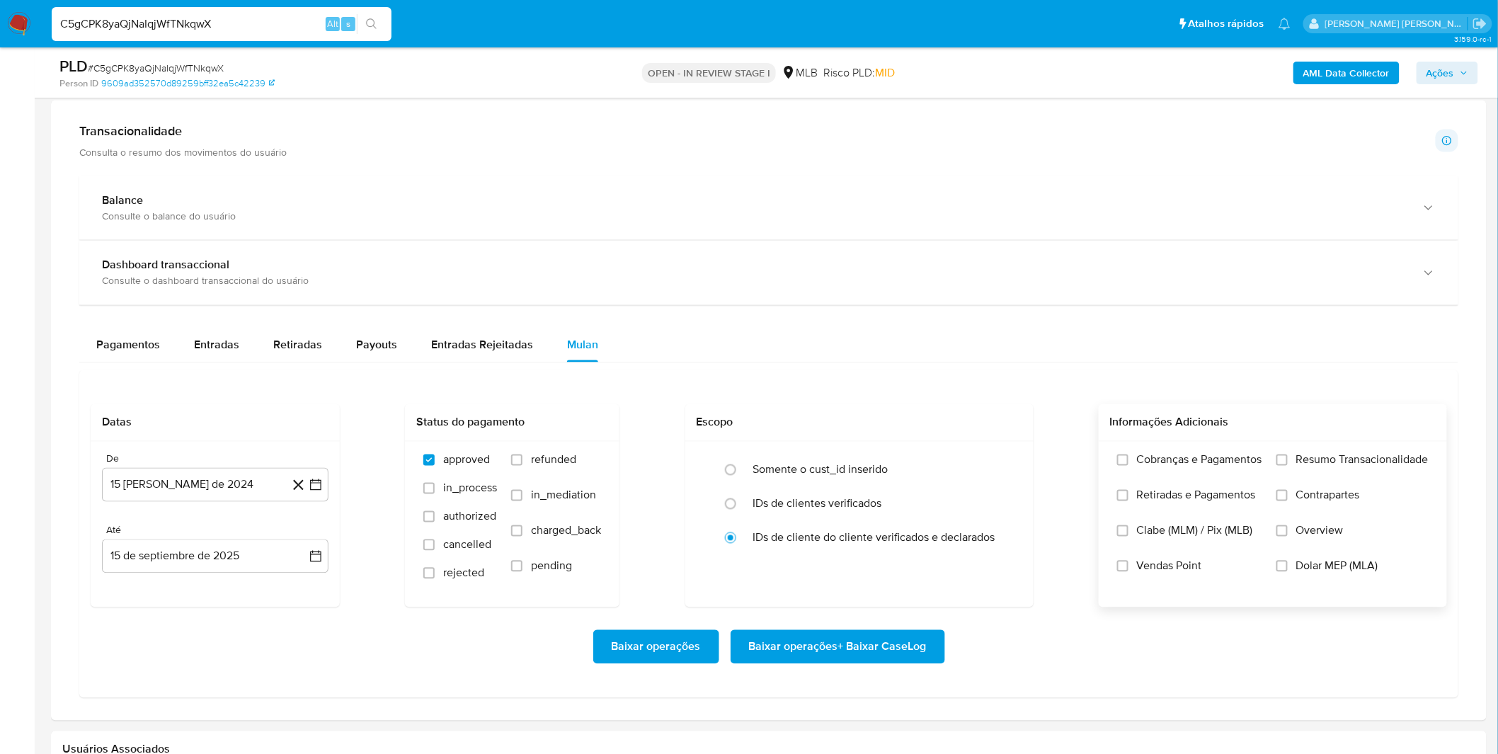
drag, startPoint x: 1128, startPoint y: 476, endPoint x: 1131, endPoint y: 500, distance: 24.2
click at [1129, 476] on label "Cobranças e Pagamentos" at bounding box center [1189, 470] width 145 height 35
click at [1133, 498] on label "Retiradas e Pagamentos" at bounding box center [1189, 505] width 145 height 35
click at [1128, 498] on input "Retiradas e Pagamentos" at bounding box center [1122, 495] width 11 height 11
click at [1135, 470] on label "Cobranças e Pagamentos" at bounding box center [1189, 470] width 145 height 35
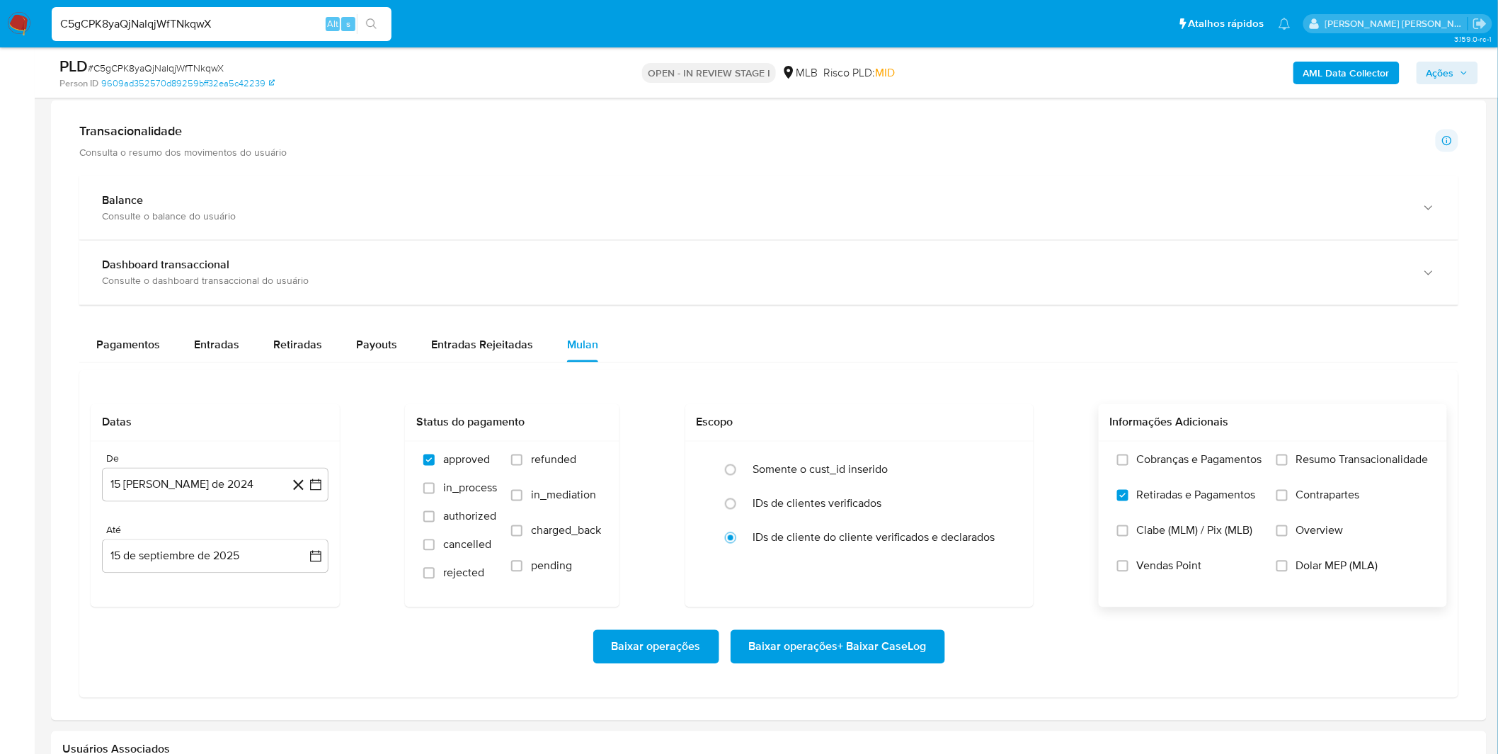
click at [1128, 466] on input "Cobranças e Pagamentos" at bounding box center [1122, 459] width 11 height 11
click at [1298, 467] on span "Resumo Transacionalidade" at bounding box center [1362, 460] width 132 height 14
click at [1288, 466] on input "Resumo Transacionalidade" at bounding box center [1281, 459] width 11 height 11
click at [1291, 493] on label "Contrapartes" at bounding box center [1352, 505] width 152 height 35
click at [1288, 493] on input "Contrapartes" at bounding box center [1281, 495] width 11 height 11
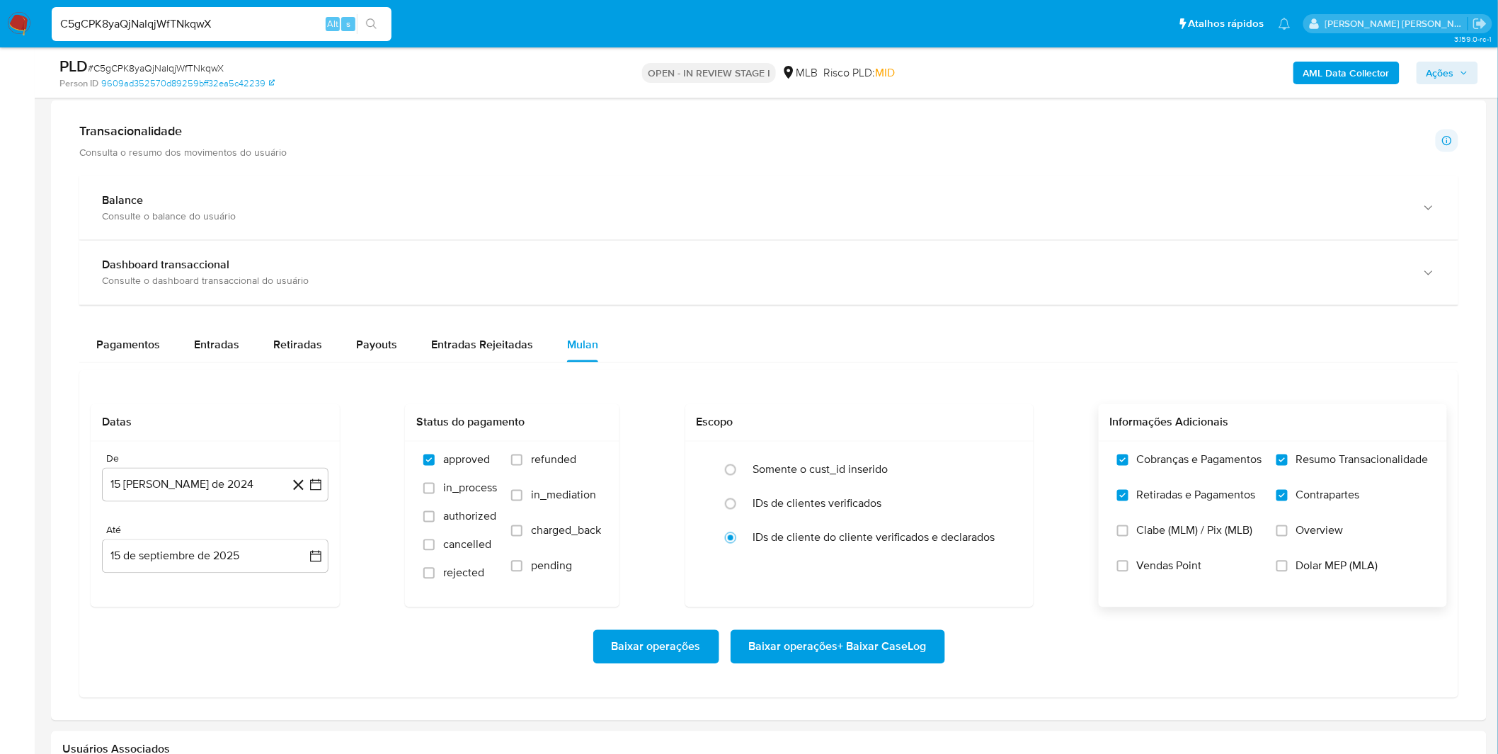
click at [1140, 573] on span "Vendas Point" at bounding box center [1169, 566] width 65 height 14
click at [1128, 572] on input "Vendas Point" at bounding box center [1122, 566] width 11 height 11
click at [223, 468] on div "De 15 de agosto de 2024 15-08-2024" at bounding box center [215, 477] width 227 height 49
click at [224, 476] on button "15 de agosto de 2024" at bounding box center [215, 485] width 227 height 34
click at [222, 524] on div "agosto 2024 agosto 2024 lun lunes mar martes mié miércoles jue jueves vie viern…" at bounding box center [215, 619] width 227 height 224
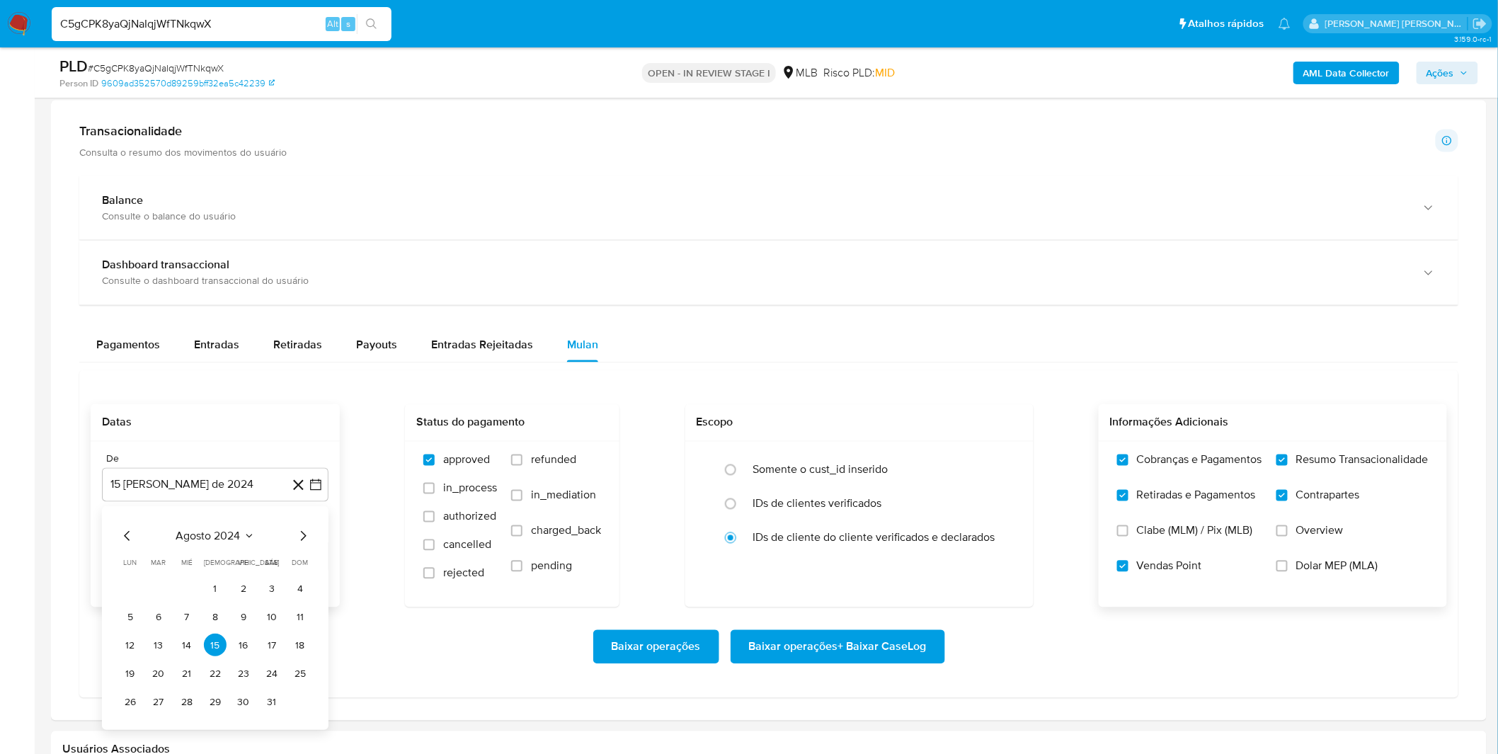
click at [224, 533] on span "agosto 2024" at bounding box center [208, 536] width 64 height 14
click at [299, 542] on icon "Año siguiente" at bounding box center [300, 536] width 17 height 17
click at [221, 681] on tr "ene feb mar abr may jun jul ago sep oct nov dic" at bounding box center [213, 648] width 161 height 142
click at [215, 675] on button "ago" at bounding box center [214, 667] width 40 height 23
click at [232, 591] on button "1" at bounding box center [243, 589] width 23 height 23
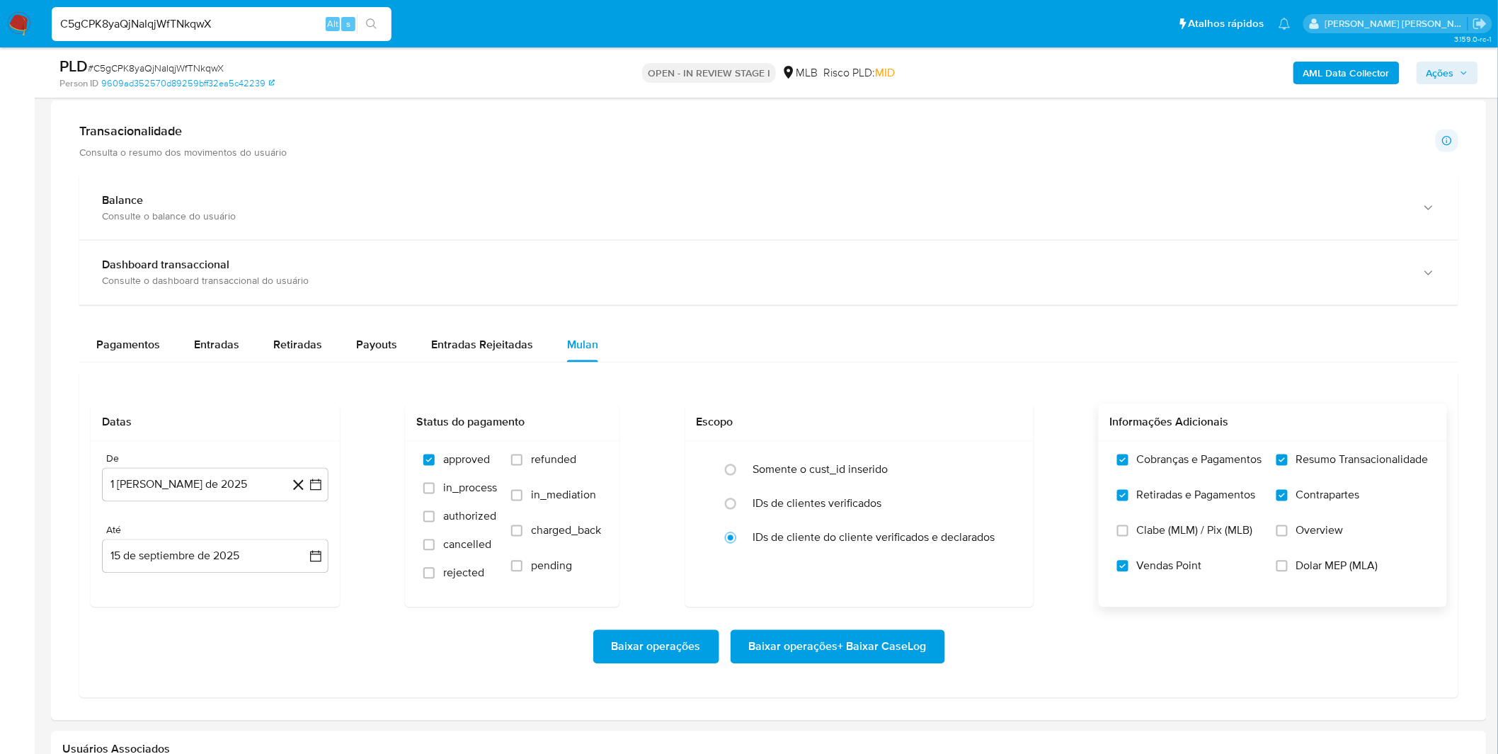
click at [218, 614] on div "Baixar operações Baixar operações + Baixar CaseLog" at bounding box center [769, 646] width 1356 height 79
click at [888, 644] on span "Baixar operações + Baixar CaseLog" at bounding box center [838, 646] width 178 height 31
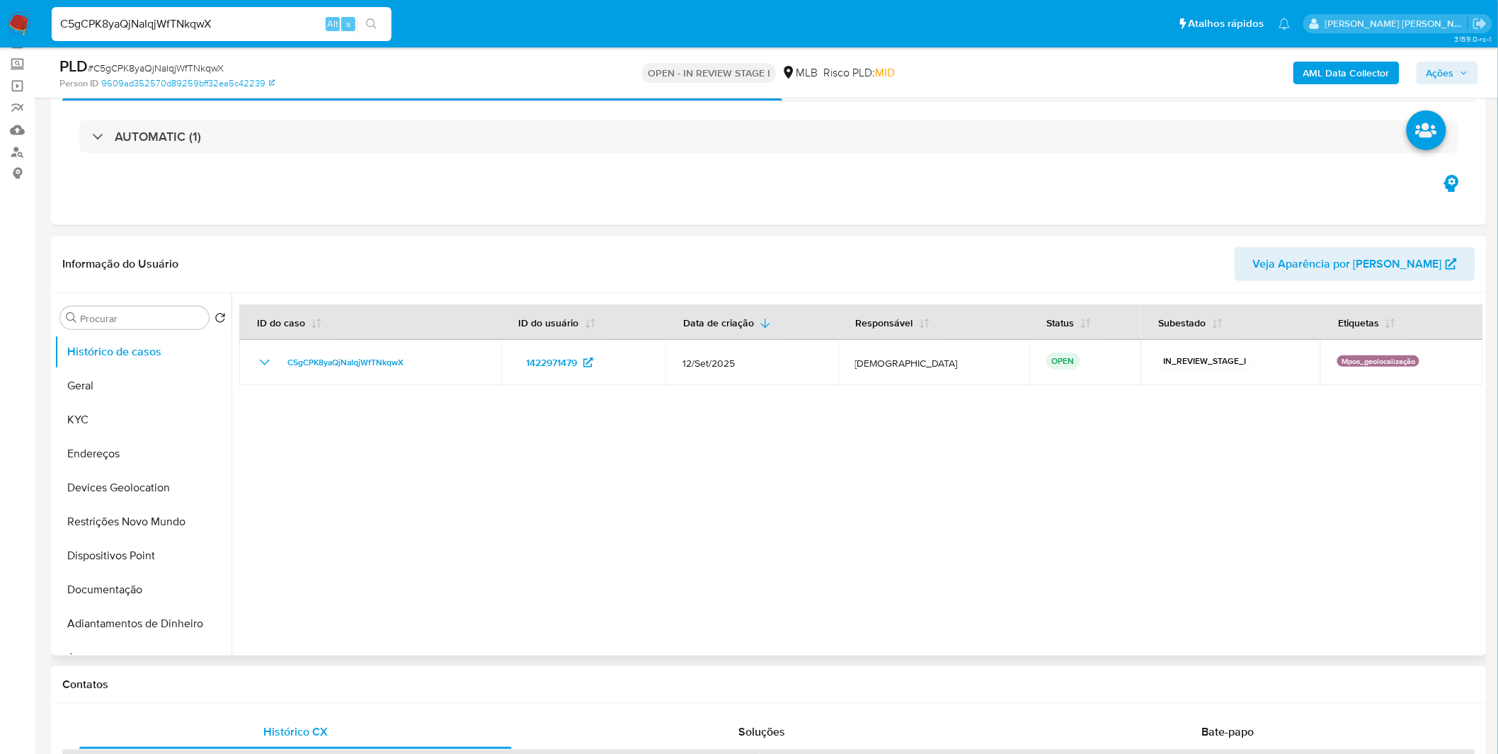
scroll to position [0, 0]
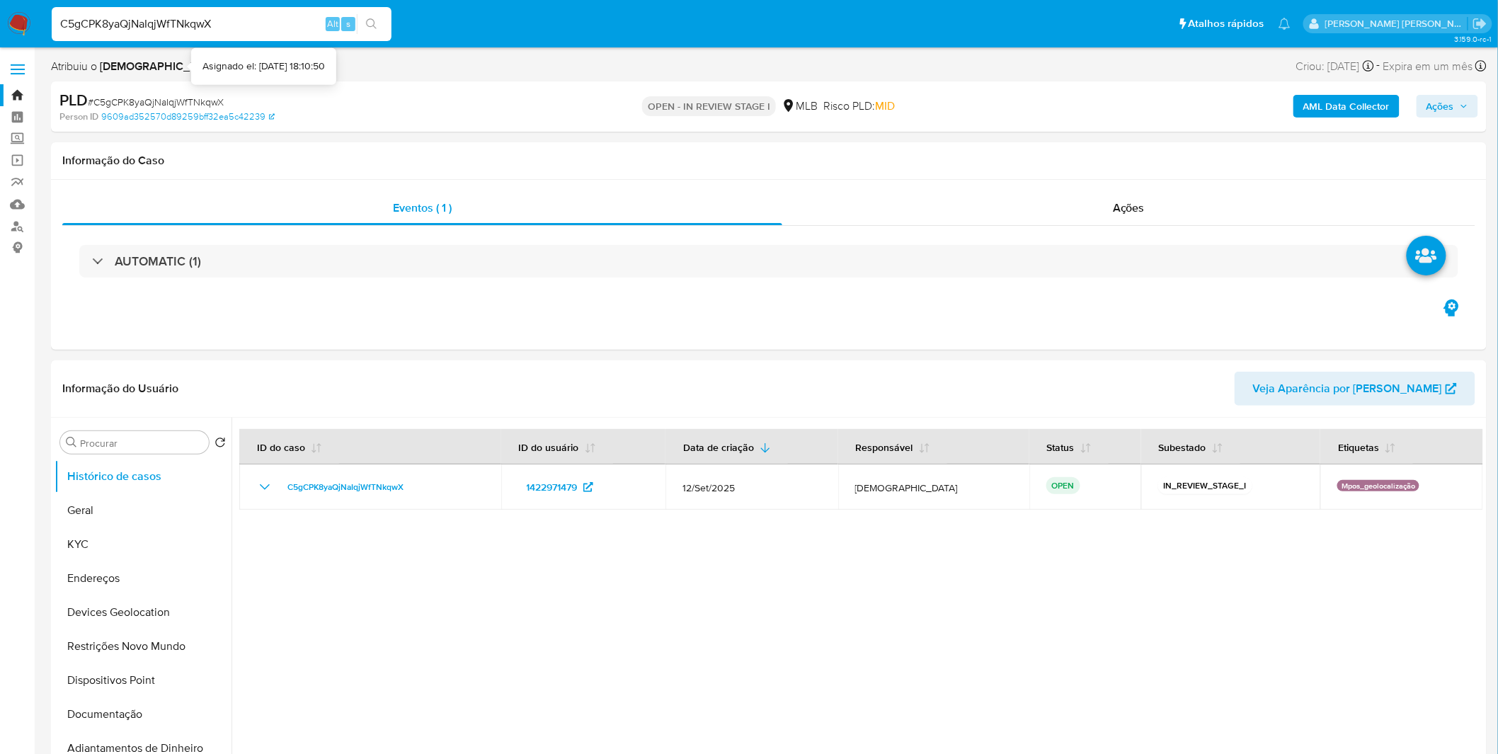
click at [193, 13] on div "C5gCPK8yaQjNaIqjWfTNkqwX Alt s" at bounding box center [222, 24] width 340 height 34
paste input "Y8nYAWLUrm26RpRtCS0tYipp"
type input "Y8nYAWLUrm26RpRtCS0tYipp"
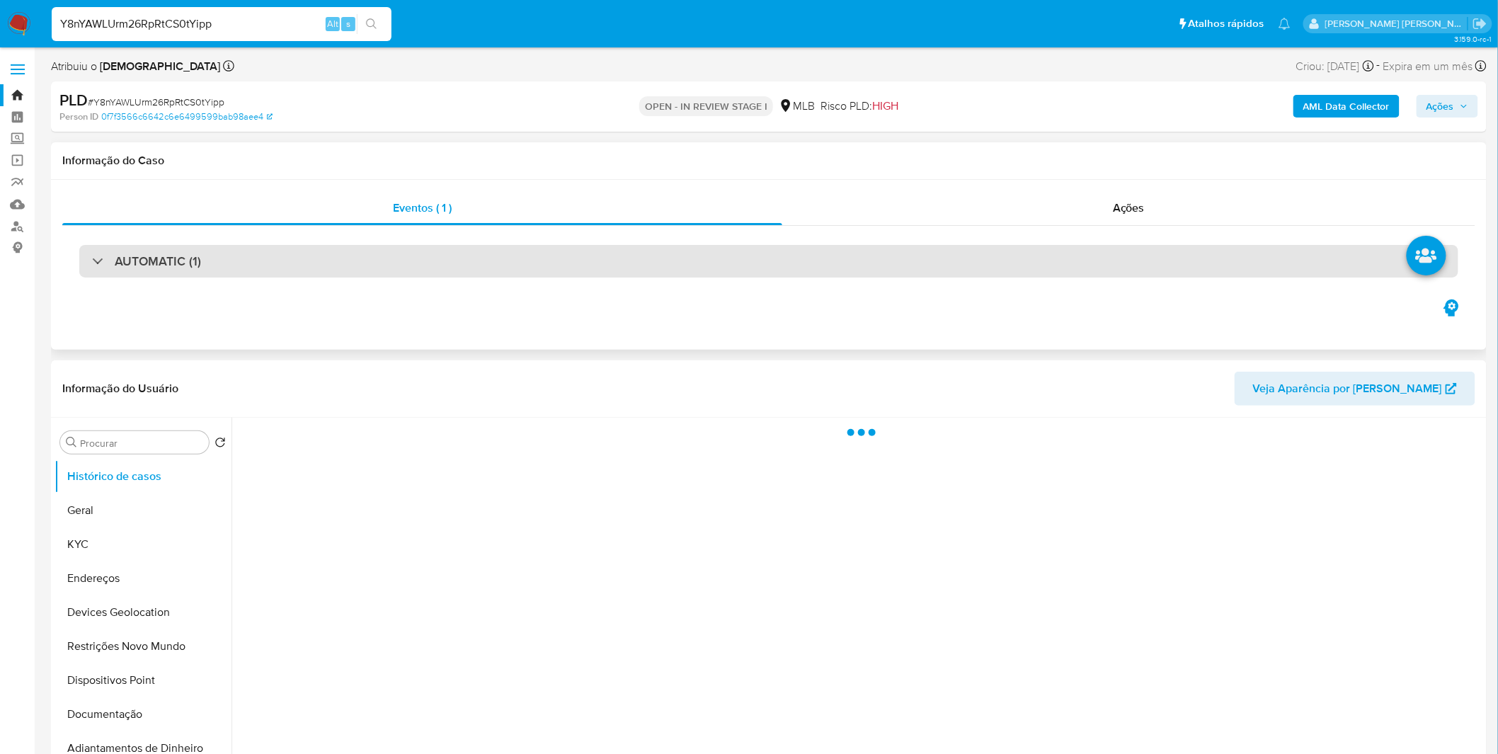
click at [118, 273] on div "AUTOMATIC (1)" at bounding box center [768, 261] width 1379 height 33
select select "10"
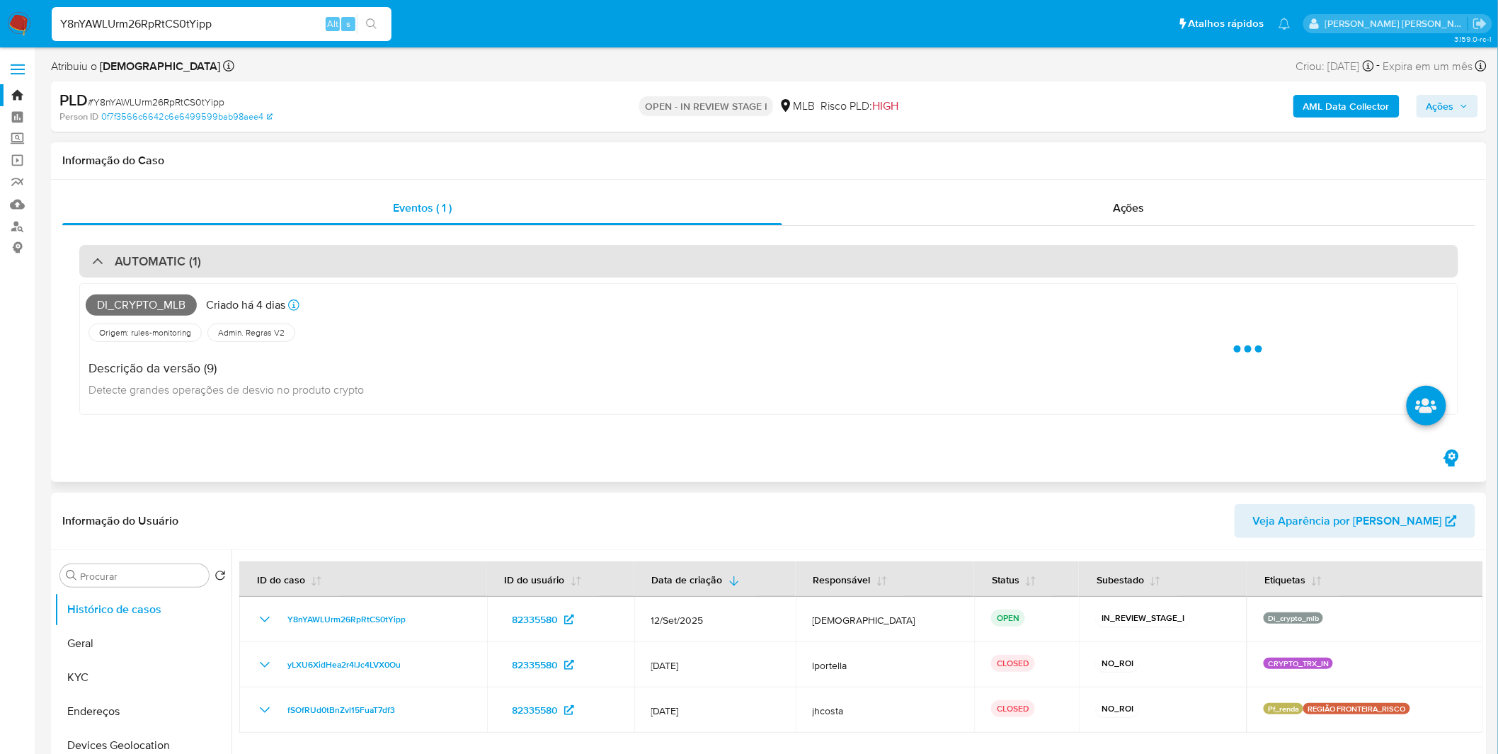
click at [106, 269] on div "AUTOMATIC (1)" at bounding box center [146, 261] width 109 height 16
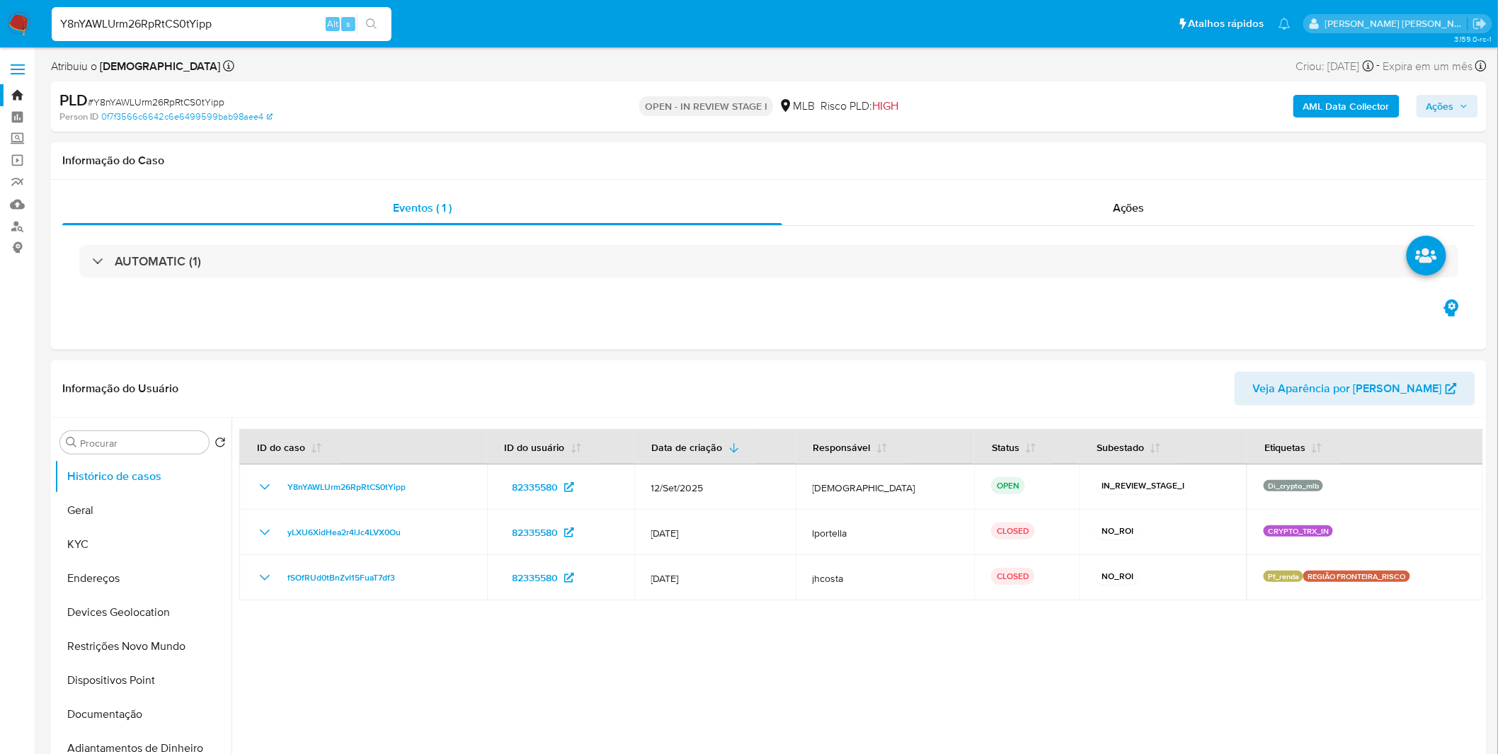
click at [135, 106] on span "# Y8nYAWLUrm26RpRtCS0tYipp" at bounding box center [156, 102] width 137 height 14
copy span "Y8nYAWLUrm26RpRtCS0tYipp"
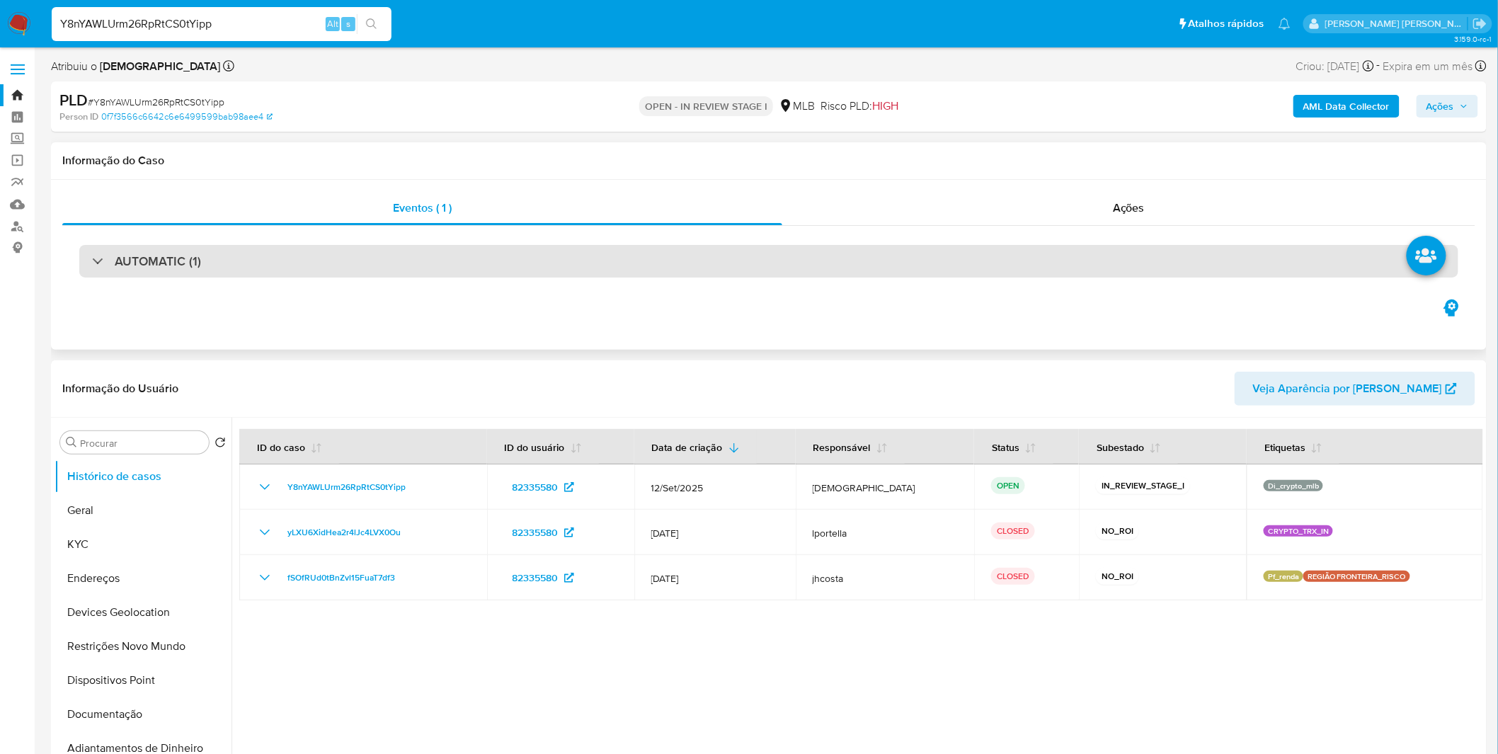
click at [149, 275] on div "AUTOMATIC (1)" at bounding box center [768, 261] width 1379 height 33
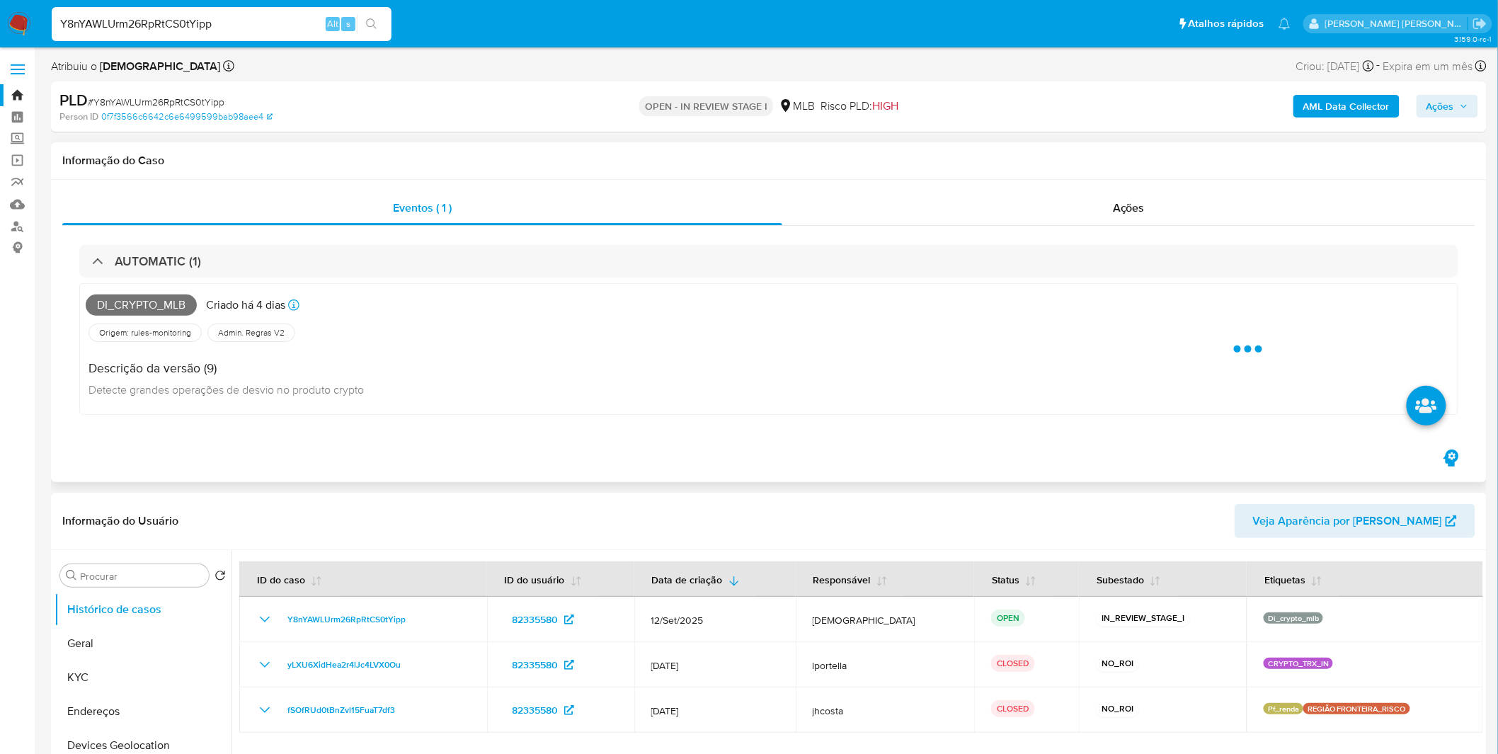
click at [151, 311] on span "Di_crypto_mlb" at bounding box center [141, 304] width 111 height 21
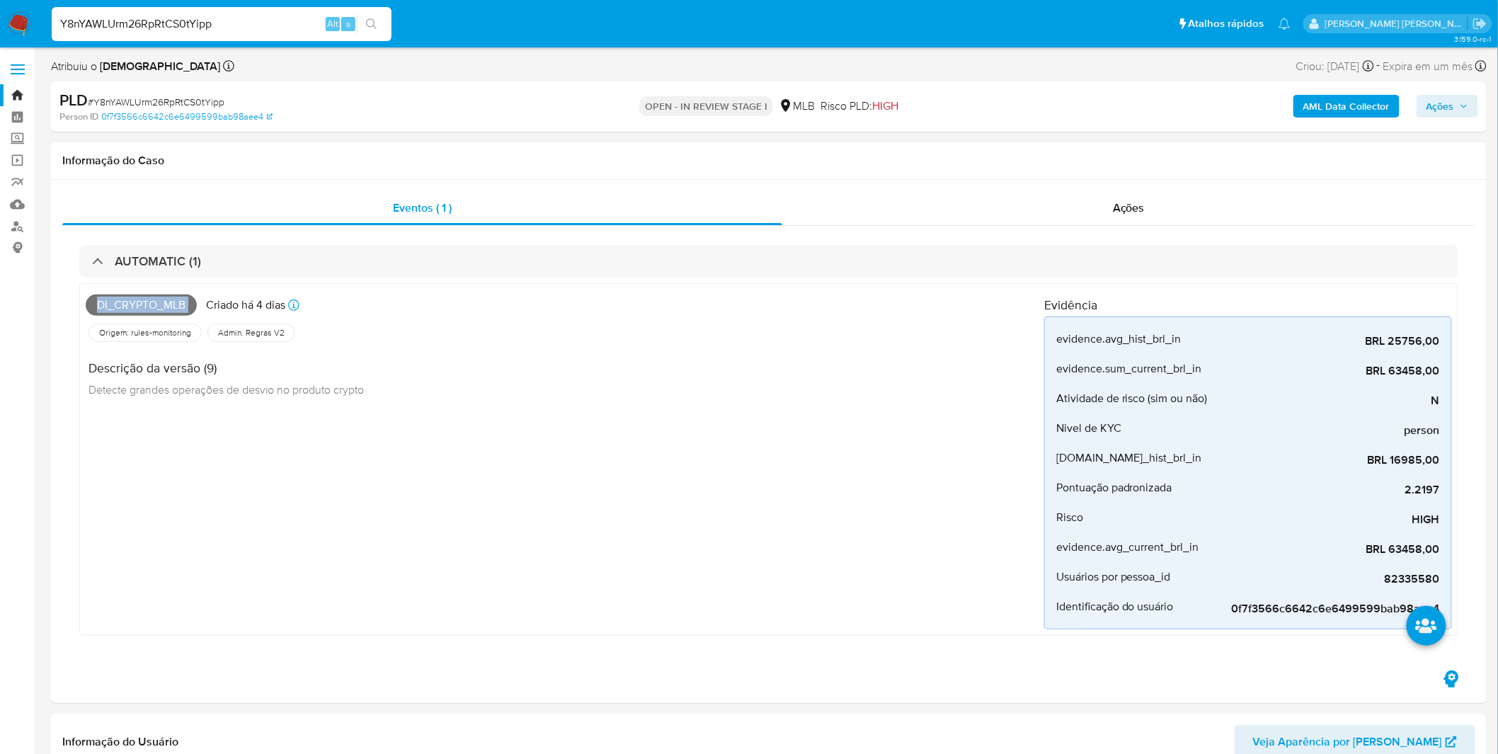
copy span "Di_crypto_mlb"
select select "10"
click at [18, 209] on link "Mulan" at bounding box center [84, 204] width 168 height 22
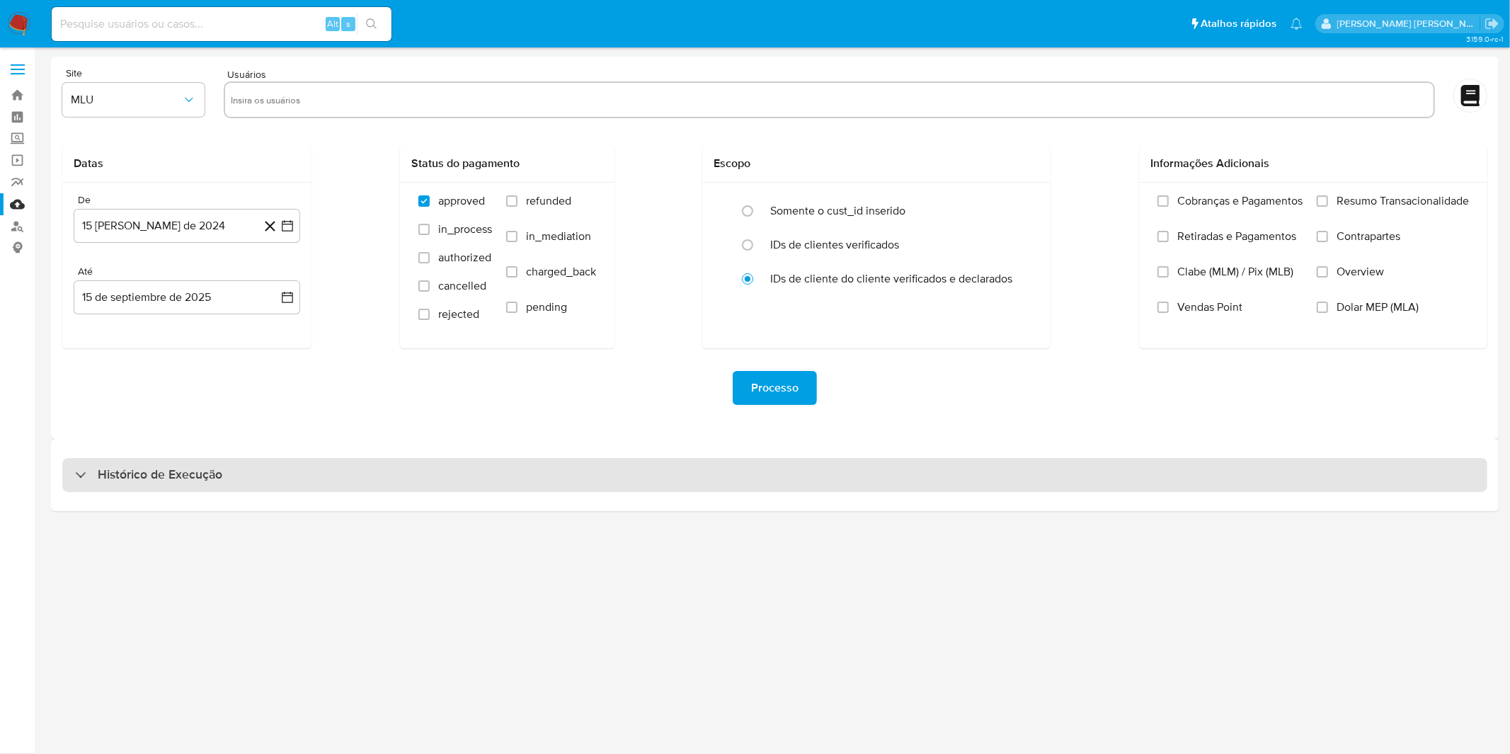
click at [151, 479] on h3 "Histórico de Execução" at bounding box center [160, 474] width 125 height 17
select select "10"
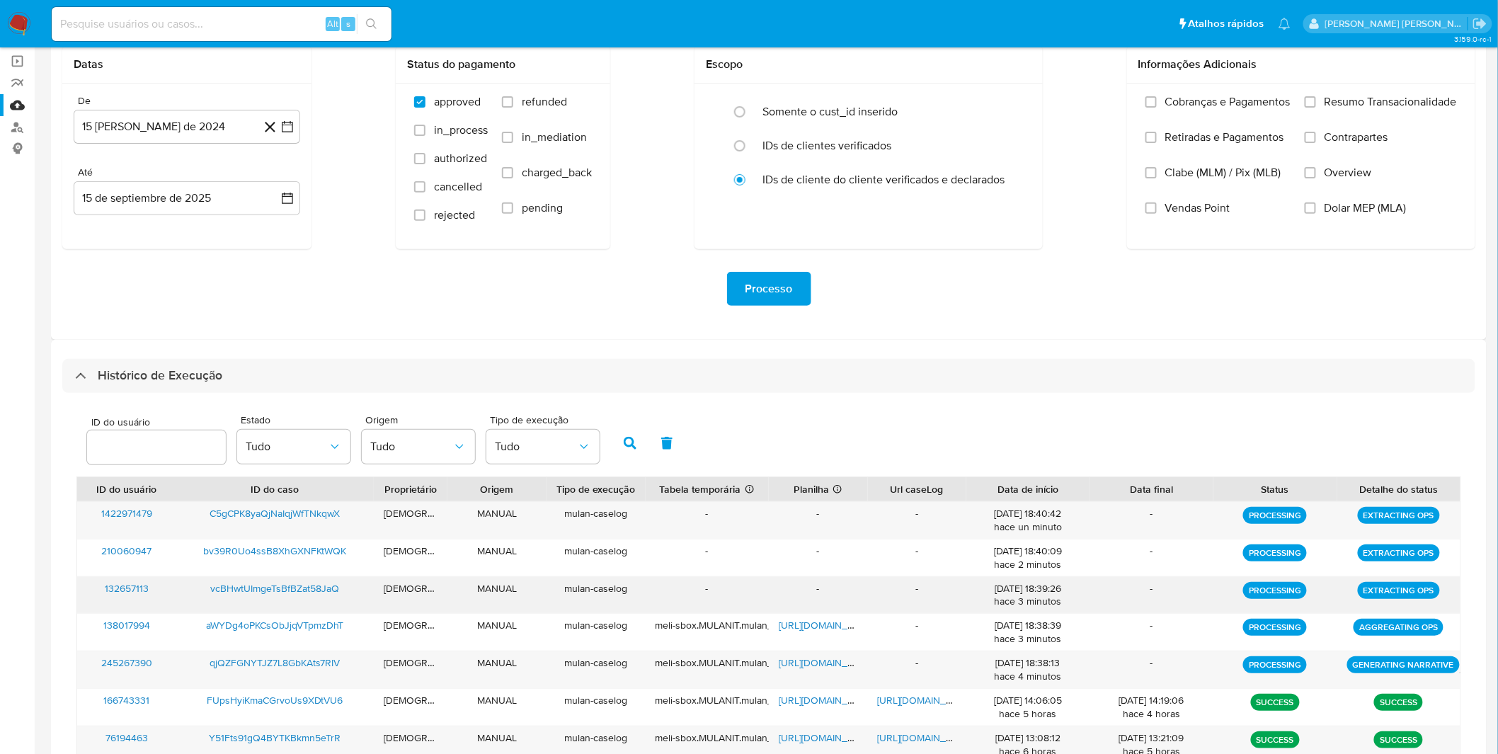
scroll to position [236, 0]
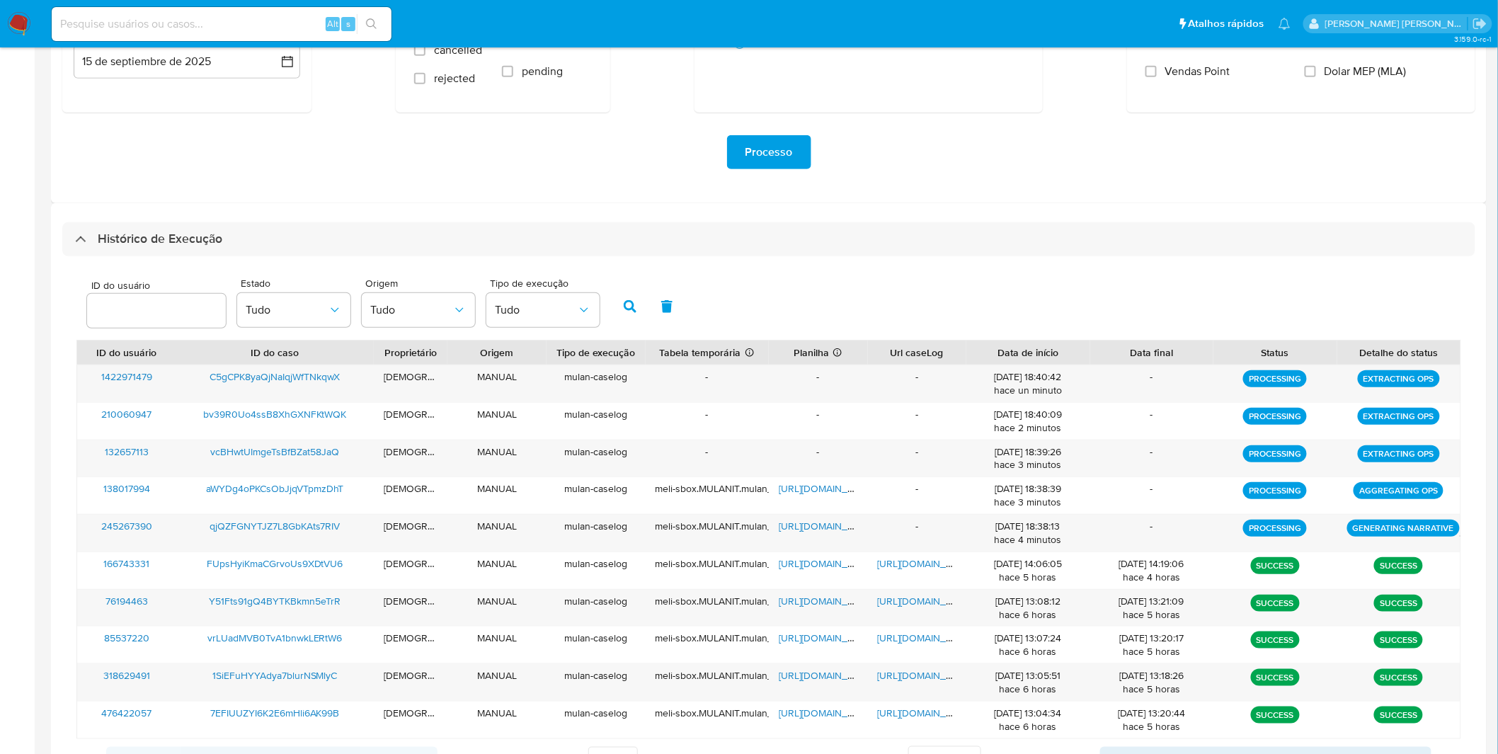
click at [201, 21] on input at bounding box center [222, 24] width 340 height 18
paste input "Y8nYAWLUrm26RpRtCS0tYipp"
type input "Y8nYAWLUrm26RpRtCS0tYipp"
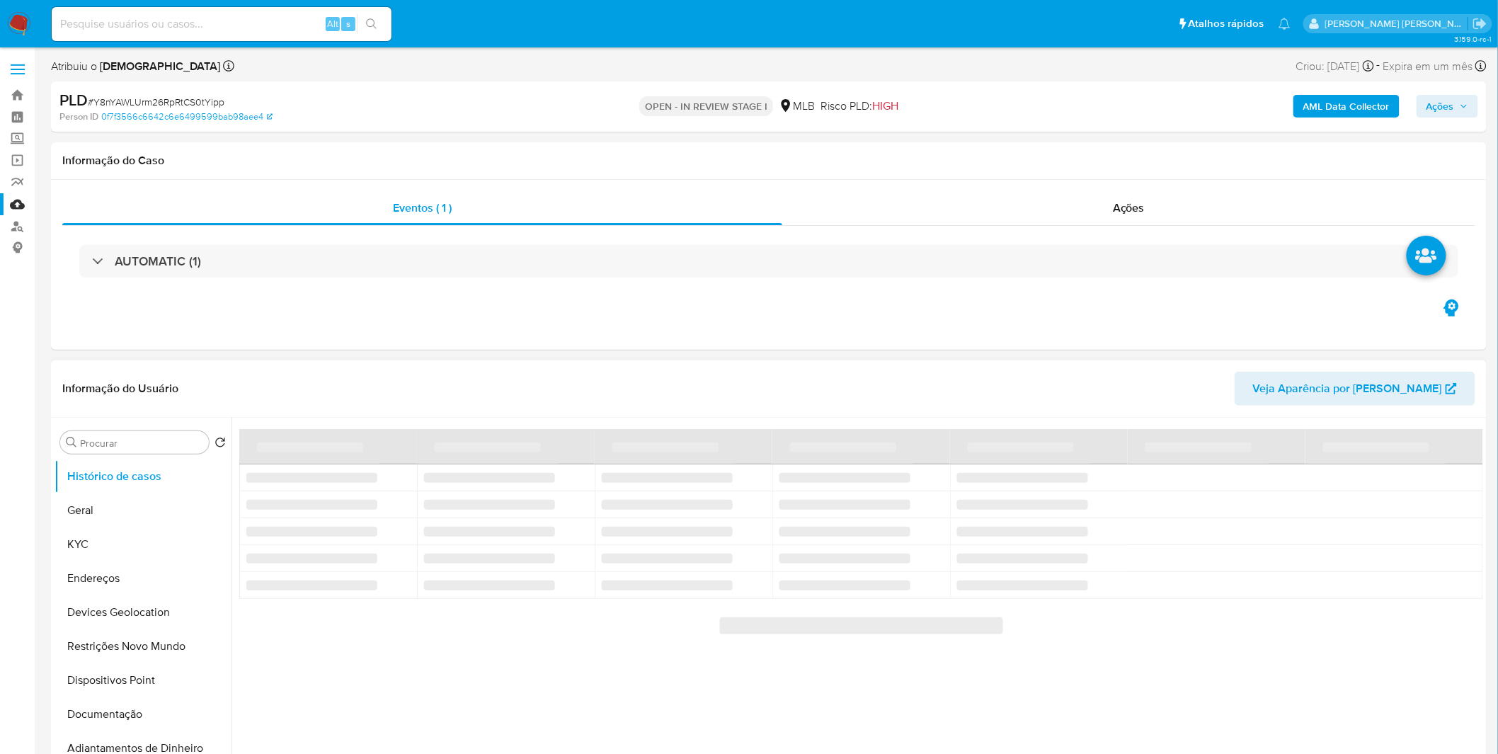
select select "10"
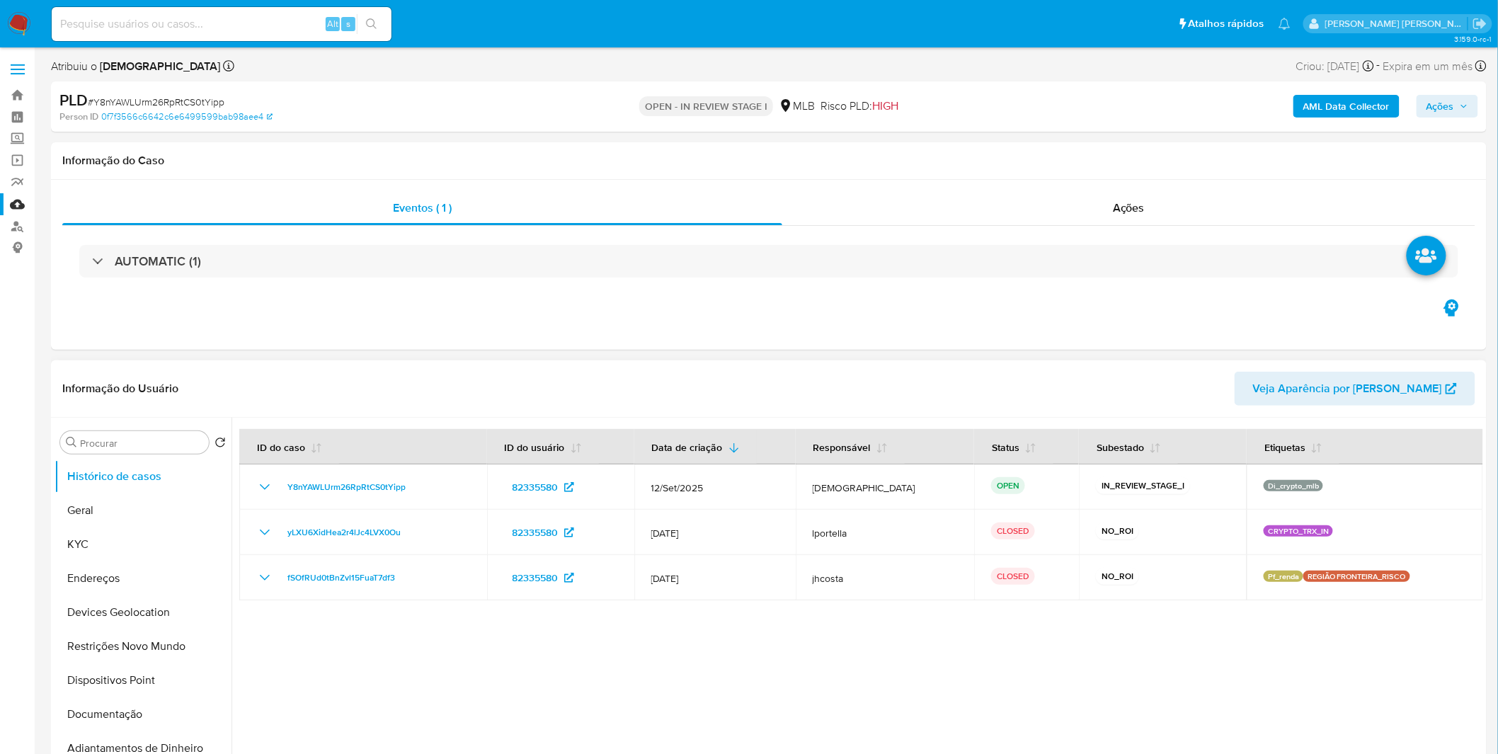
click at [912, 652] on div at bounding box center [856, 599] width 1251 height 362
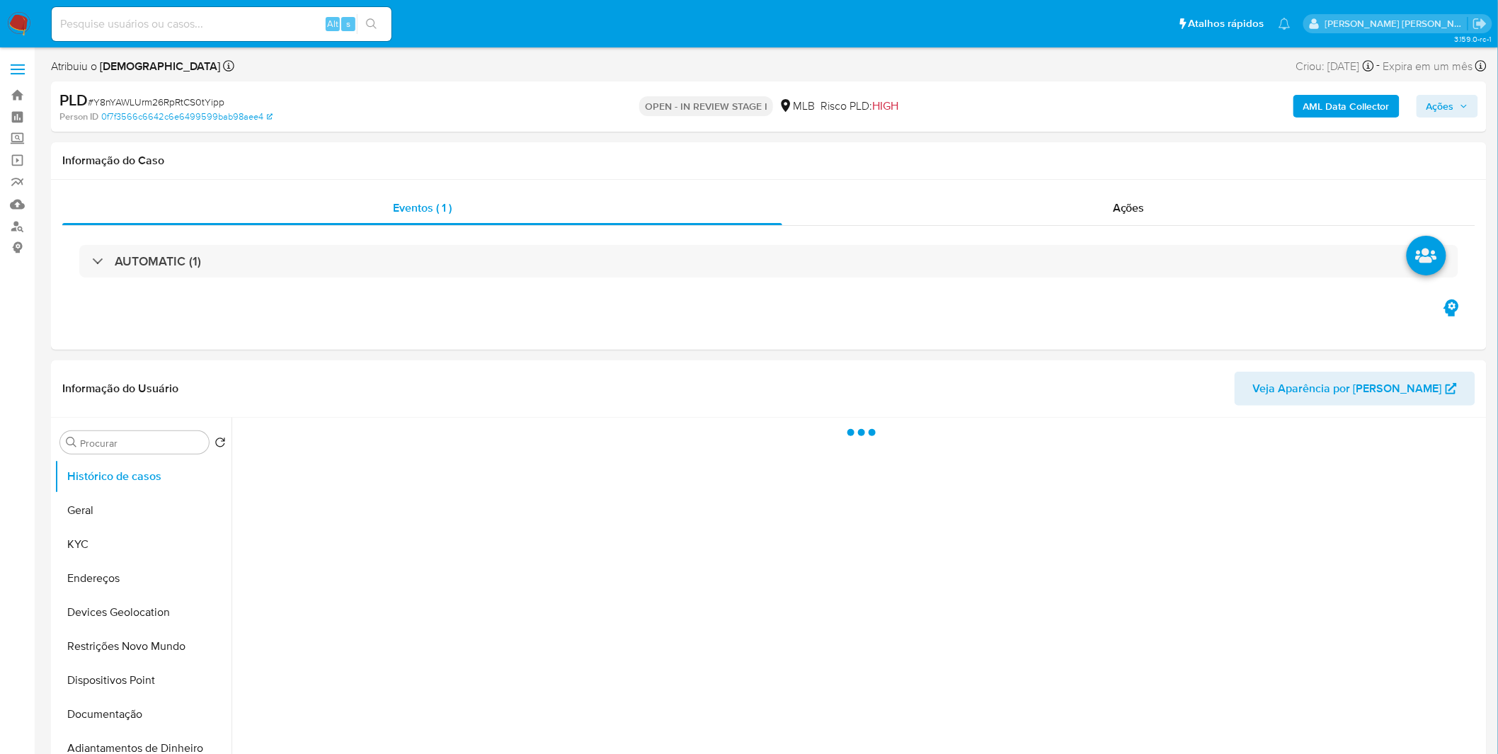
select select "10"
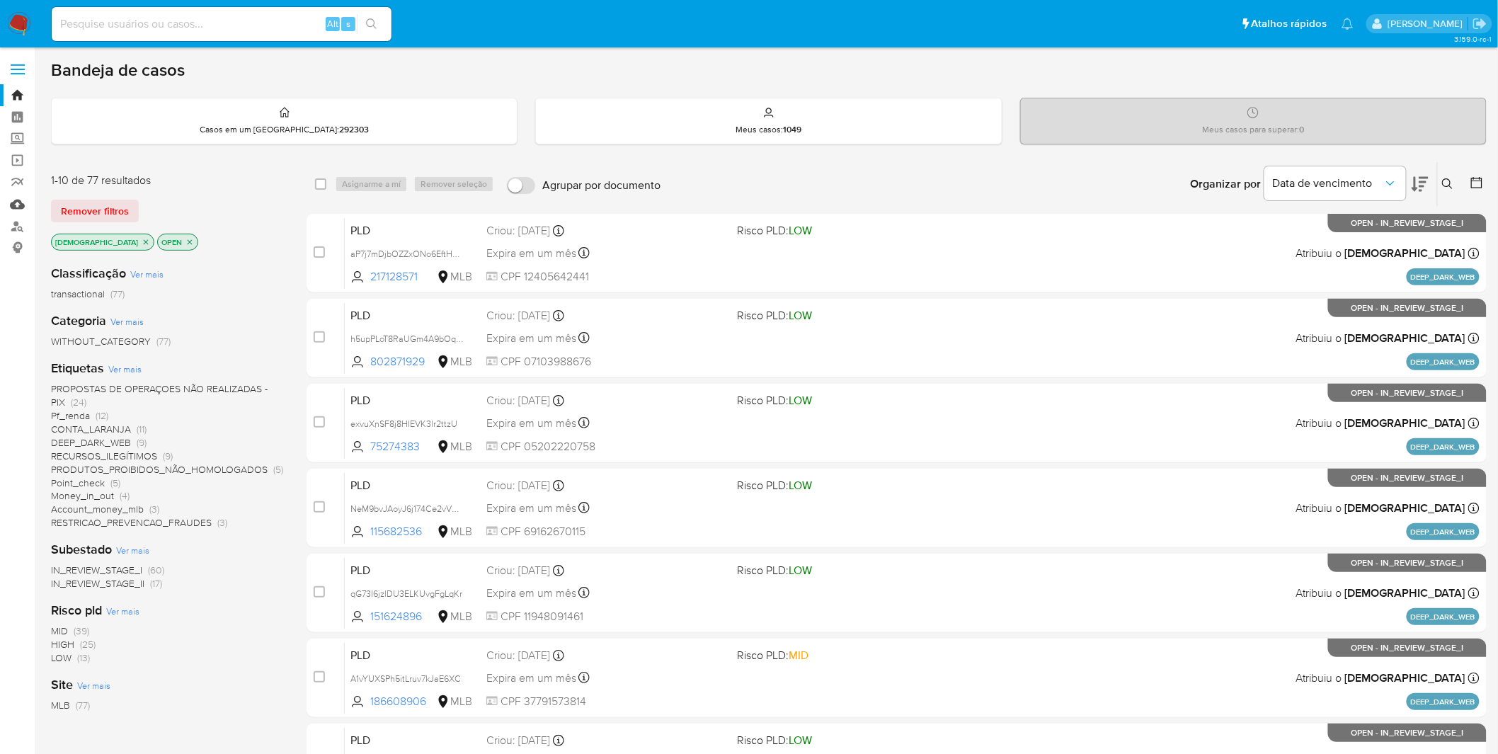
click at [12, 209] on link "Mulan" at bounding box center [84, 204] width 168 height 22
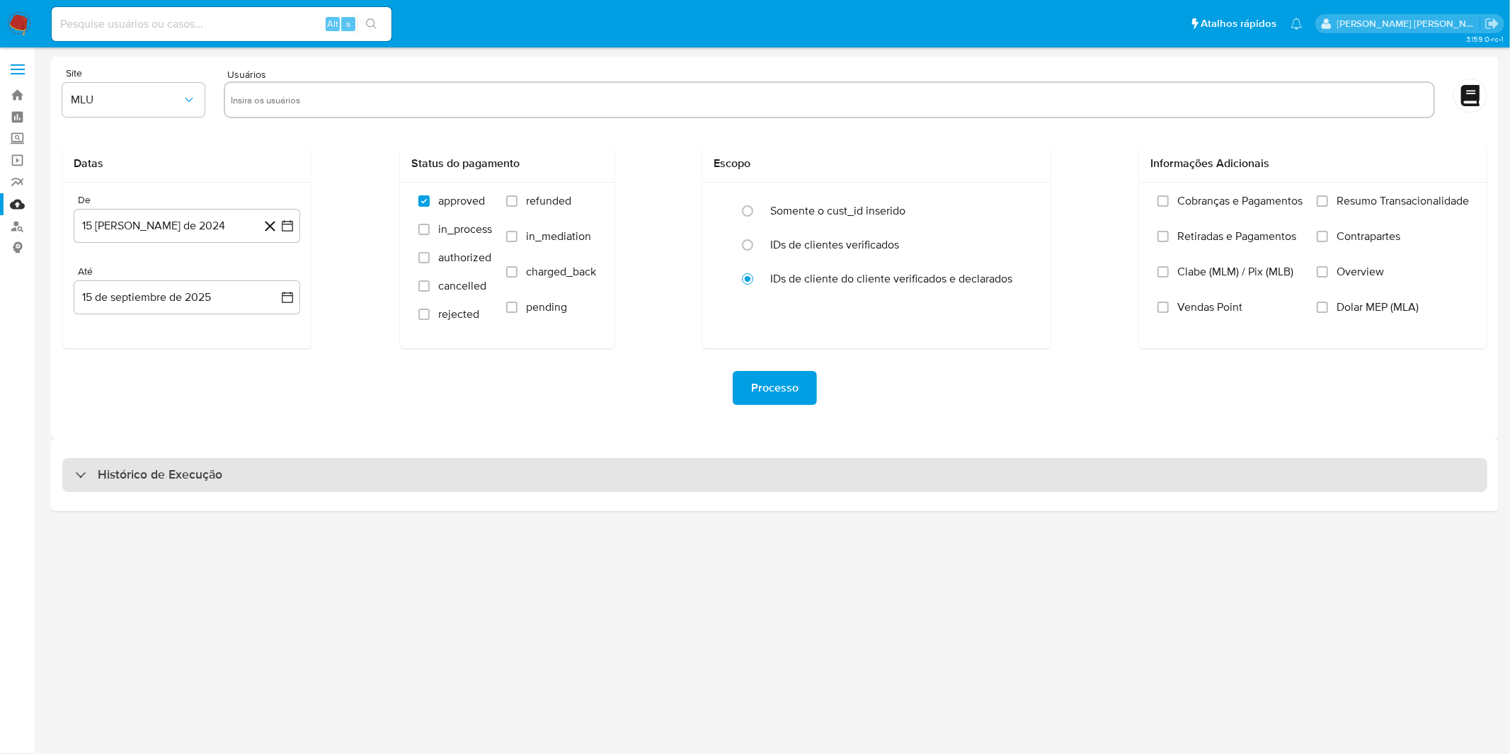
click at [496, 470] on div "Histórico de Execução" at bounding box center [774, 475] width 1425 height 34
select select "10"
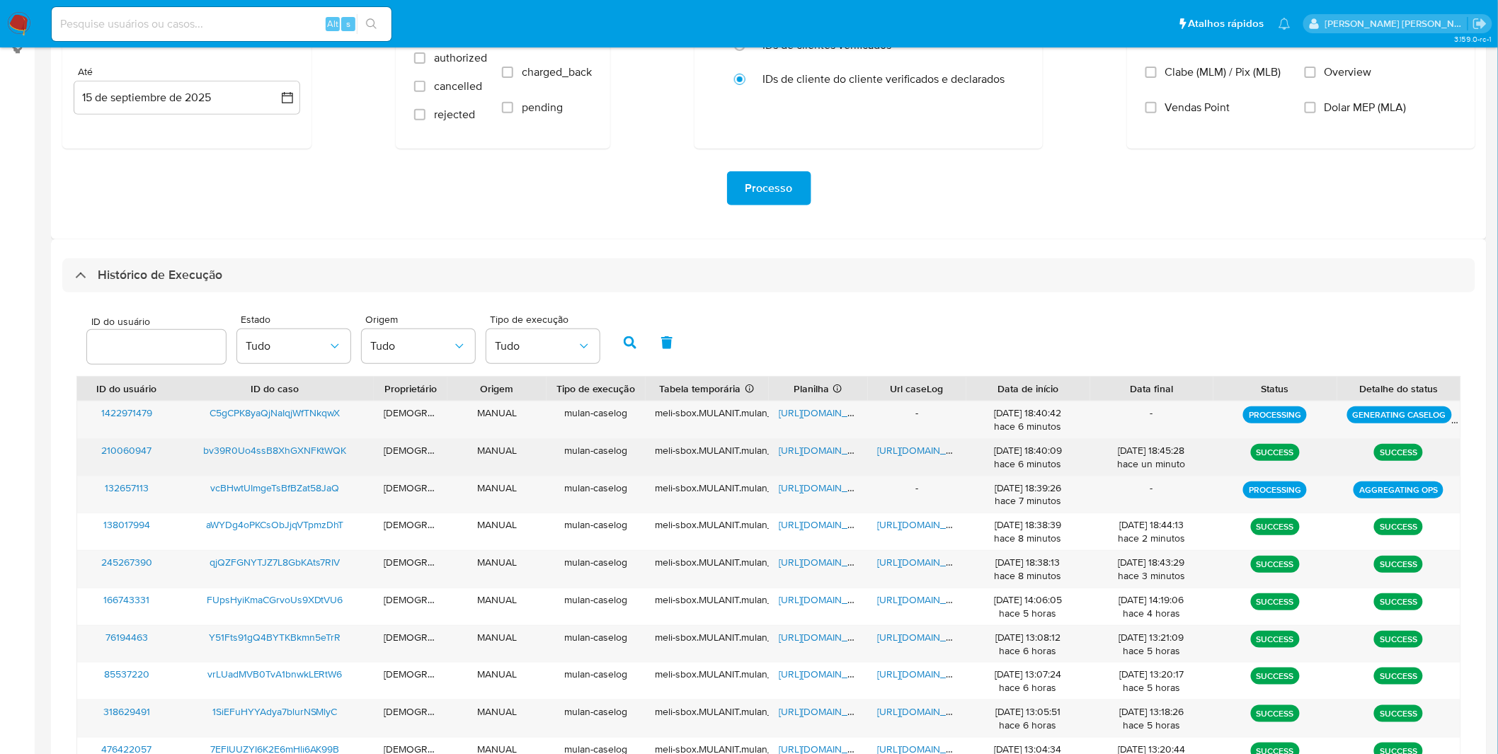
scroll to position [236, 0]
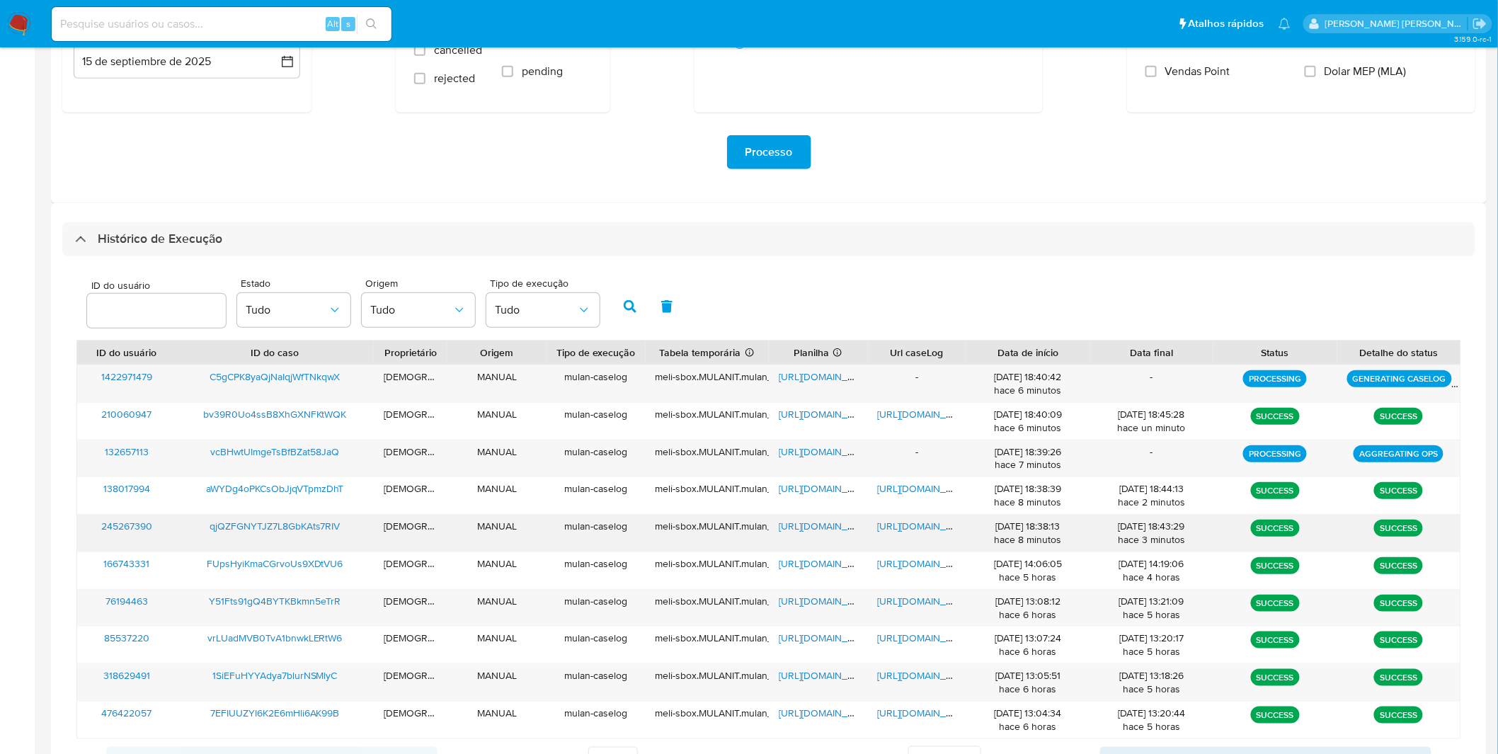
click at [924, 526] on span "[URL][DOMAIN_NAME]" at bounding box center [927, 526] width 98 height 14
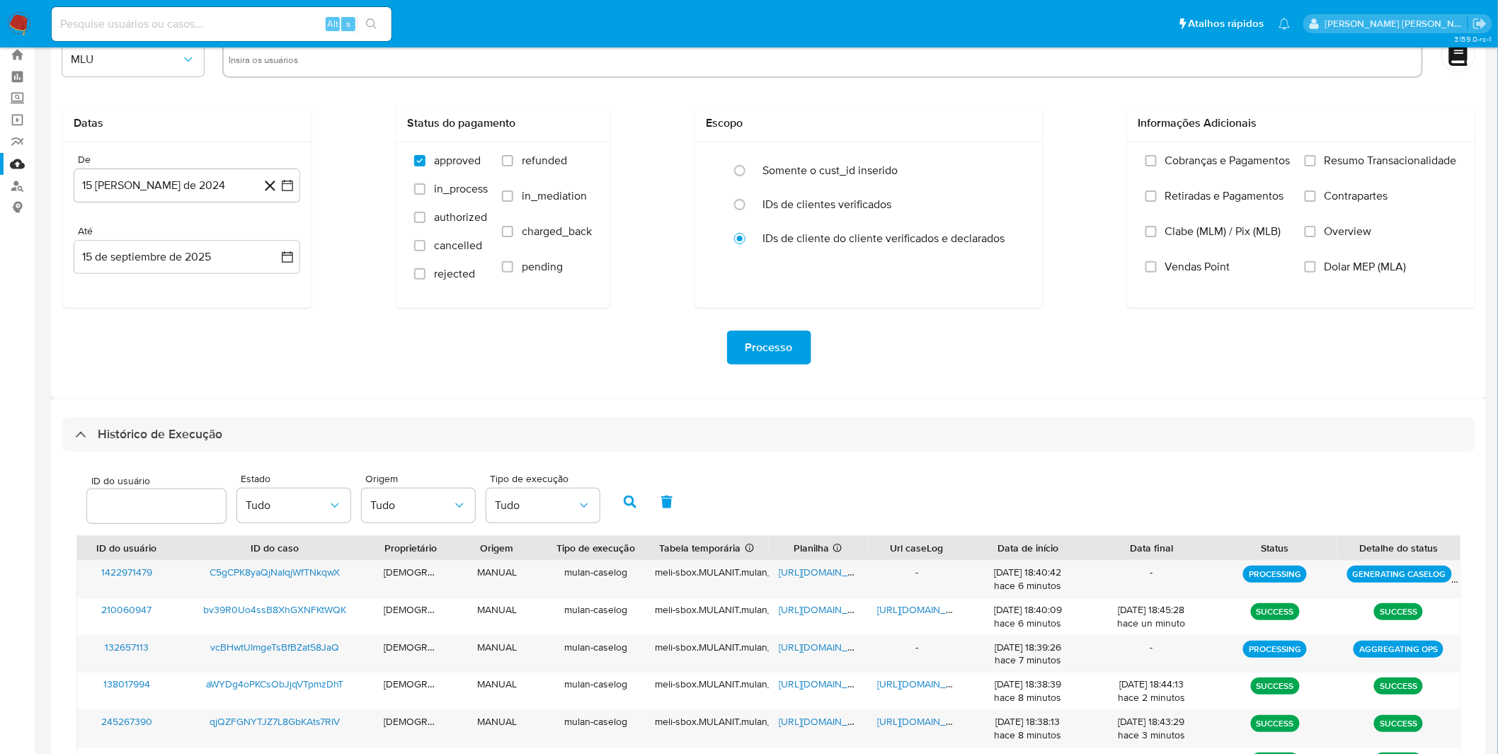
scroll to position [79, 0]
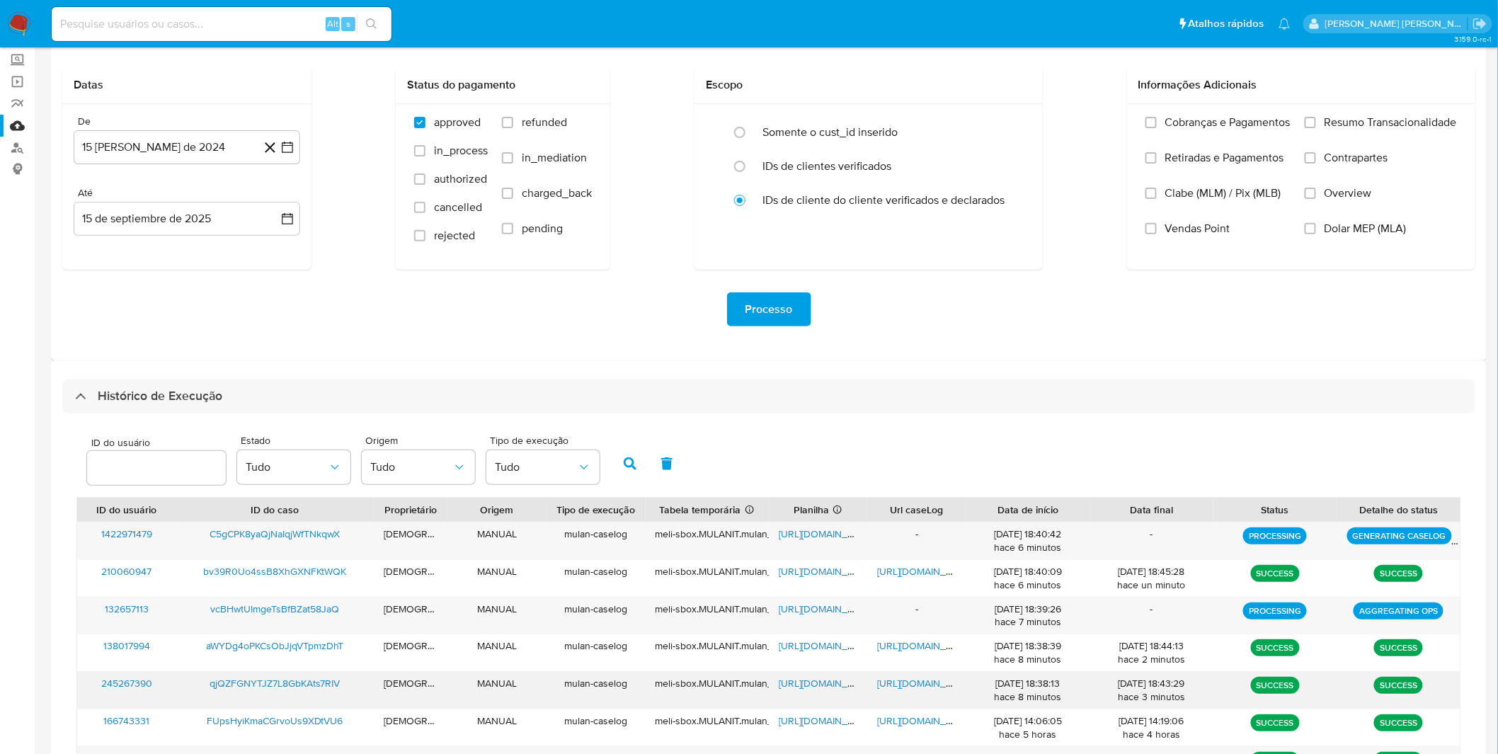
click at [816, 682] on span "https://docs.google.com/spreadsheets/d/1nLQoJcTHv7IABvSnNJO8Ff4vS6f-NVAEVbBj1dh…" at bounding box center [828, 683] width 98 height 14
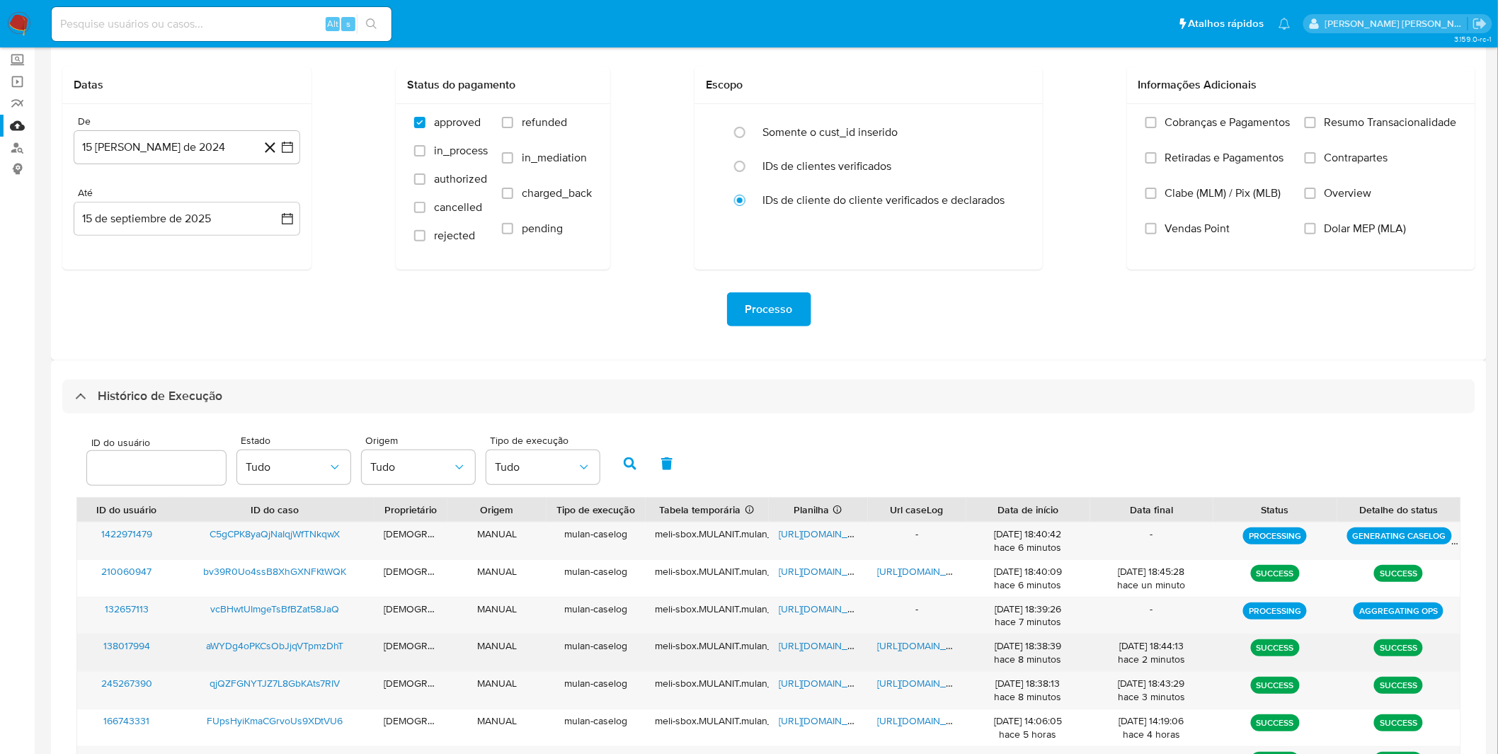
click at [934, 653] on span "[URL][DOMAIN_NAME]" at bounding box center [927, 645] width 98 height 14
click at [809, 646] on span "[URL][DOMAIN_NAME]" at bounding box center [828, 645] width 98 height 14
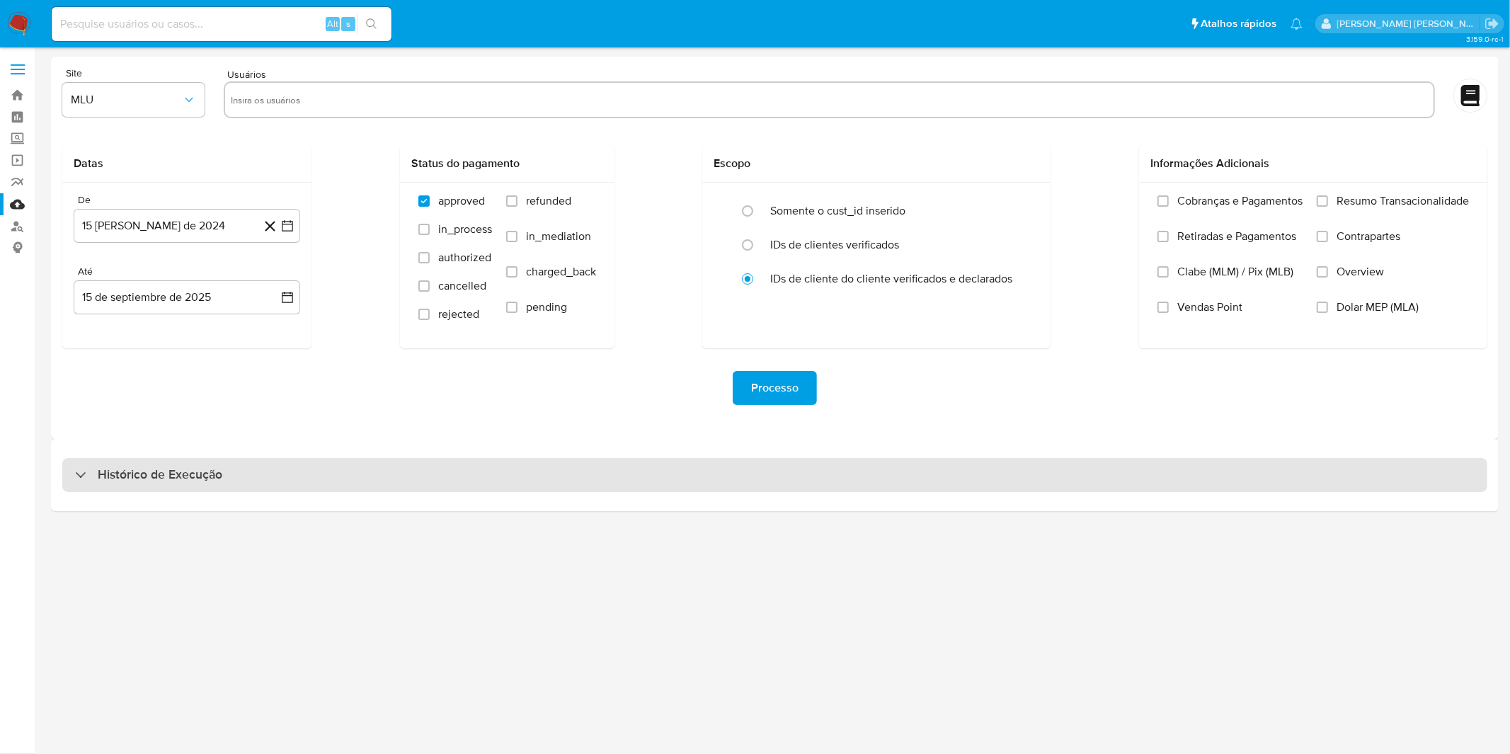
click at [274, 476] on div "Histórico de Execução" at bounding box center [774, 475] width 1425 height 34
select select "10"
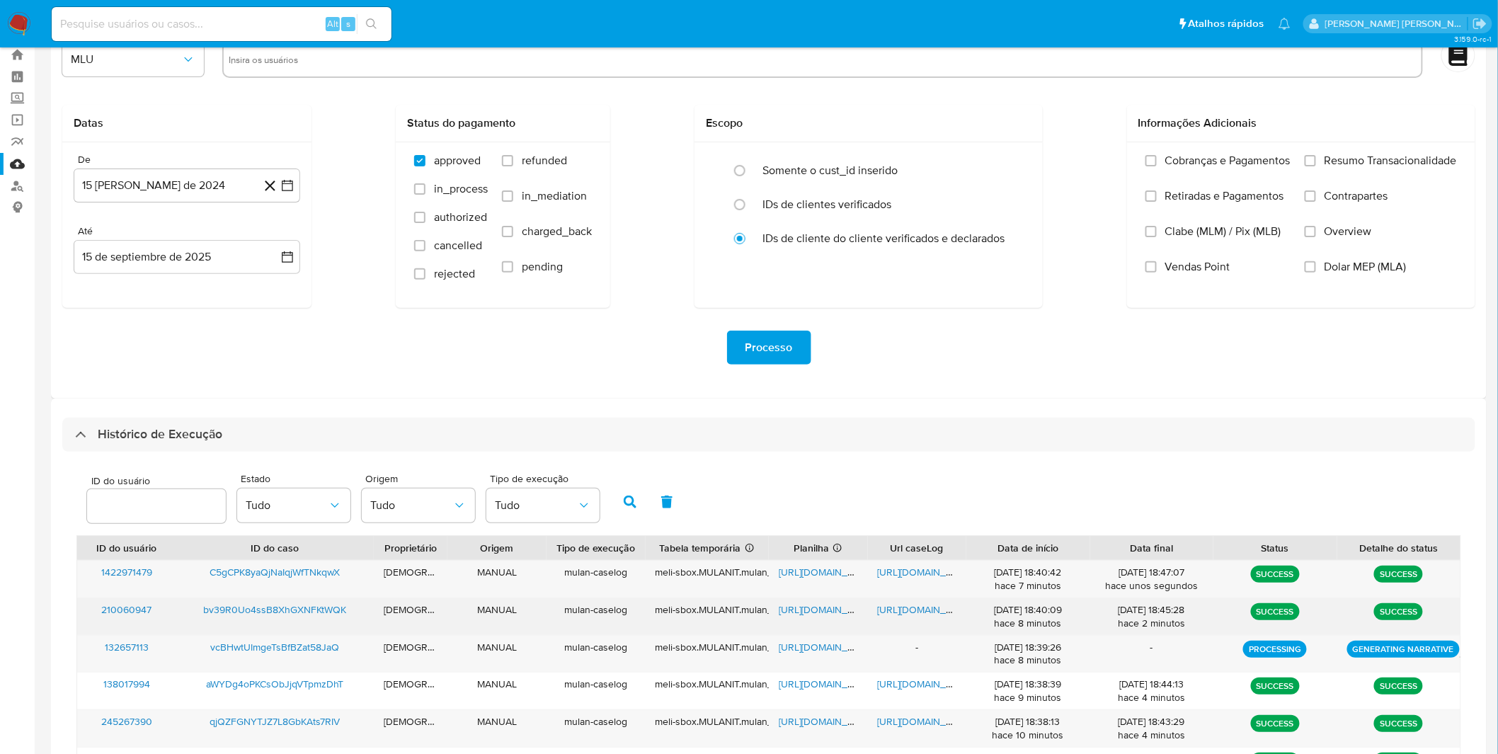
scroll to position [79, 0]
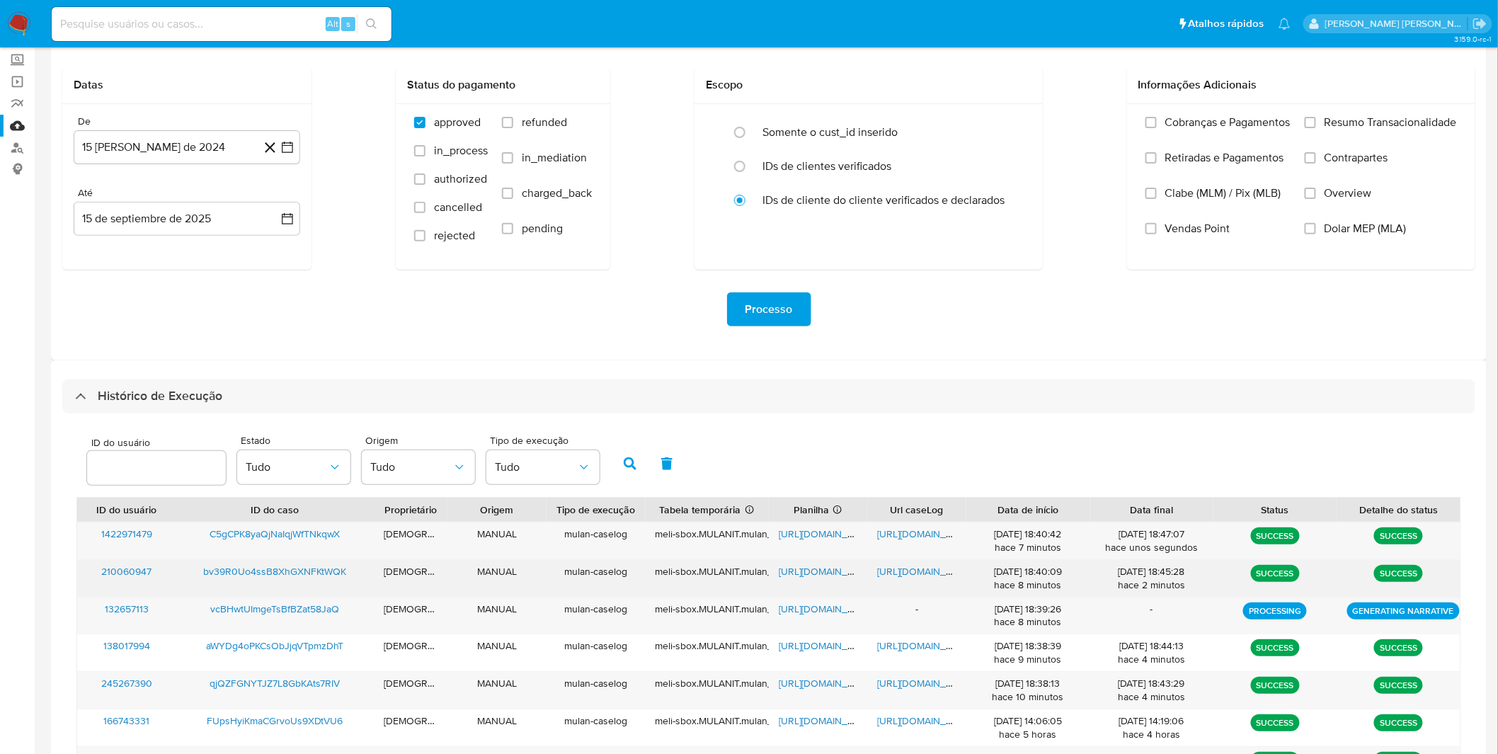
click at [903, 573] on span "[URL][DOMAIN_NAME]" at bounding box center [927, 571] width 98 height 14
click at [827, 580] on div "https://docs.google.com/spreadsheets/d/1uBLRoidqjKd9fGKmud0AxdCqVqNdbpWGL8X6hg3…" at bounding box center [818, 578] width 99 height 37
click at [818, 579] on div "https://docs.google.com/spreadsheets/d/1uBLRoidqjKd9fGKmud0AxdCqVqNdbpWGL8X6hg3…" at bounding box center [818, 578] width 99 height 37
click at [821, 569] on span "https://docs.google.com/spreadsheets/d/1uBLRoidqjKd9fGKmud0AxdCqVqNdbpWGL8X6hg3…" at bounding box center [828, 571] width 98 height 14
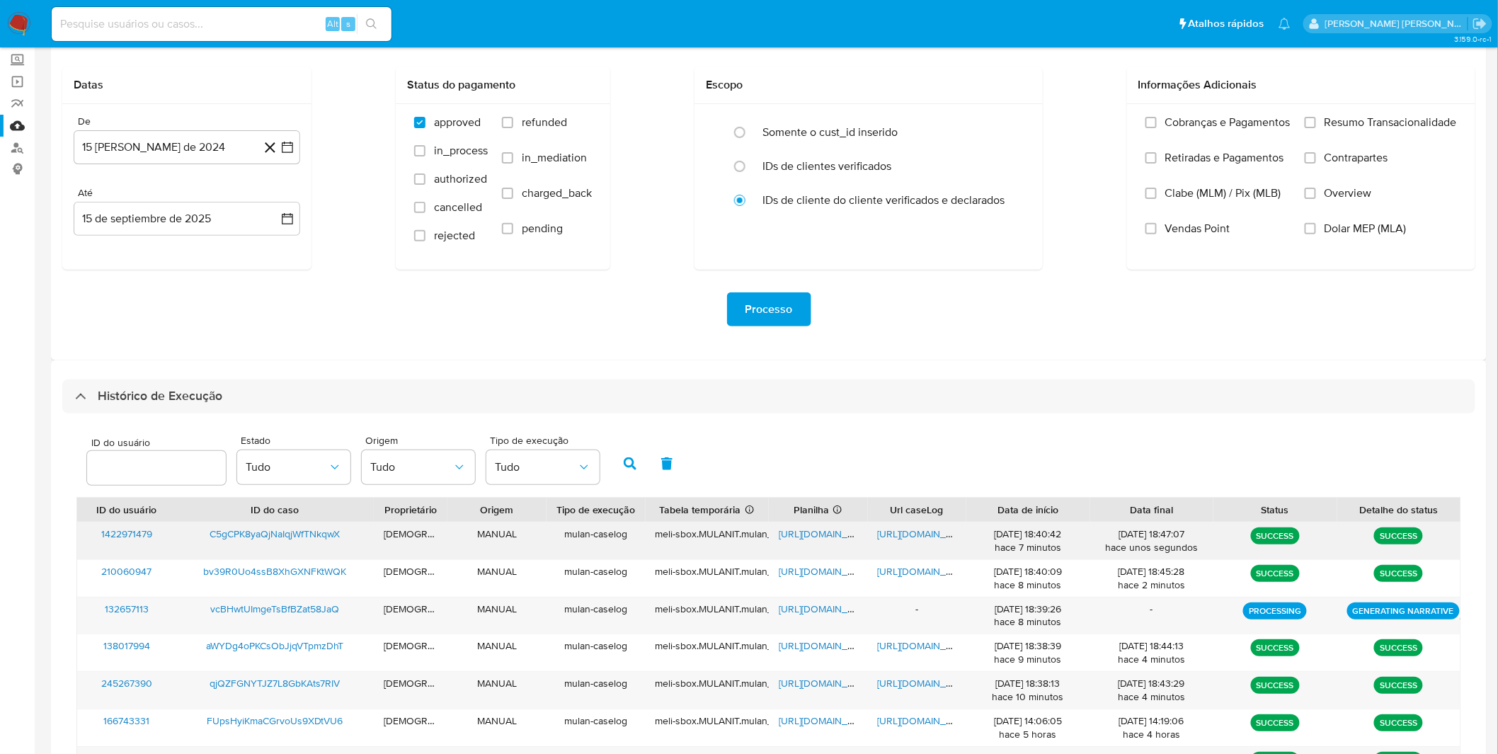
click at [894, 539] on span "https://docs.google.com/document/d/18VSfpWHpNHolcsEjqScp_r-UDDEXiVSpeziA2JtXo4I…" at bounding box center [927, 534] width 98 height 14
click at [798, 534] on span "https://docs.google.com/spreadsheets/d/1_L-Kygs-vH1Y5nOQq54LDSZi8zt85X0daVNc6G_…" at bounding box center [828, 534] width 98 height 14
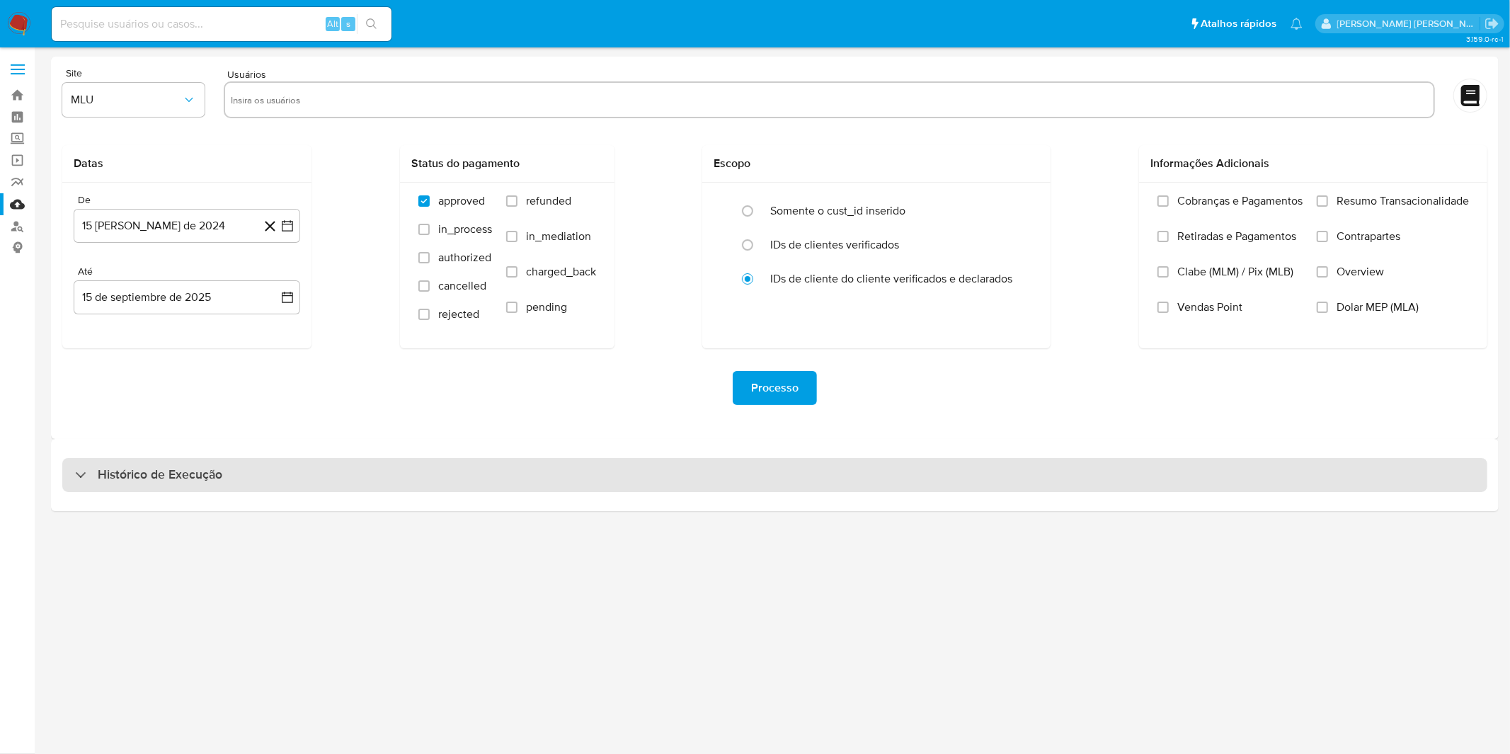
click at [755, 480] on div "Histórico de Execução" at bounding box center [774, 475] width 1425 height 34
select select "10"
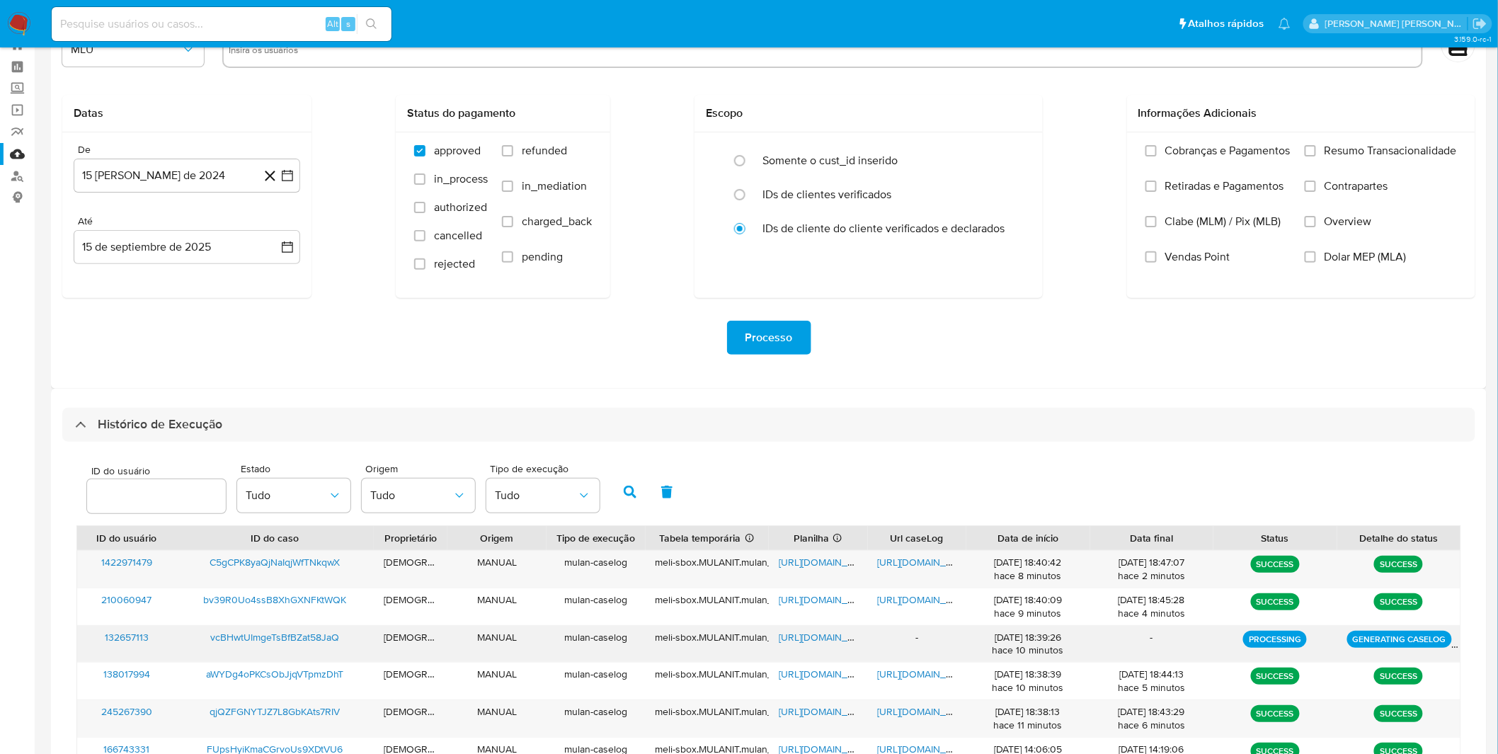
scroll to position [79, 0]
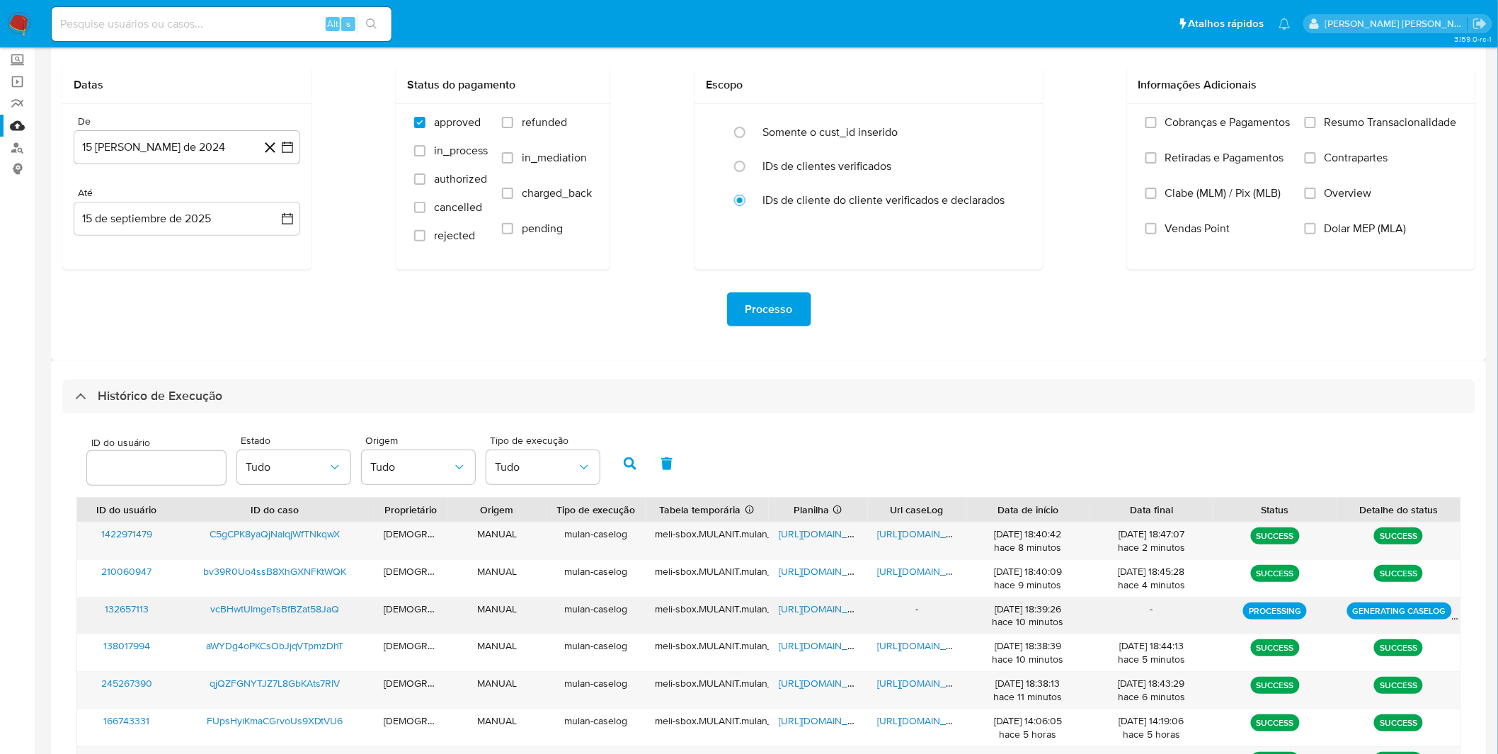
click at [825, 610] on span "[URL][DOMAIN_NAME]" at bounding box center [828, 609] width 98 height 14
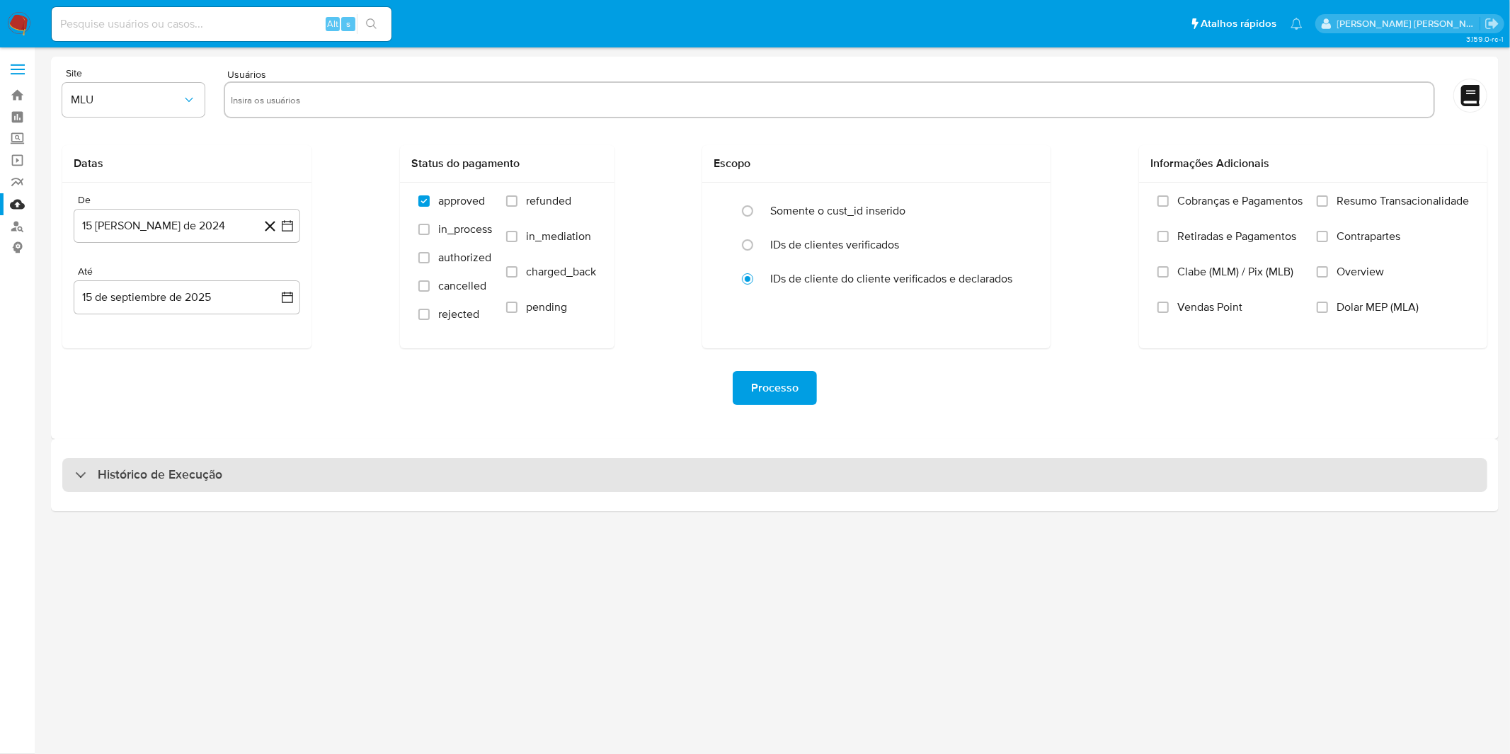
click at [118, 484] on div "Histórico de Execução" at bounding box center [774, 475] width 1425 height 34
select select "10"
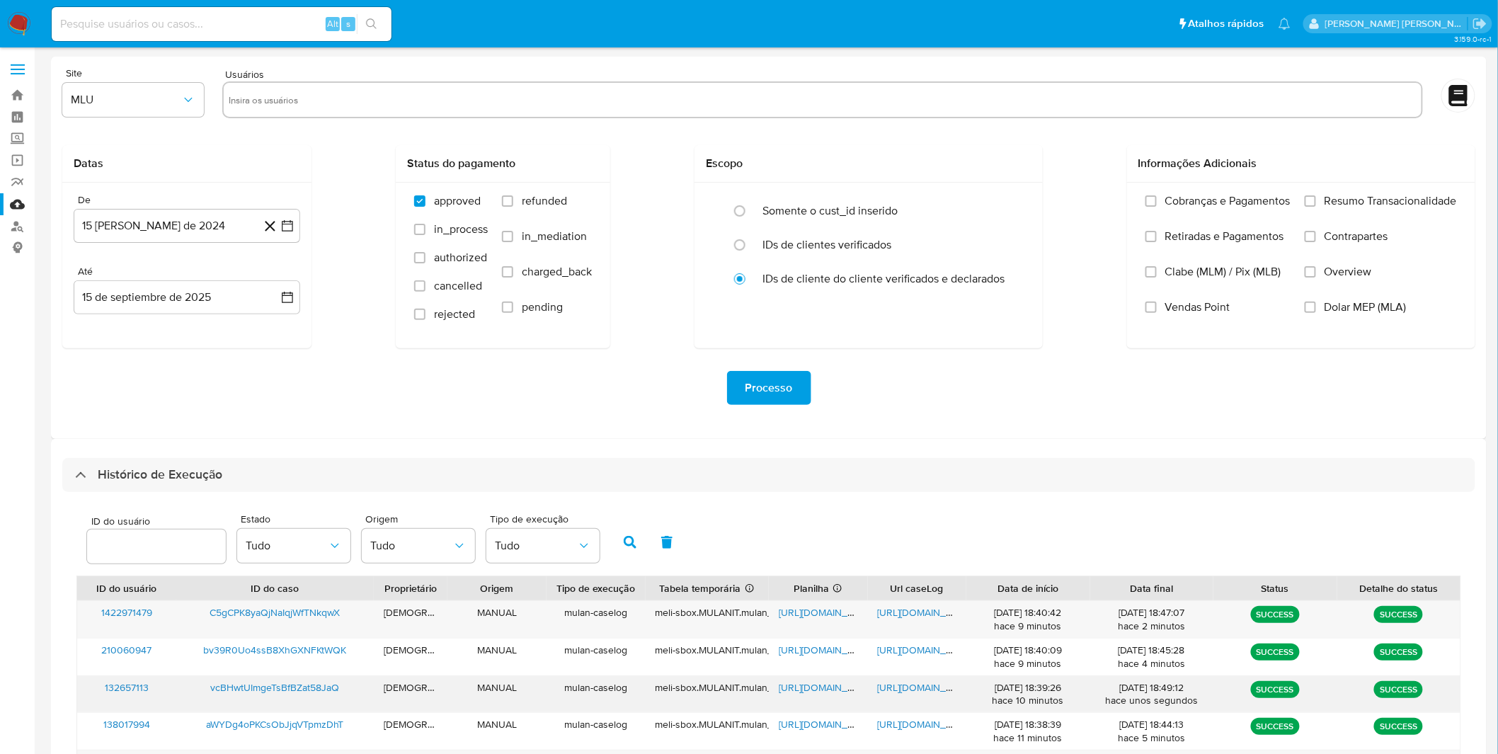
click at [931, 694] on span "[URL][DOMAIN_NAME]" at bounding box center [927, 687] width 98 height 14
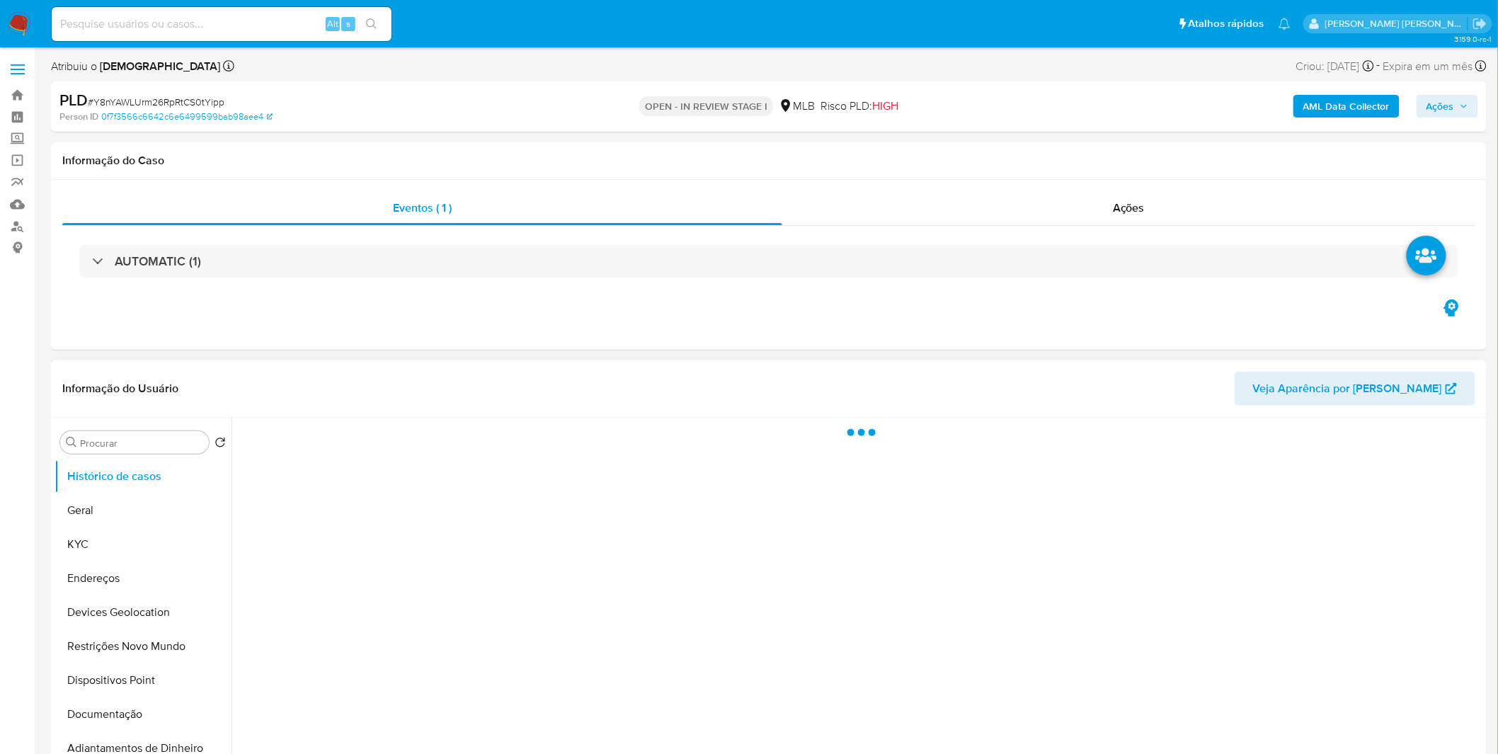
select select "10"
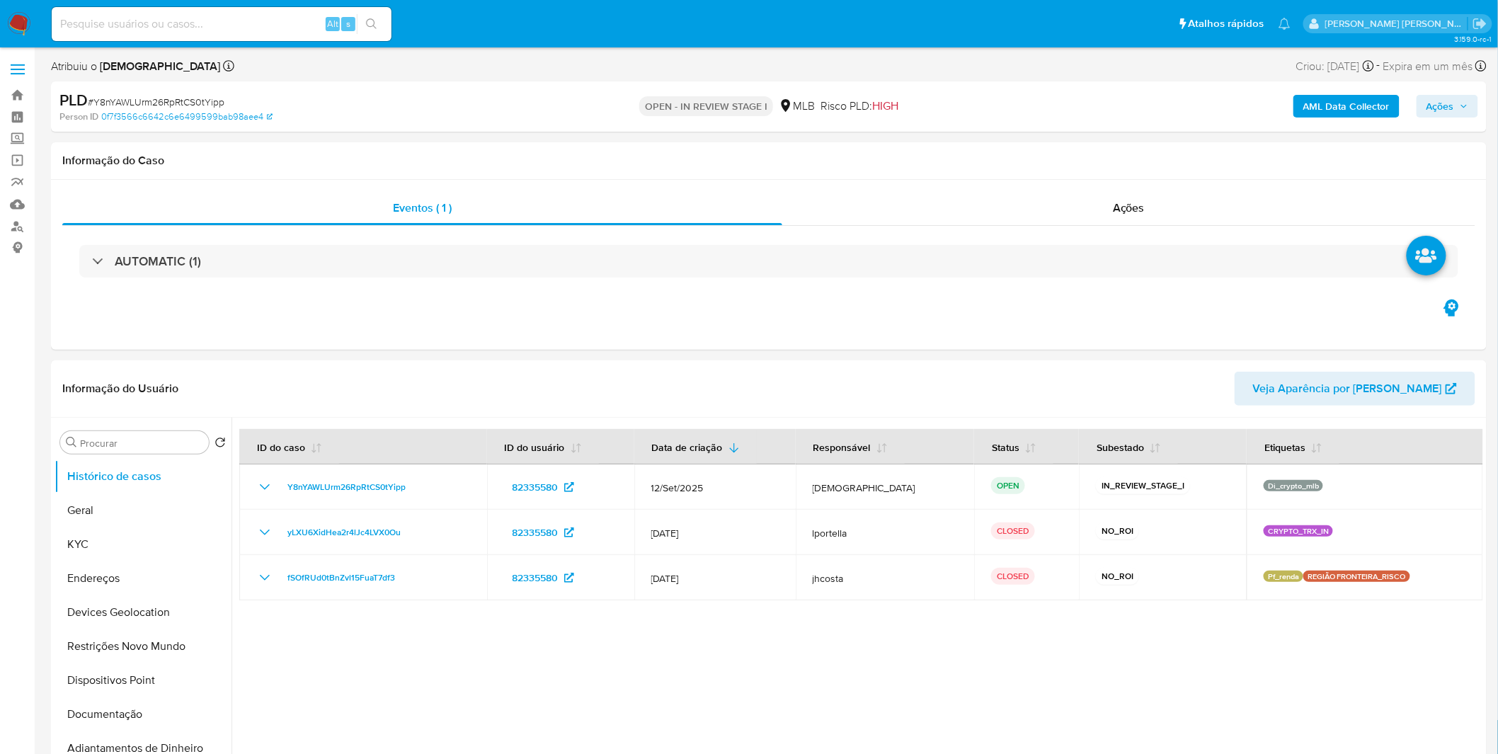
click at [15, 22] on img at bounding box center [19, 24] width 24 height 24
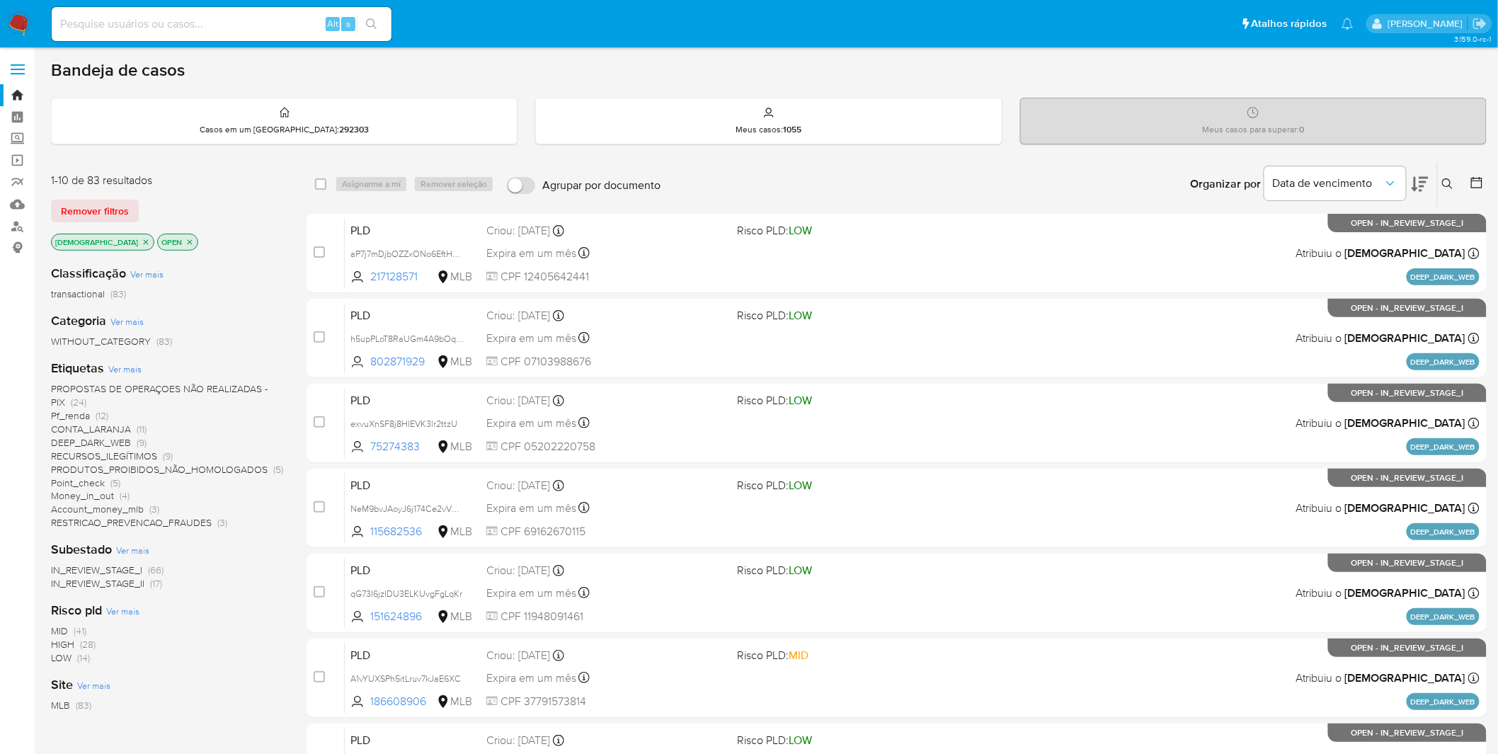
click at [638, 80] on div "Bandeja de casos" at bounding box center [769, 69] width 1436 height 21
click at [19, 31] on img at bounding box center [19, 24] width 24 height 24
